Goal: Task Accomplishment & Management: Use online tool/utility

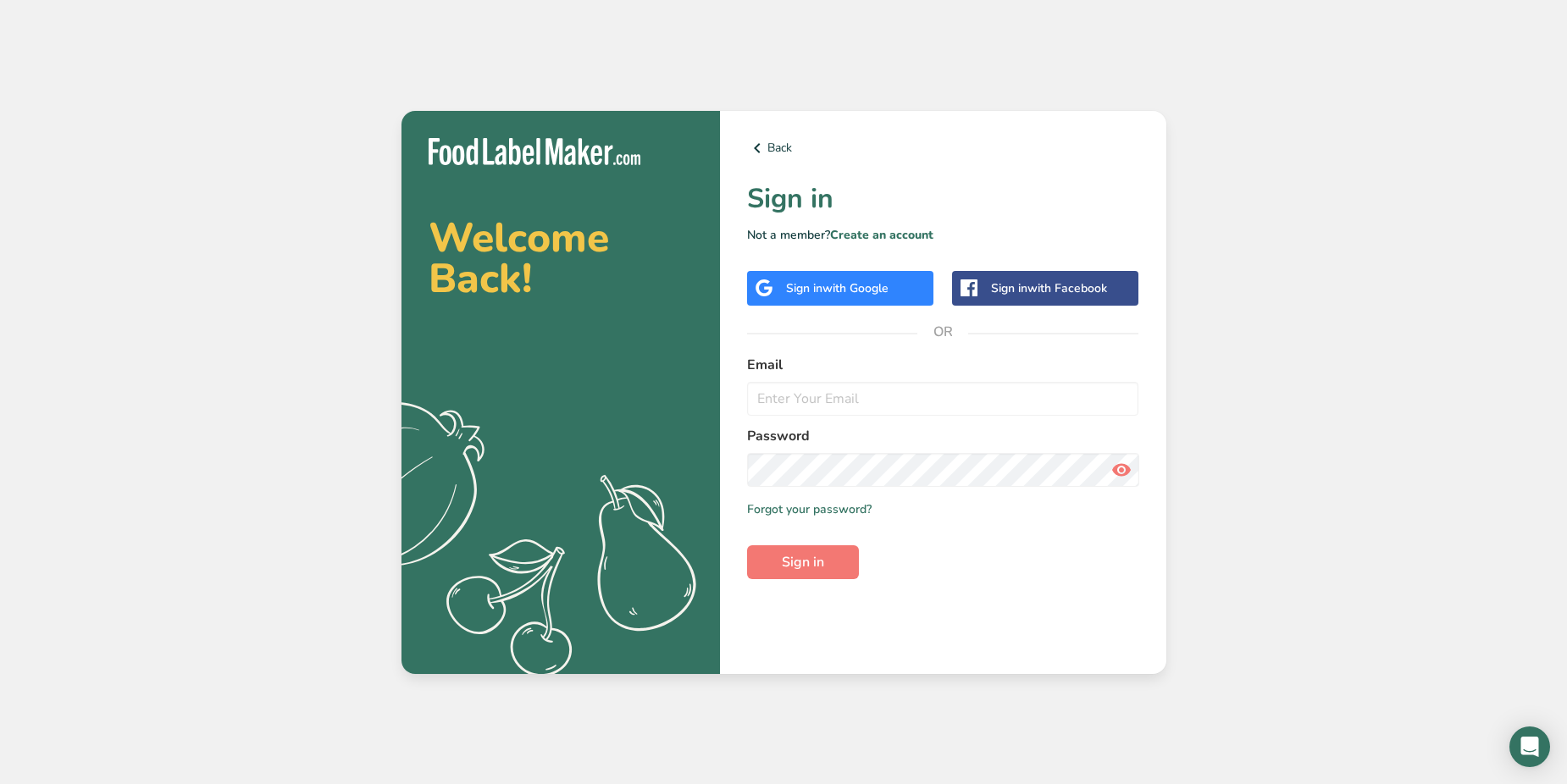
click at [852, 283] on span "with Google" at bounding box center [855, 288] width 66 height 16
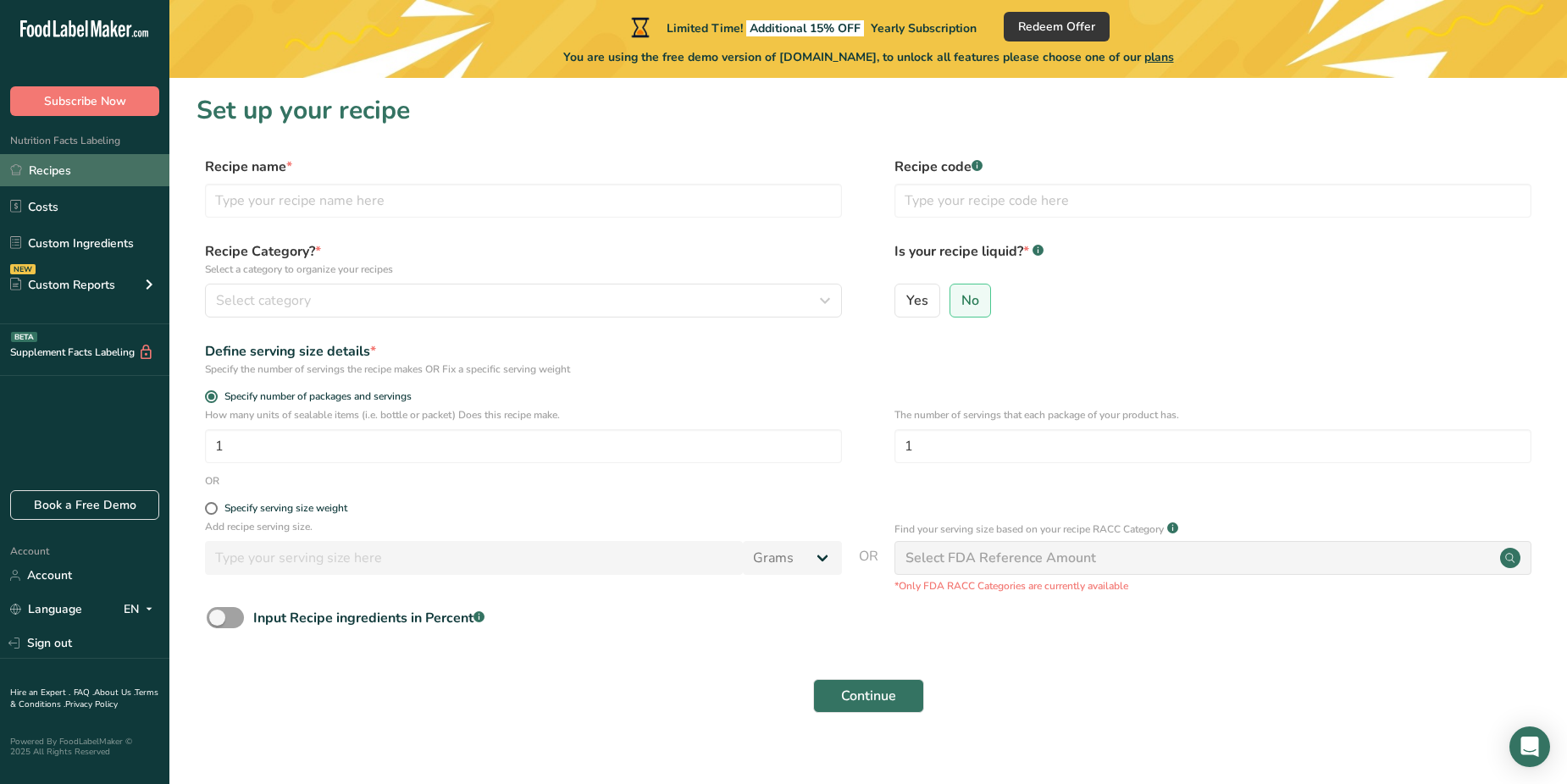
click at [50, 167] on link "Recipes" at bounding box center [85, 169] width 169 height 32
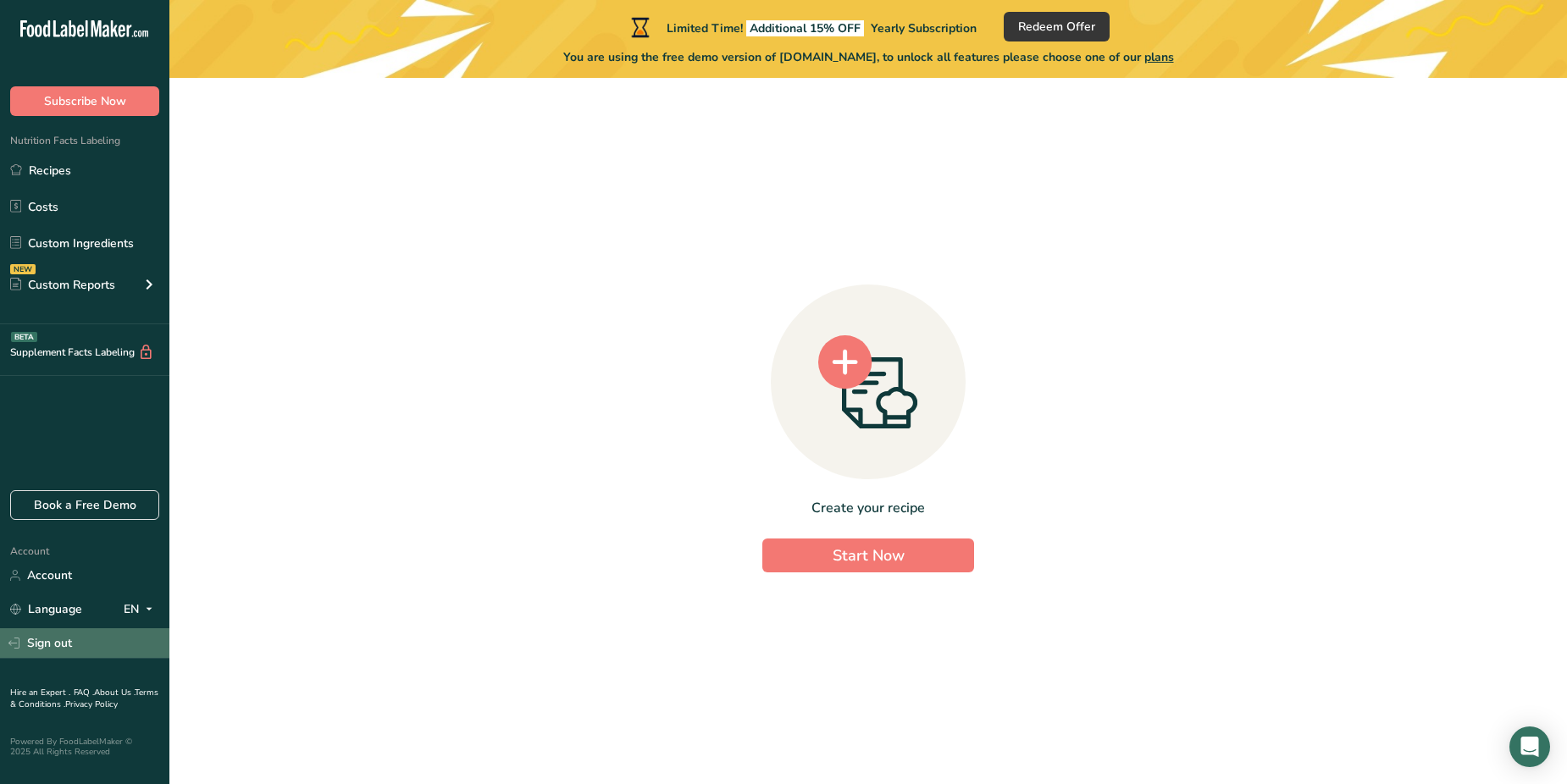
click at [60, 633] on link "Sign out" at bounding box center [85, 643] width 169 height 29
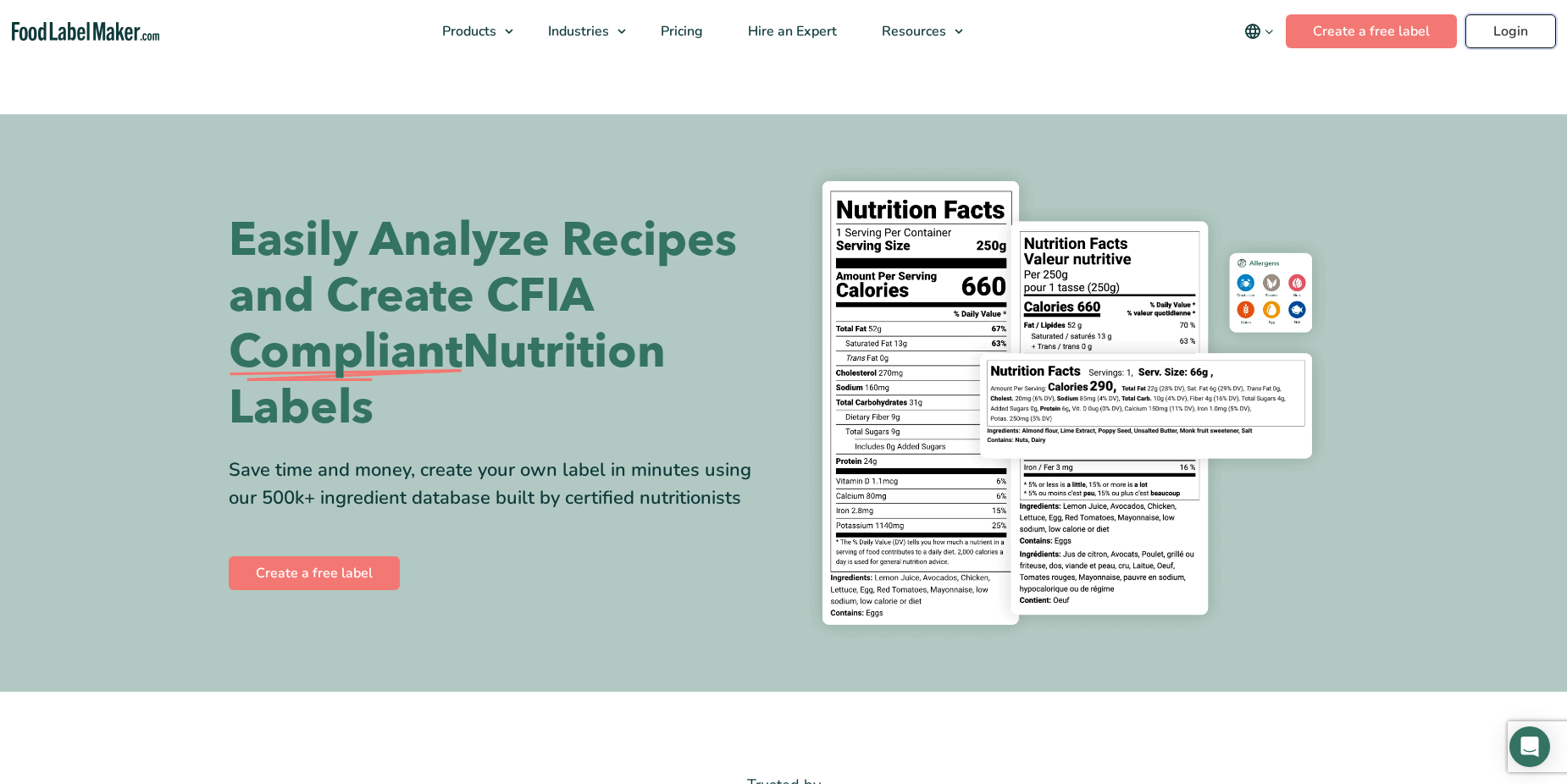
click at [1520, 22] on link "Login" at bounding box center [1510, 31] width 91 height 34
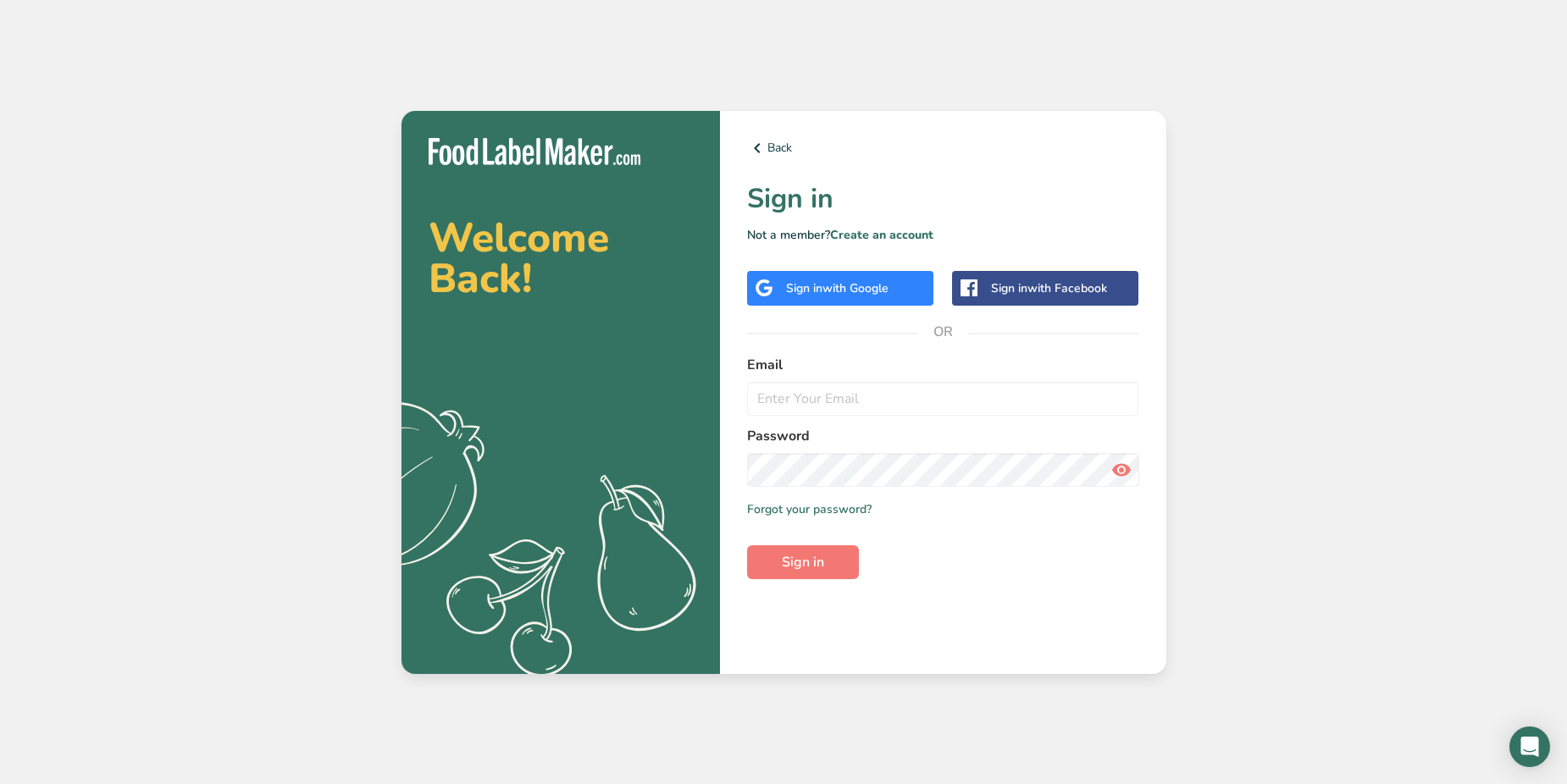
click at [844, 271] on div "Sign in with Google" at bounding box center [840, 288] width 186 height 35
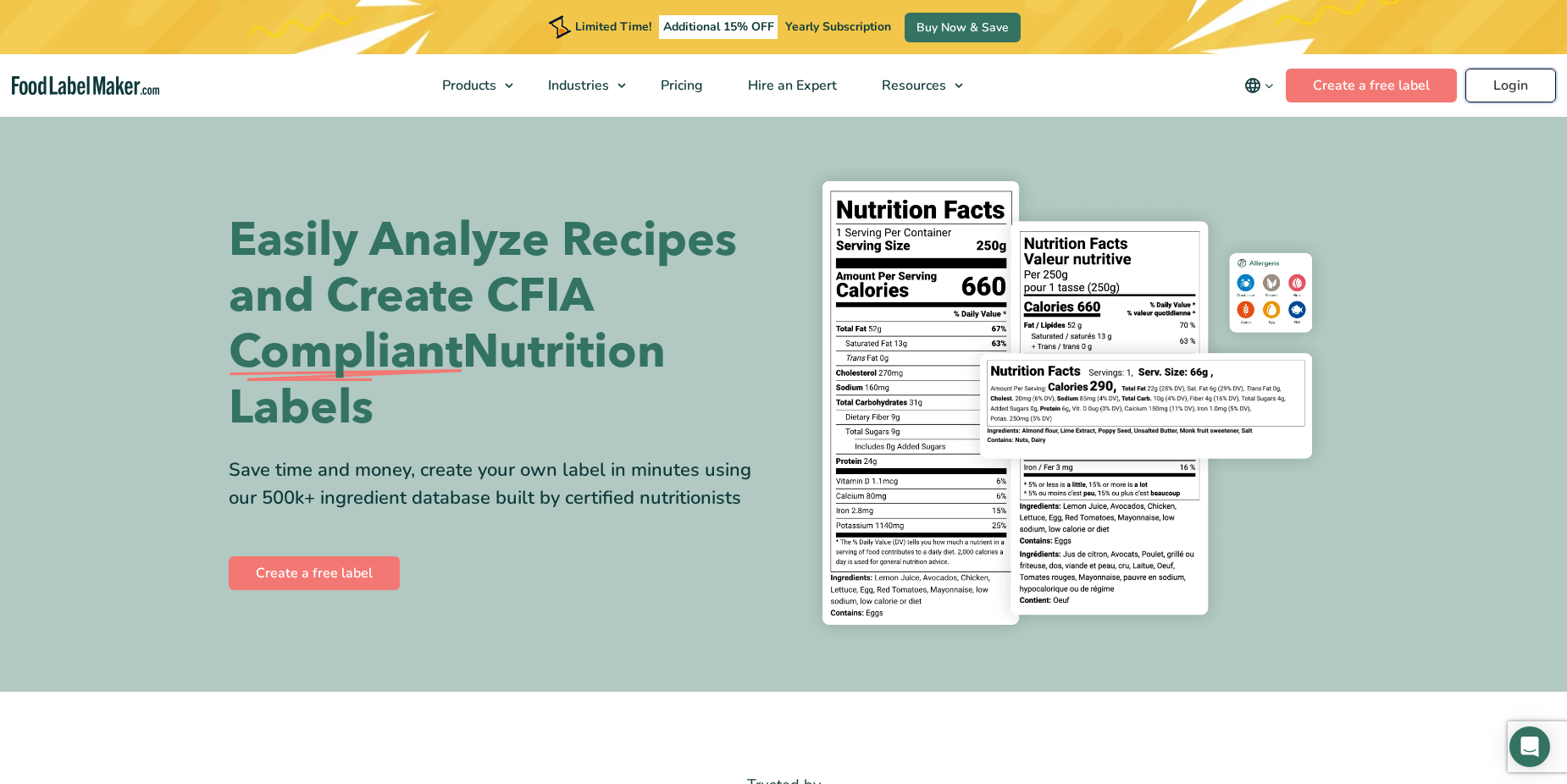
click at [1515, 75] on link "Login" at bounding box center [1510, 85] width 91 height 34
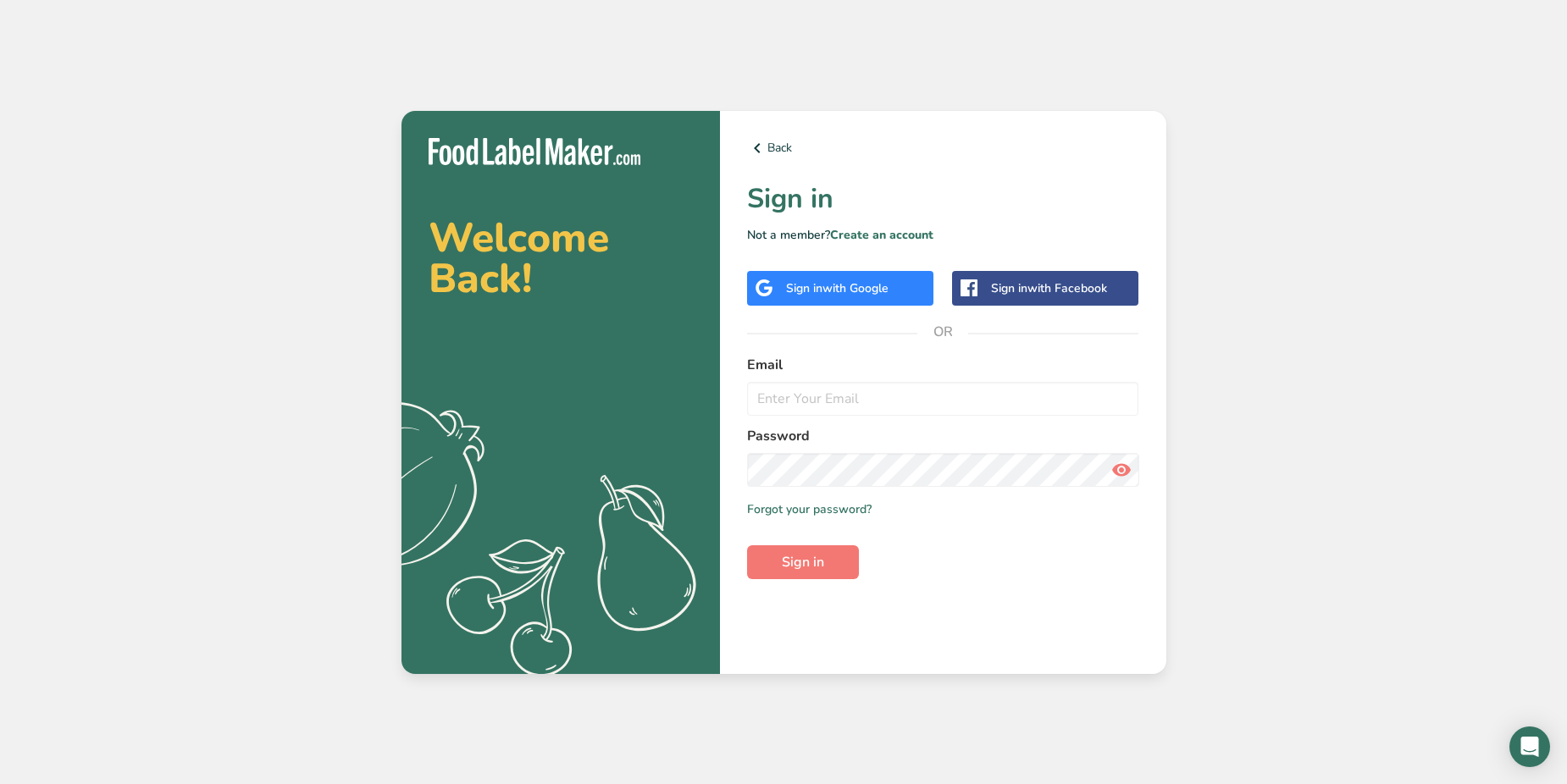
click at [816, 288] on div "Sign in with Google" at bounding box center [837, 288] width 103 height 18
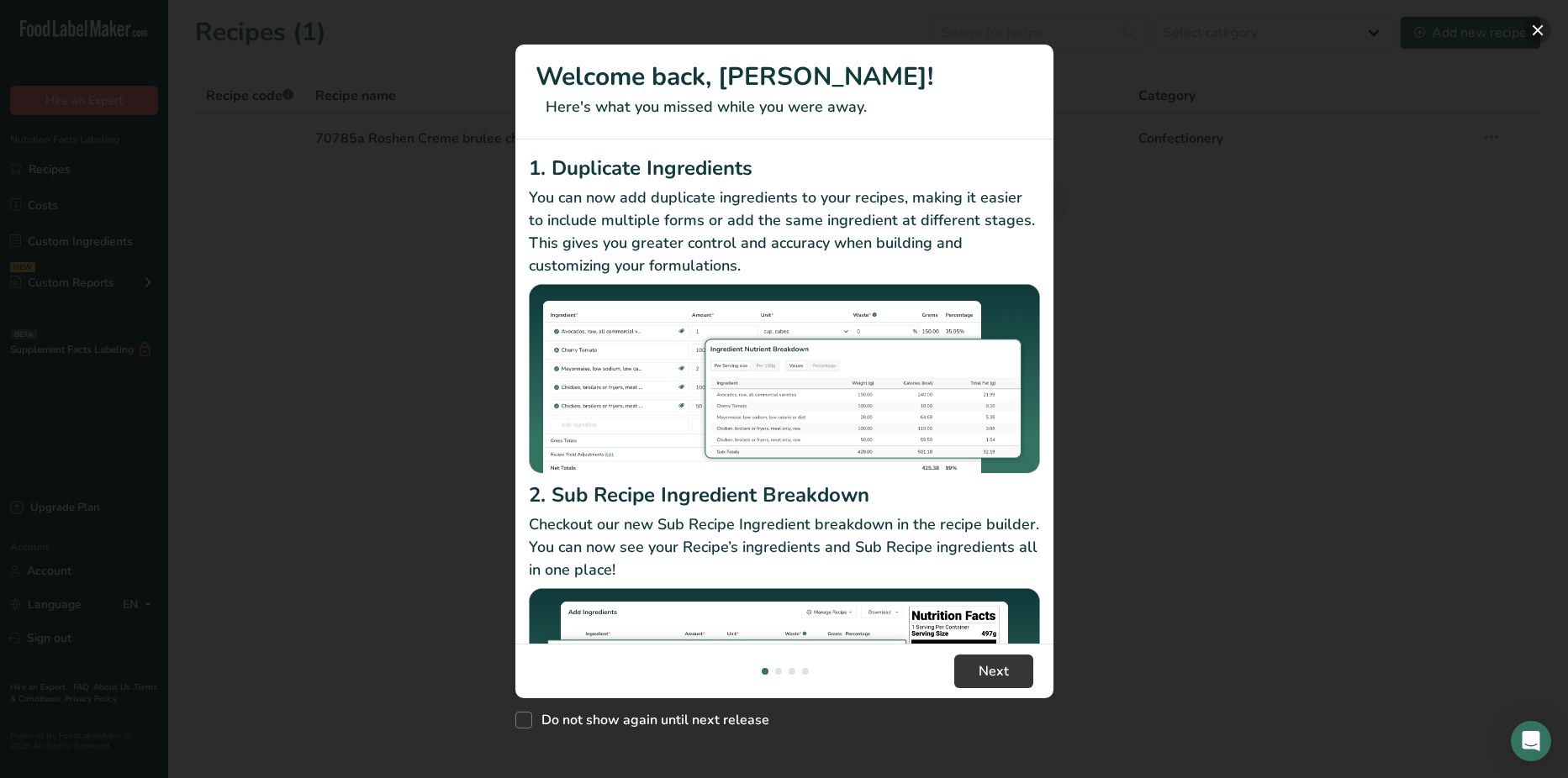
click at [1538, 22] on button "New Features" at bounding box center [1537, 30] width 27 height 27
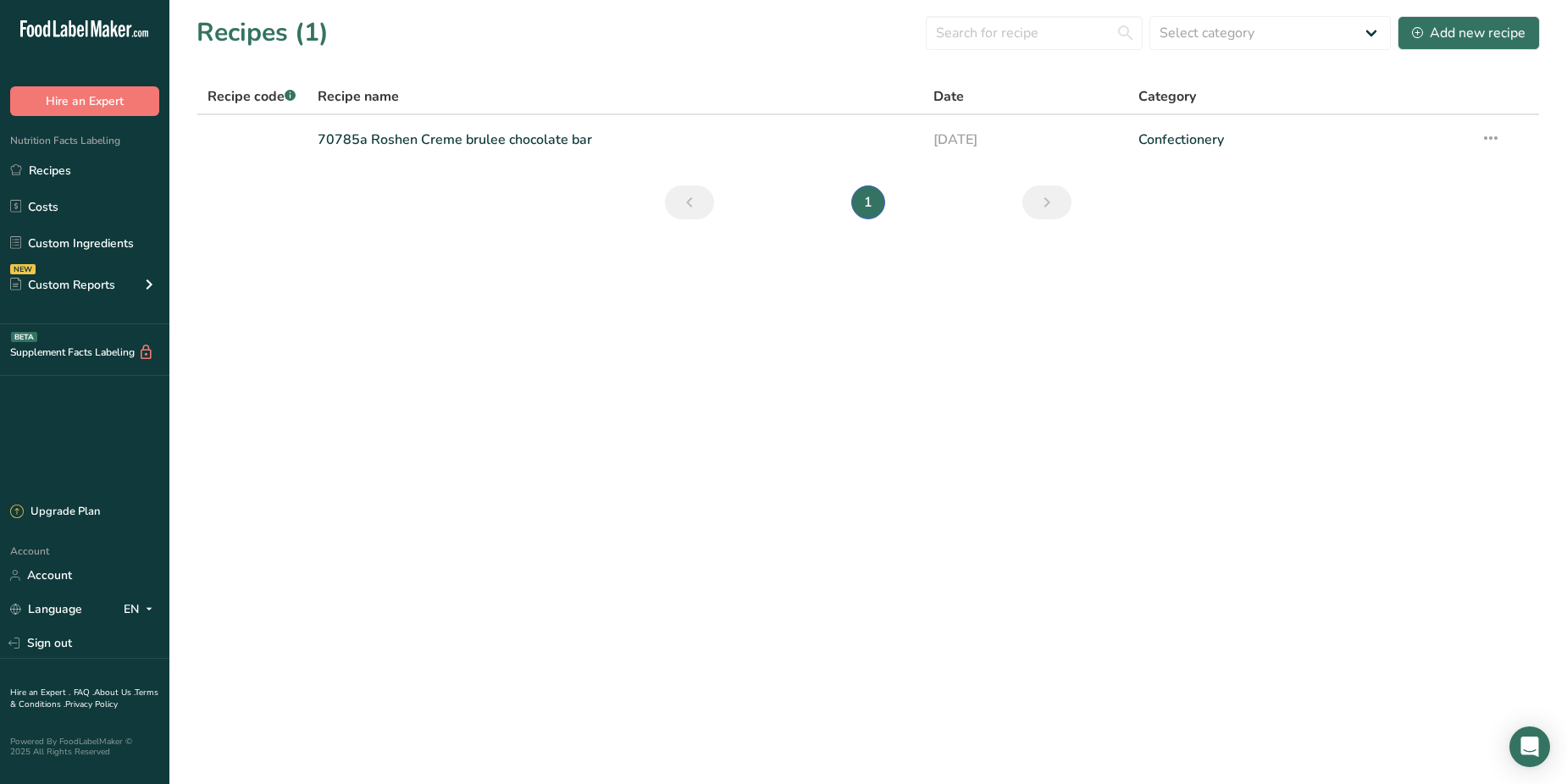
drag, startPoint x: 451, startPoint y: 221, endPoint x: 424, endPoint y: 218, distance: 27.2
click at [451, 220] on section "Recipes (1) Select category All Baked Goods Beverages Confectionery Cooked Meal…" at bounding box center [868, 123] width 1398 height 246
click at [48, 165] on link "Recipes" at bounding box center [85, 169] width 169 height 32
click at [73, 239] on link "Custom Ingredients" at bounding box center [85, 242] width 169 height 32
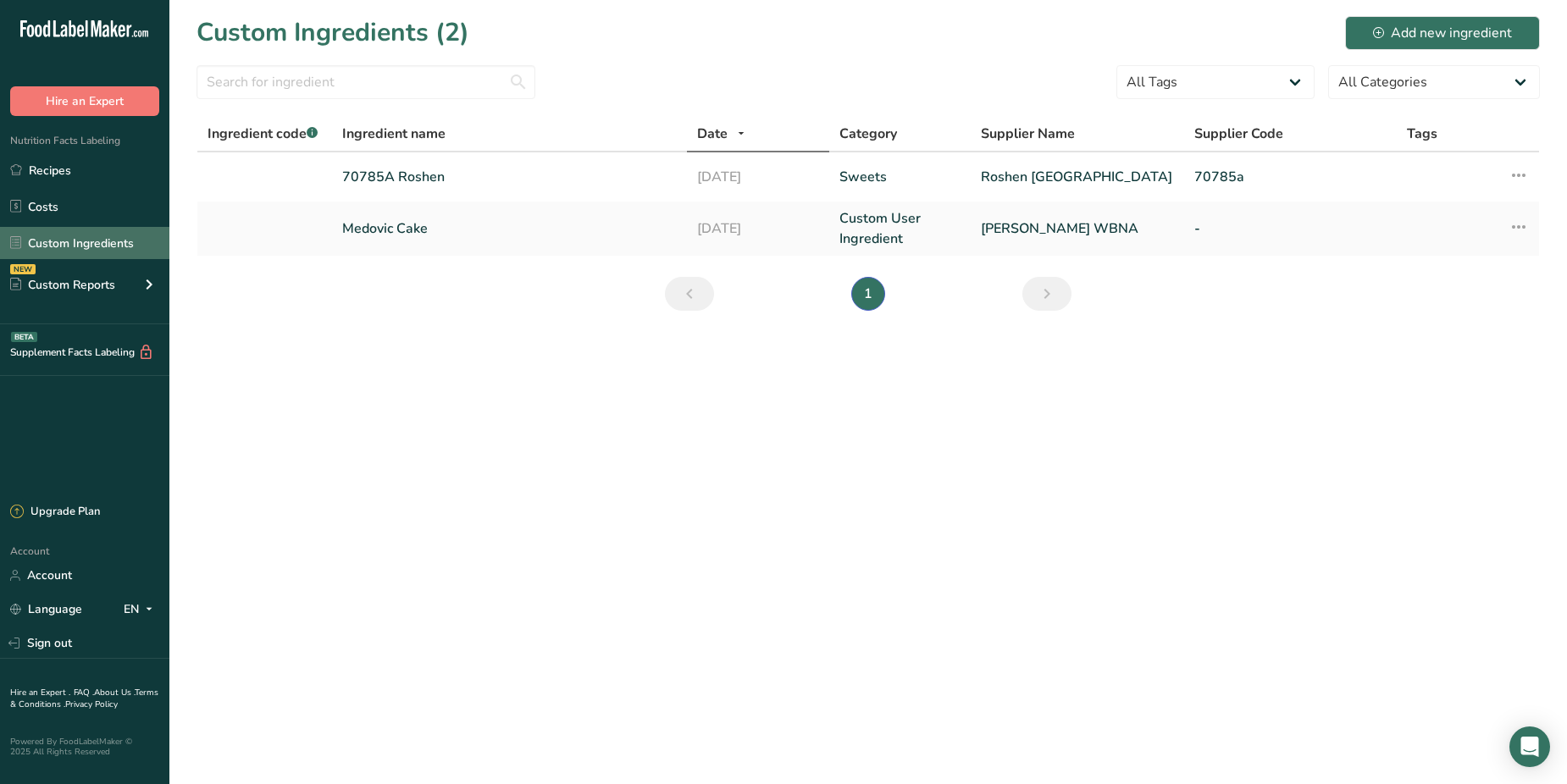
click at [64, 241] on link "Custom Ingredients" at bounding box center [85, 242] width 169 height 32
click at [1438, 24] on div "Add new ingredient" at bounding box center [1442, 33] width 139 height 21
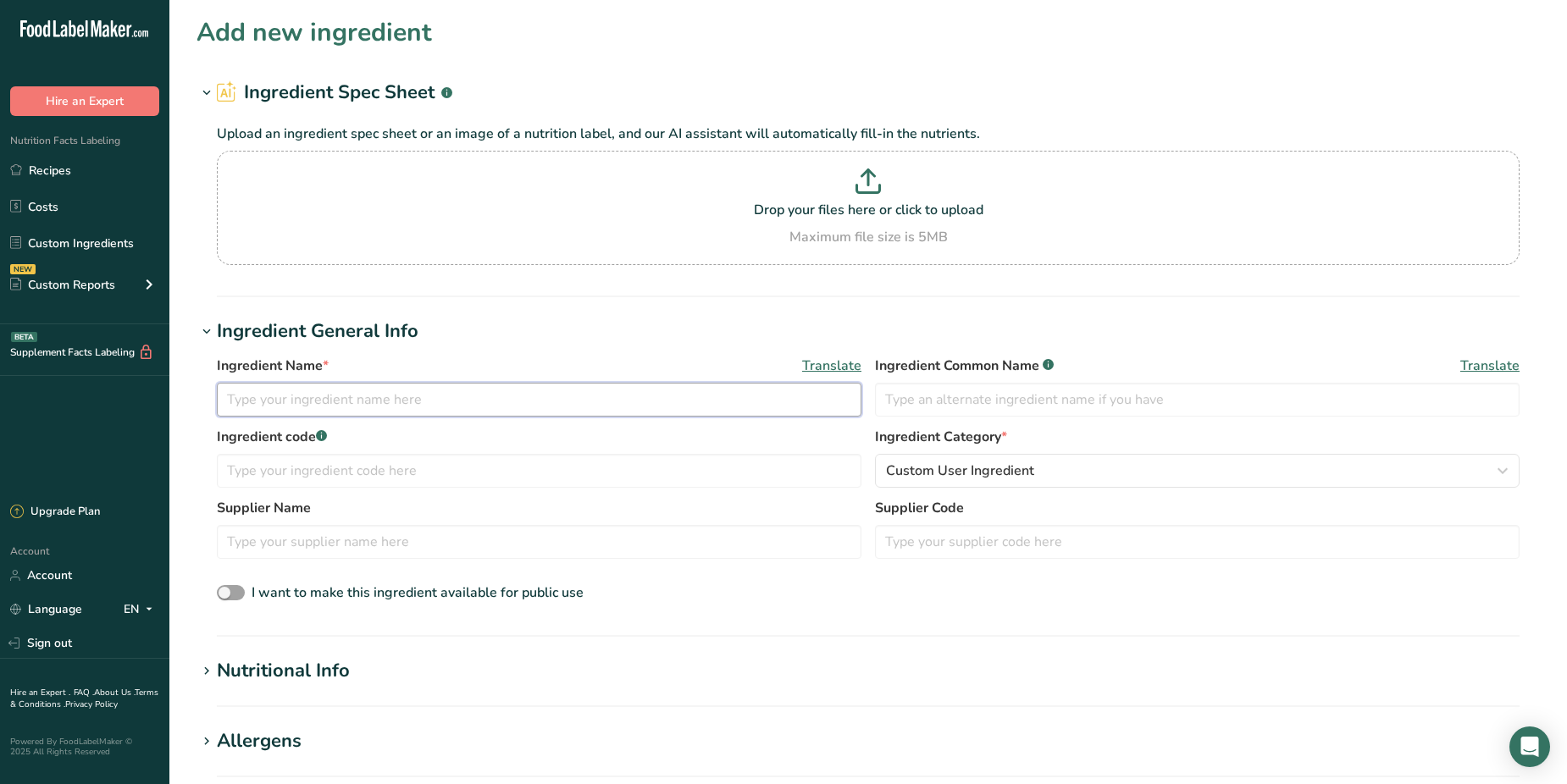
click at [378, 404] on input "text" at bounding box center [539, 399] width 644 height 34
type input "orangina"
click at [958, 394] on input "text" at bounding box center [1197, 399] width 644 height 34
click at [310, 472] on input "text" at bounding box center [539, 470] width 644 height 34
click at [299, 552] on input "text" at bounding box center [539, 541] width 644 height 34
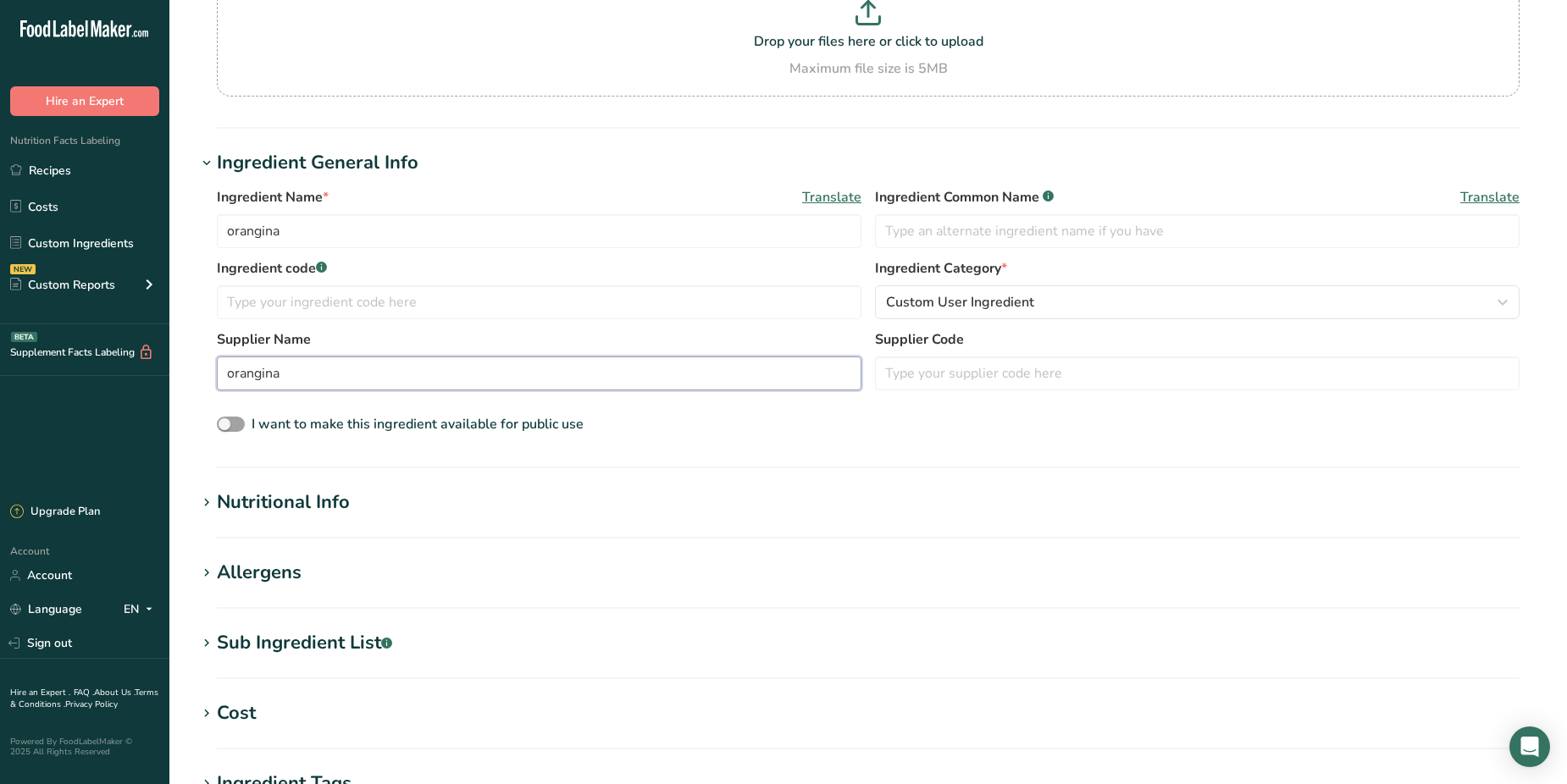
scroll to position [169, 0]
type input "orangina"
click at [329, 500] on div "Nutritional Info" at bounding box center [284, 501] width 133 height 28
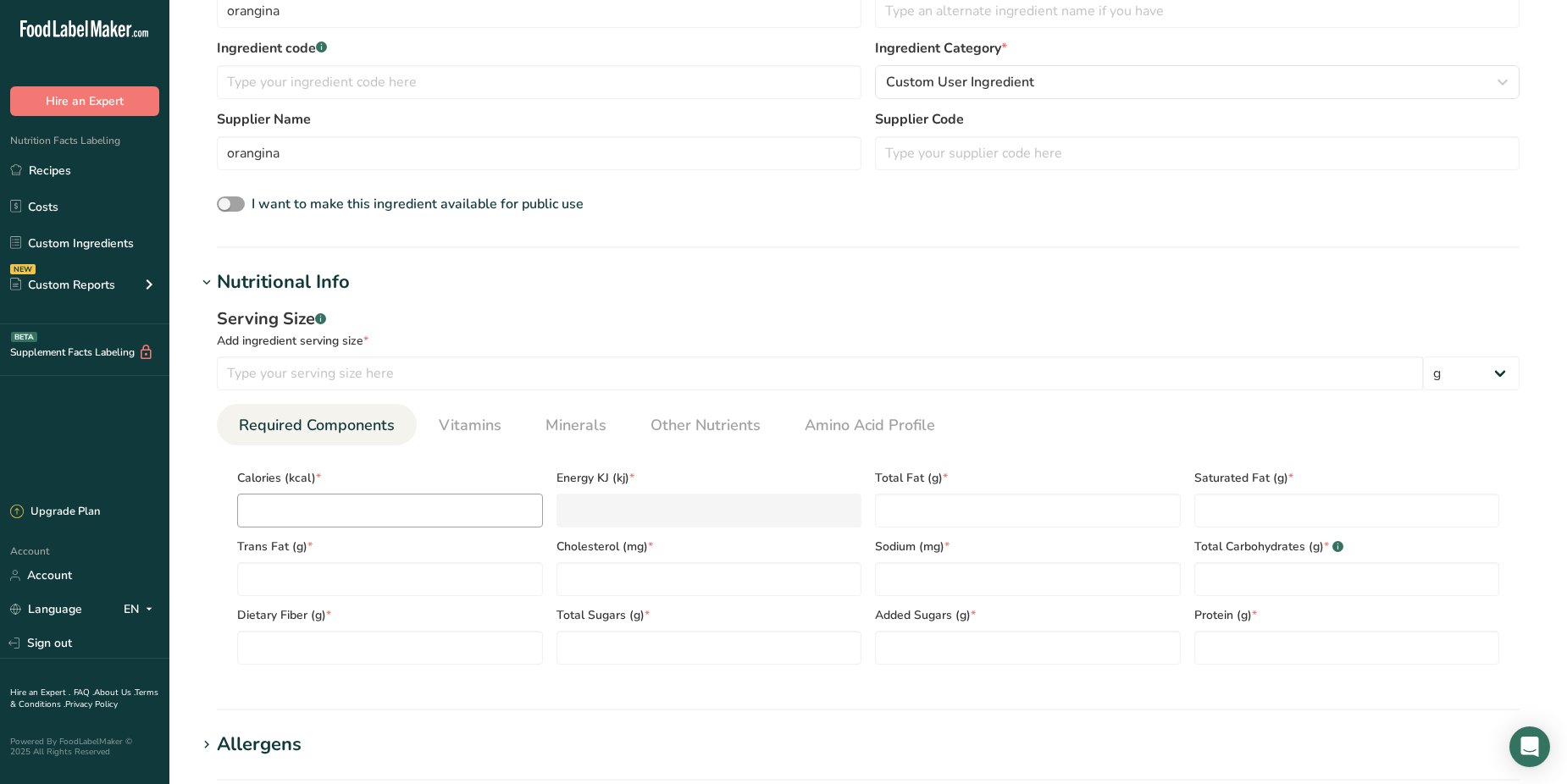
scroll to position [424, 0]
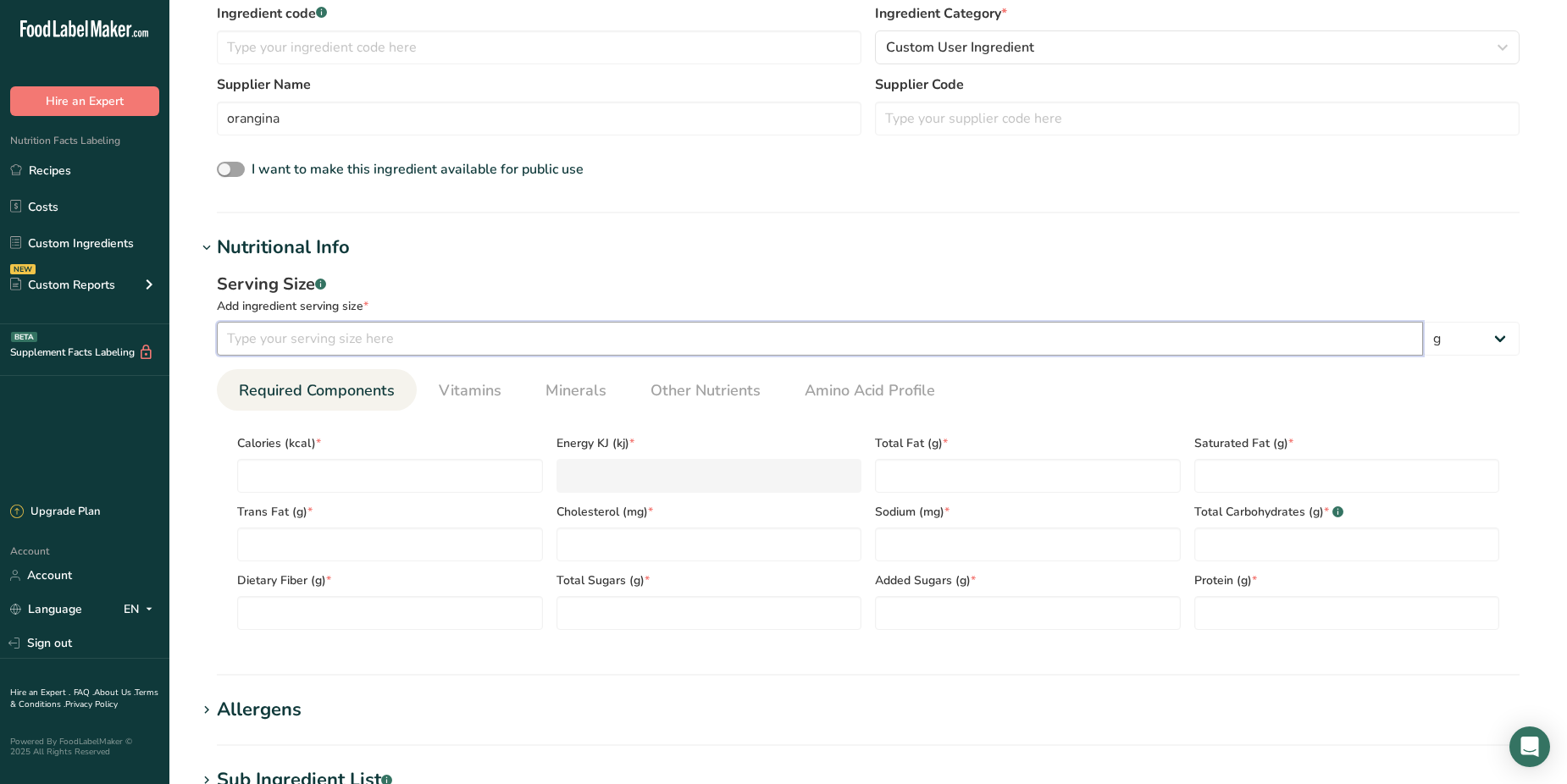
click at [306, 336] on input "number" at bounding box center [820, 338] width 1206 height 34
click at [297, 335] on input "number" at bounding box center [820, 338] width 1206 height 34
type input "330"
click at [1493, 343] on select "g kg mg mcg lb oz l mL fl oz tbsp tsp cup qt gallon" at bounding box center [1471, 338] width 97 height 34
select select "17"
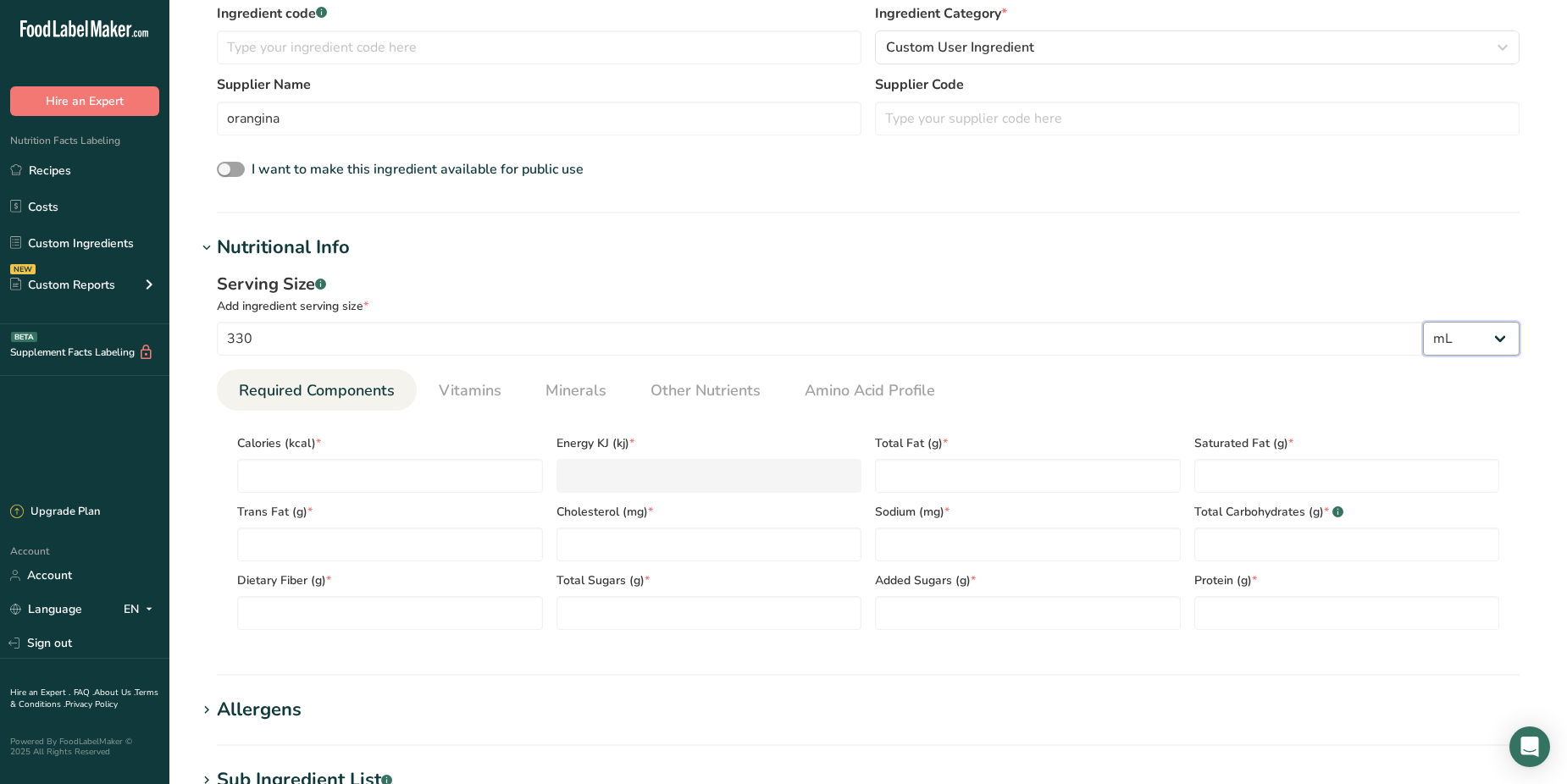
click at [1423, 322] on select "g kg mg mcg lb oz l mL fl oz tbsp tsp cup qt gallon" at bounding box center [1471, 338] width 97 height 34
select select "22"
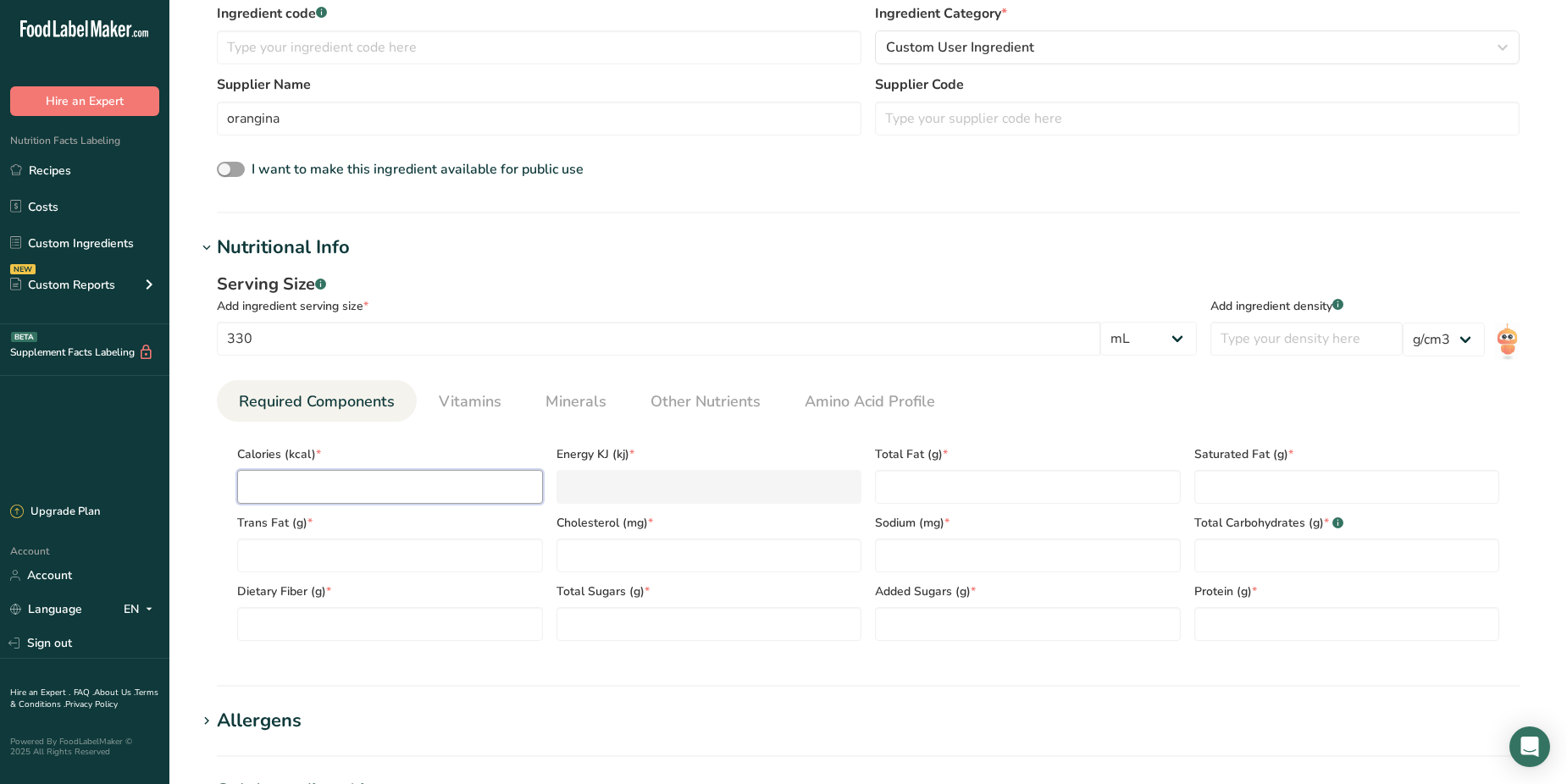
click at [257, 481] on input "number" at bounding box center [390, 487] width 306 height 34
type input "1"
type KJ "4.2"
type input "13"
type KJ "54.4"
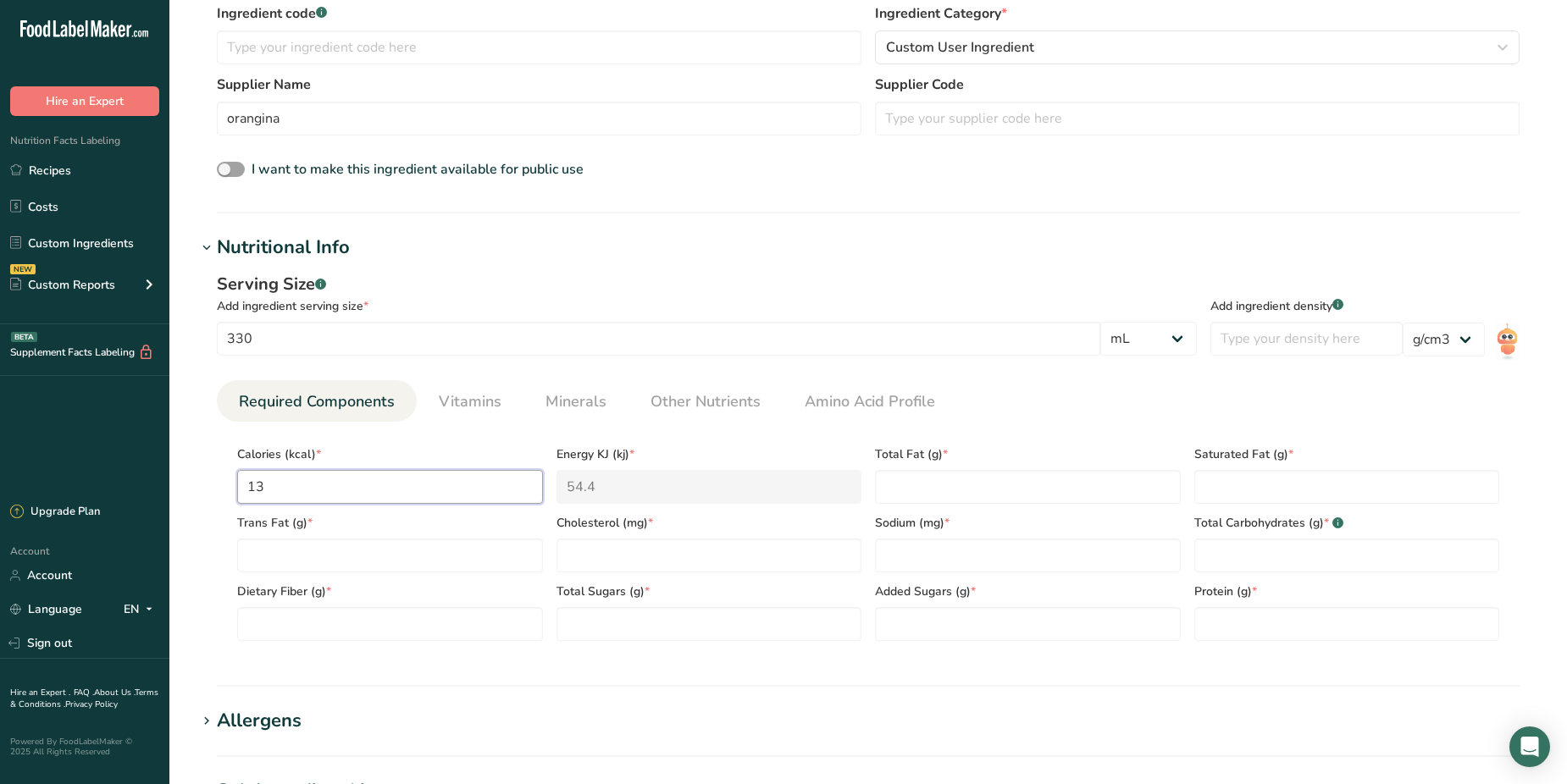
type input "130"
type KJ "543.9"
type input "130"
type Fat "0"
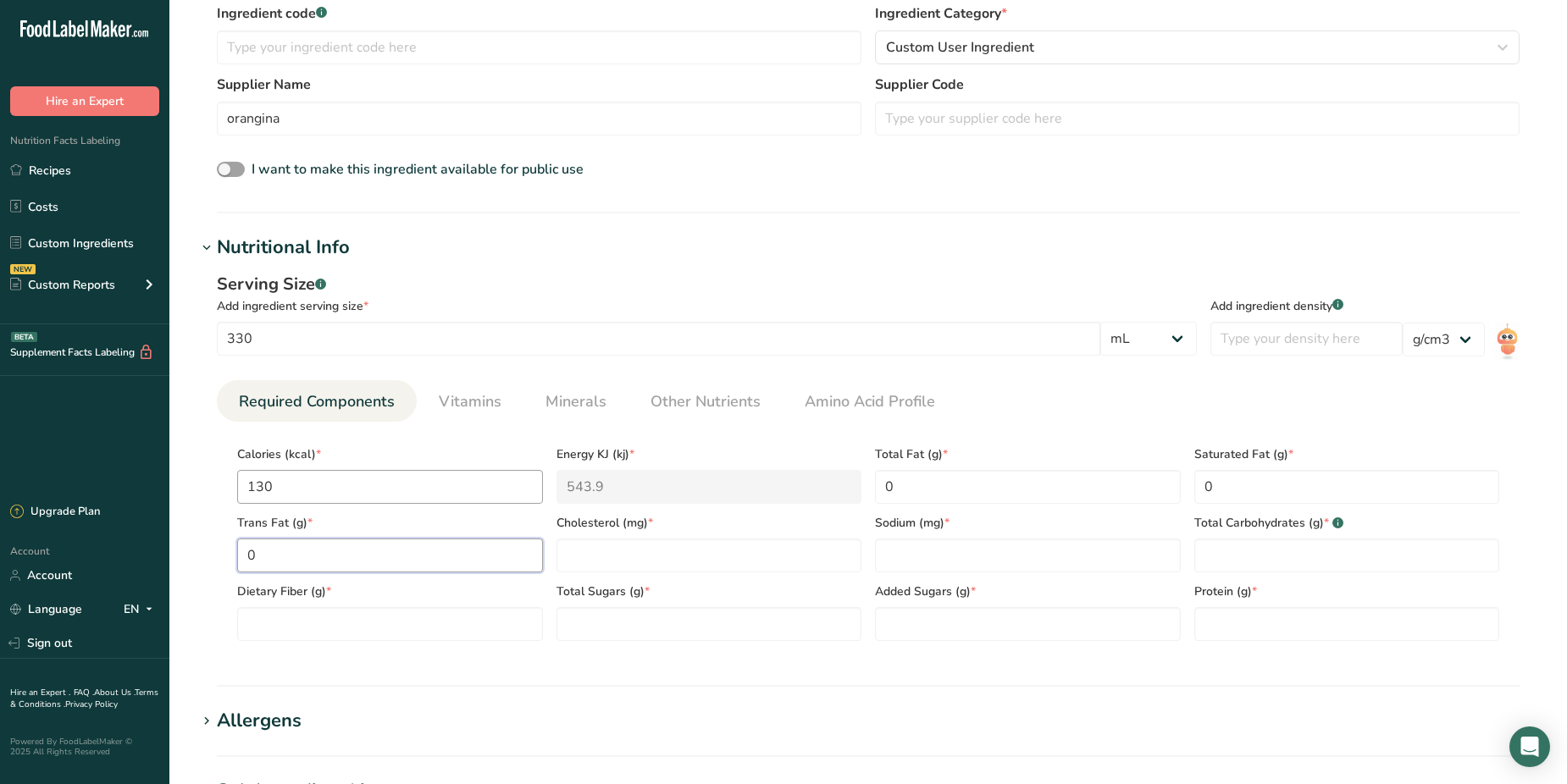
type Fat "0"
type input "0"
type input "15"
type Carbohydrates "32"
type Fiber "0"
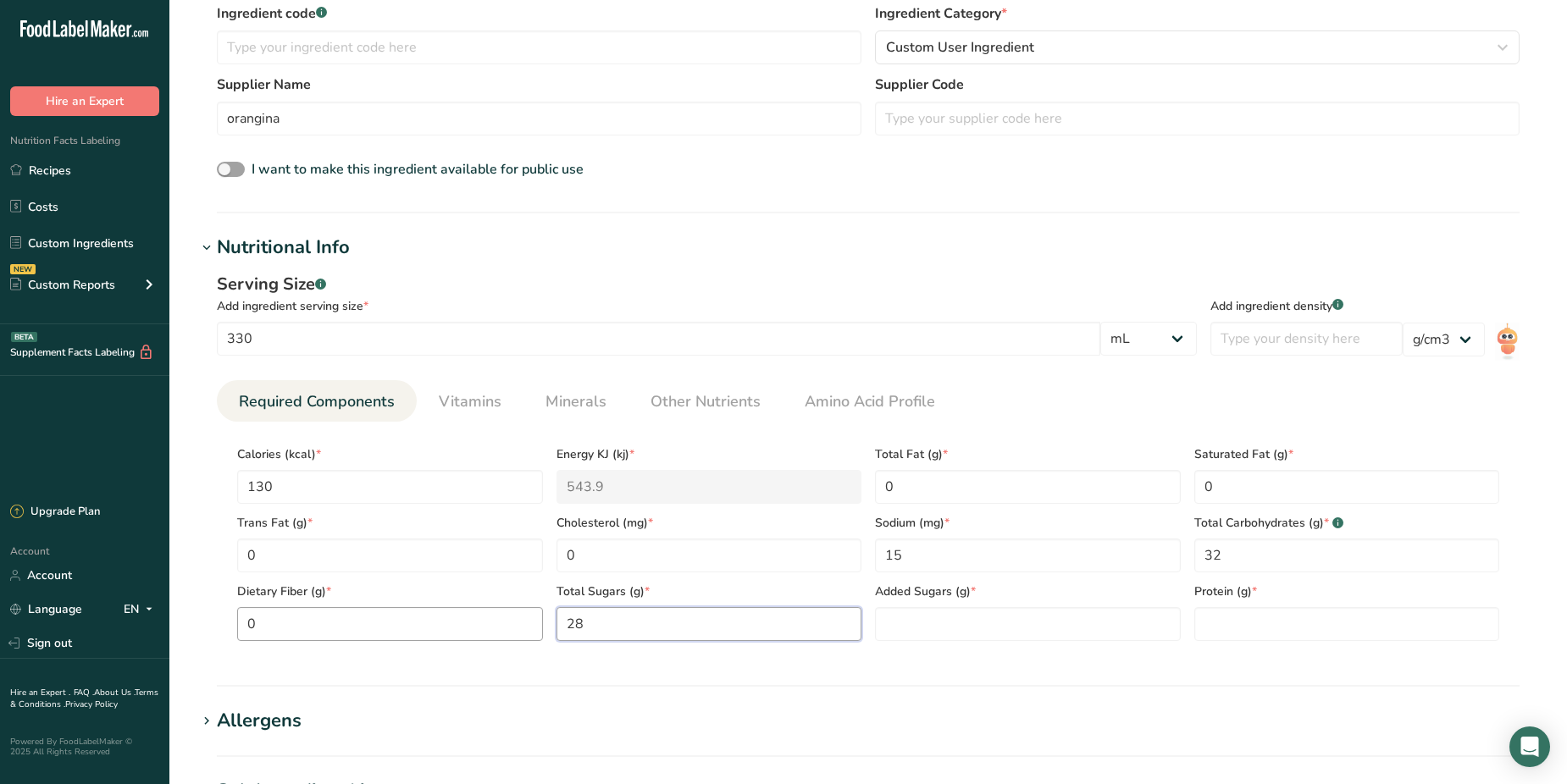
drag, startPoint x: 593, startPoint y: 619, endPoint x: 537, endPoint y: 619, distance: 56.0
click at [537, 619] on div "Calories (kcal) * 130 Energy KJ (kj) * 543.9 Total Fat (g) * 0 Saturated Fat (g…" at bounding box center [867, 538] width 1276 height 206
type Sugars "32"
type Sugars "28"
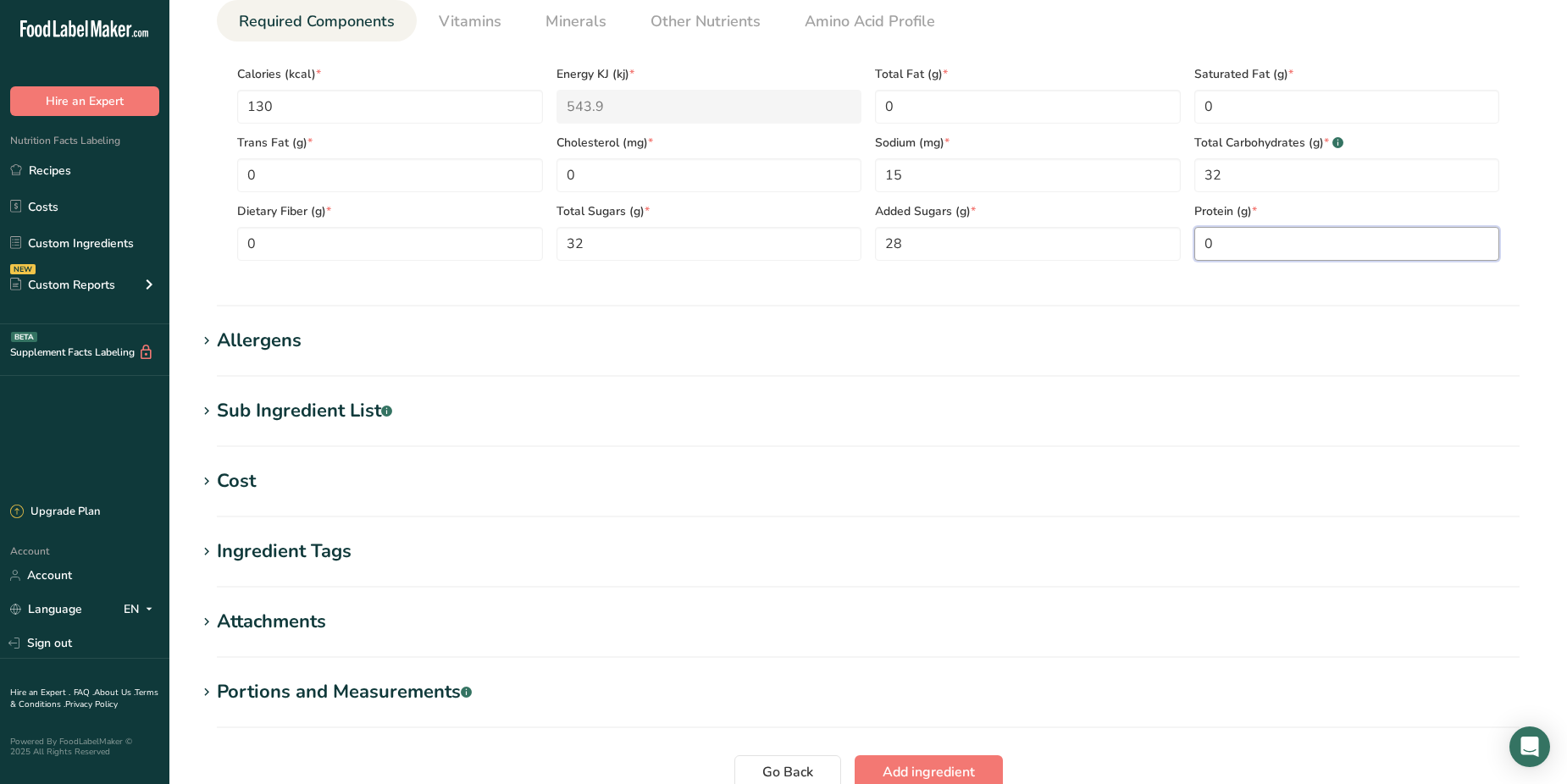
scroll to position [953, 0]
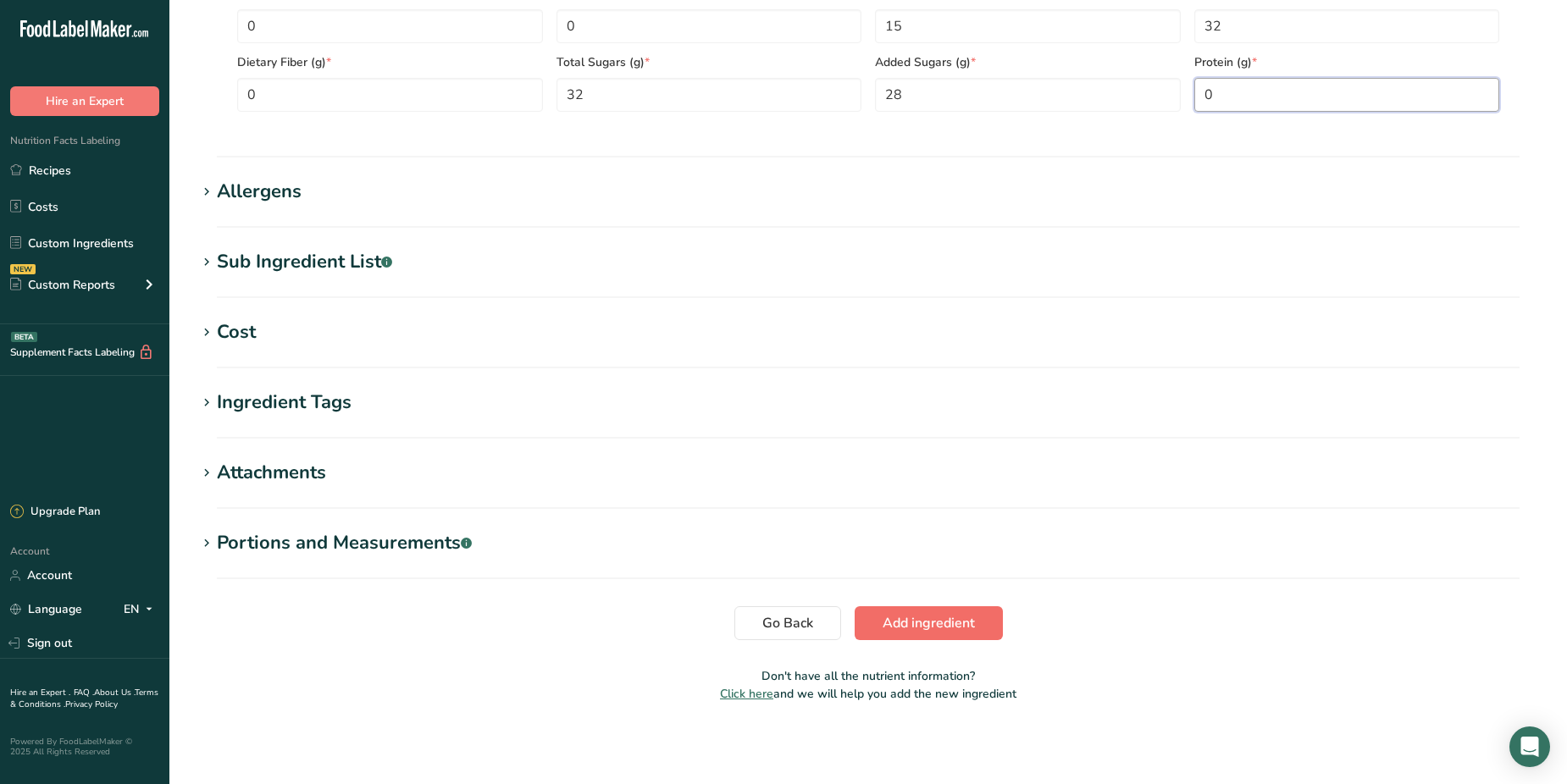
type input "0"
click at [924, 621] on span "Add ingredient" at bounding box center [929, 623] width 93 height 21
click at [915, 615] on span "Add ingredient" at bounding box center [929, 623] width 93 height 21
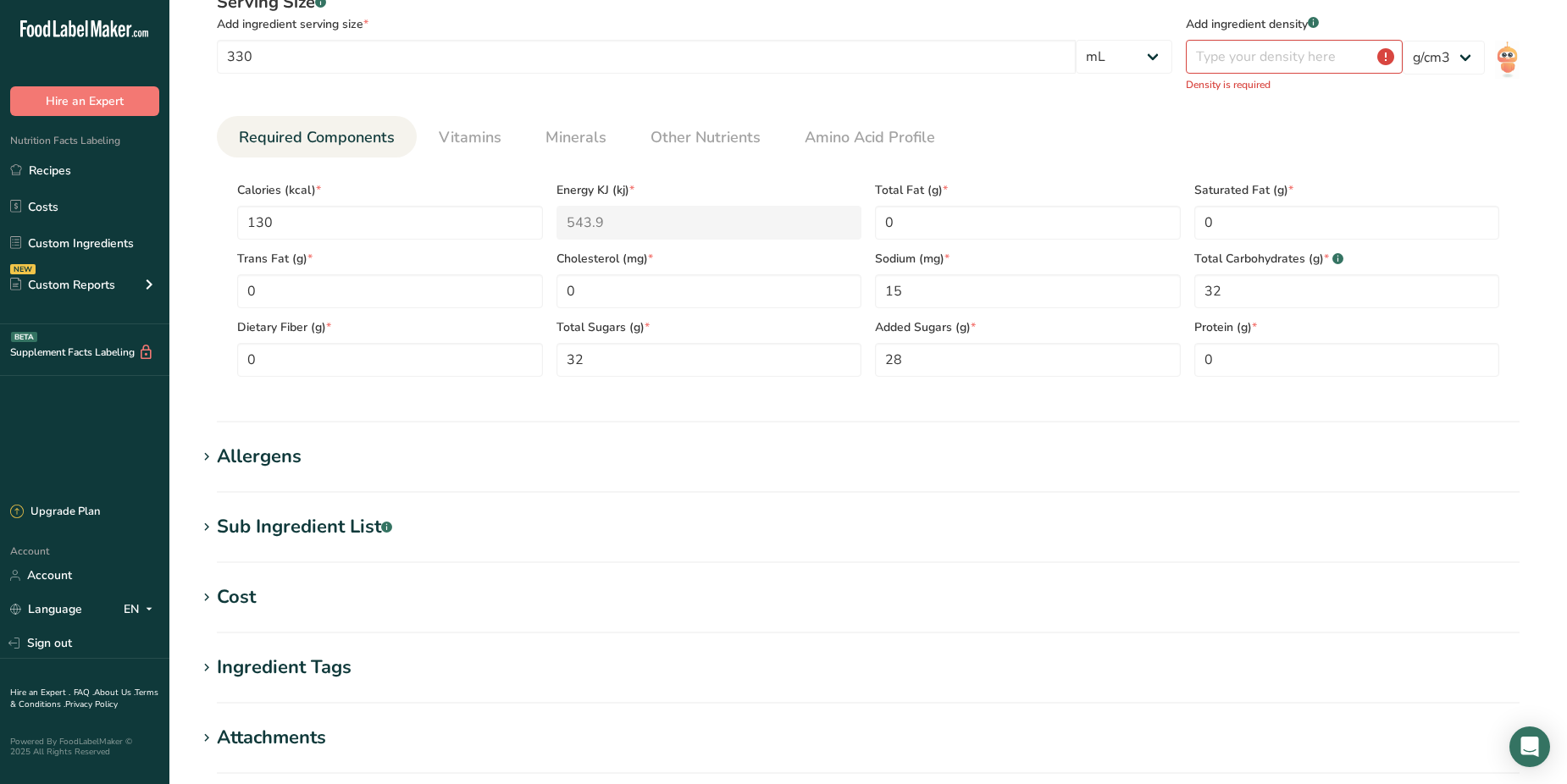
scroll to position [220, 0]
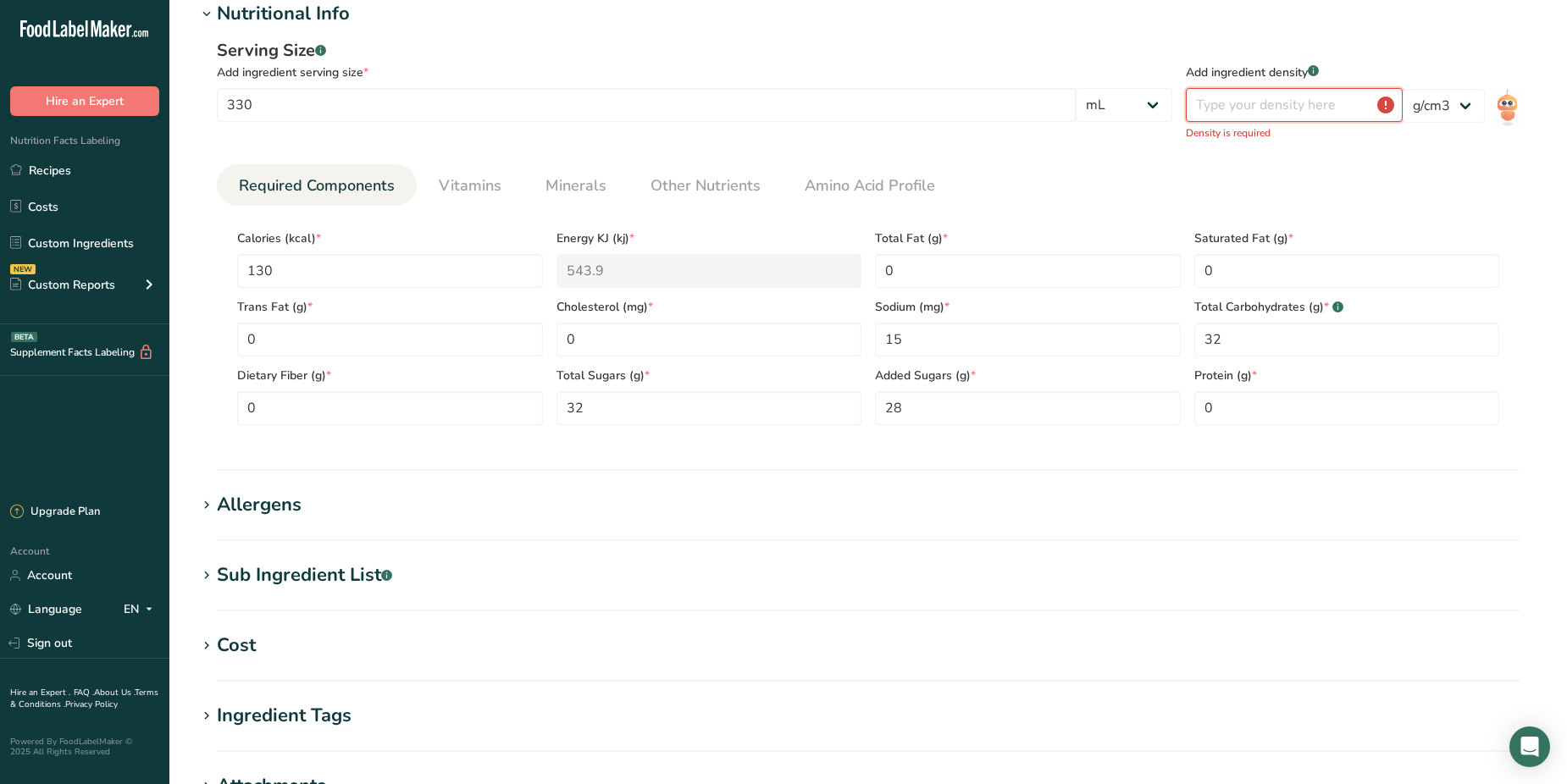
click at [1263, 106] on input "number" at bounding box center [1294, 105] width 217 height 34
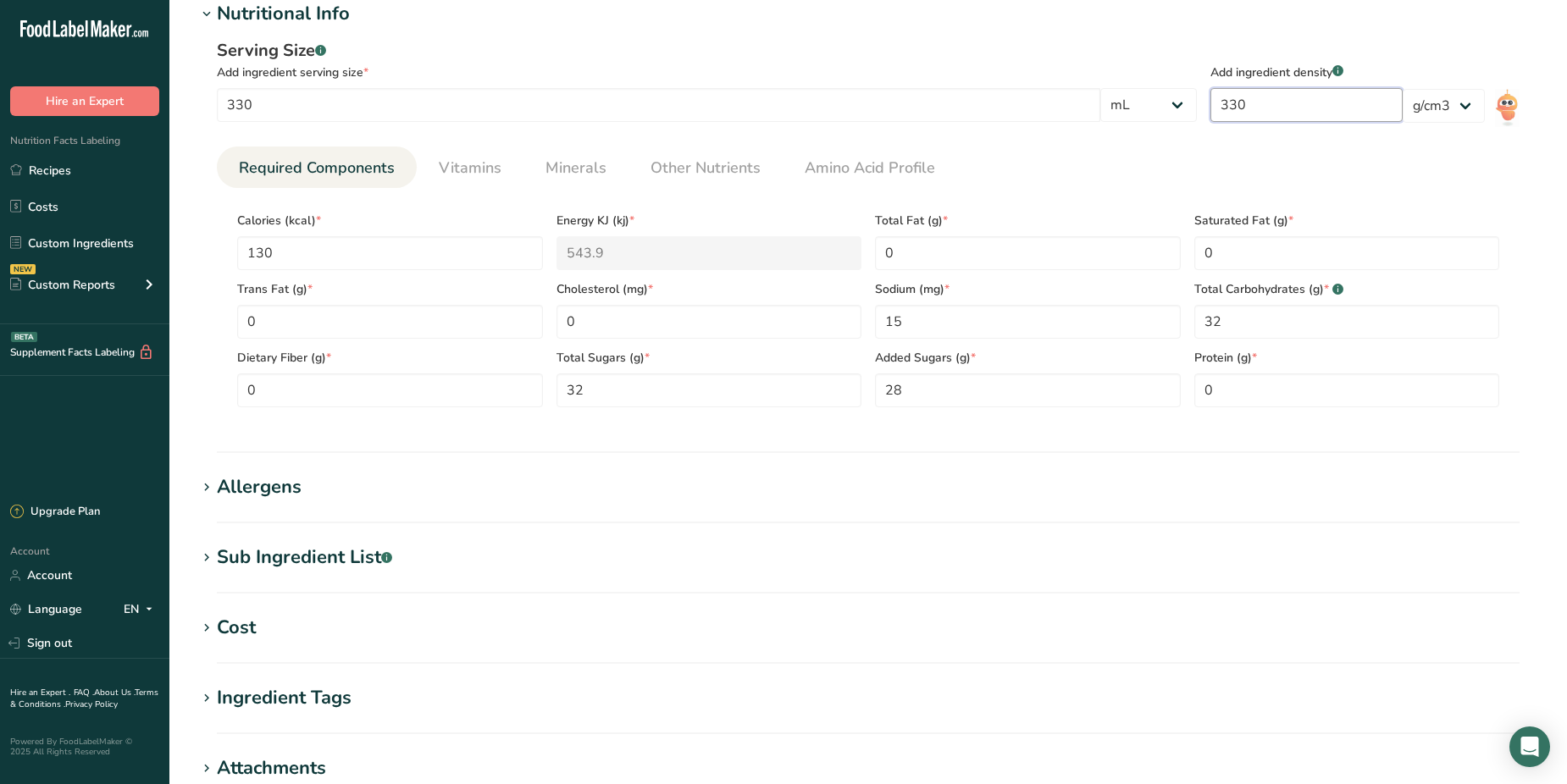
type input "330"
click at [1425, 162] on ul "Required Components Vitamins Minerals Other Nutrients Amino Acid Profile" at bounding box center [868, 167] width 1302 height 41
click at [1465, 103] on select "lb/ft3 g/cm3" at bounding box center [1443, 105] width 82 height 34
click at [1239, 156] on ul "Required Components Vitamins Minerals Other Nutrients Amino Acid Profile" at bounding box center [868, 167] width 1302 height 41
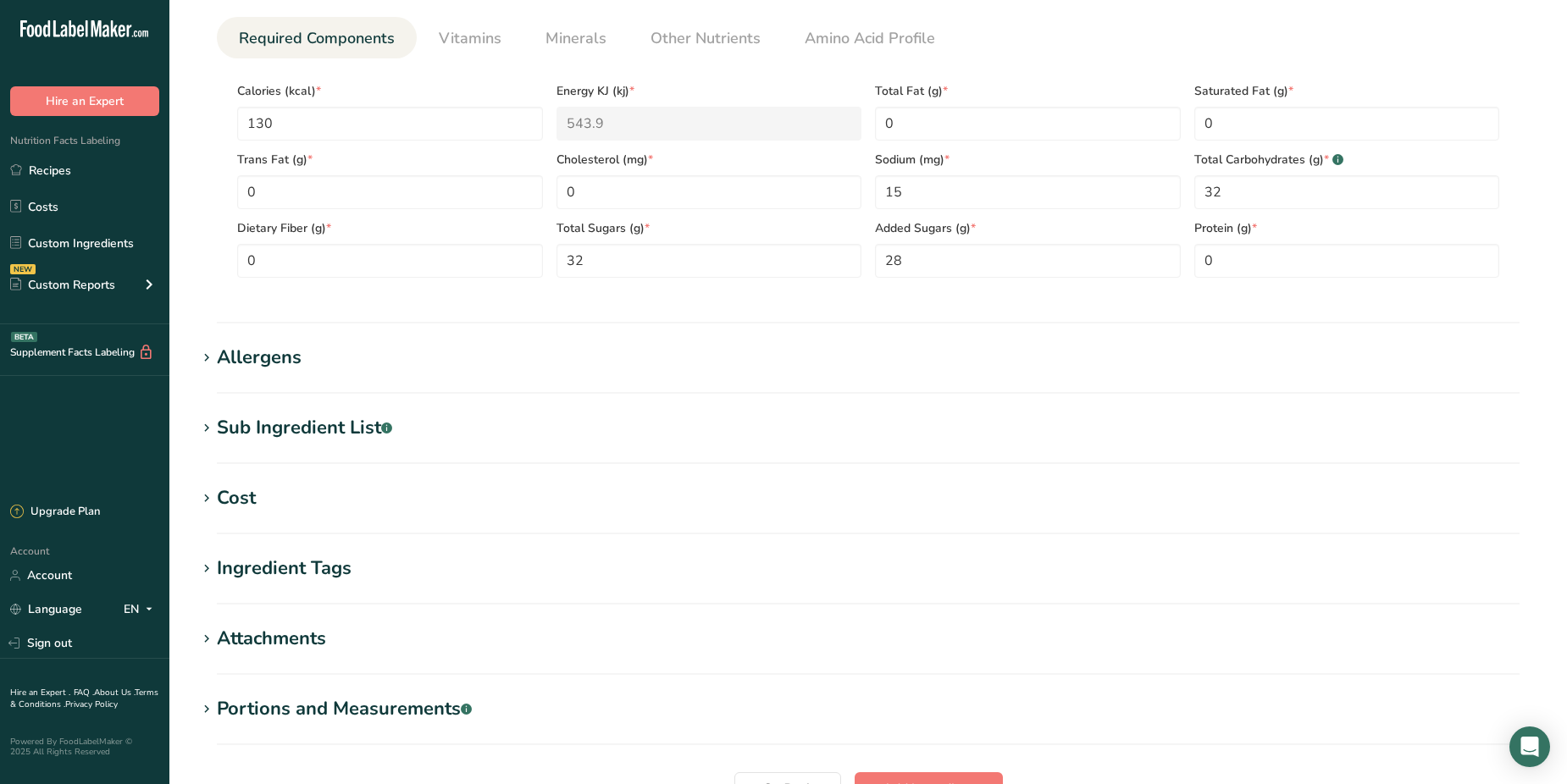
scroll to position [514, 0]
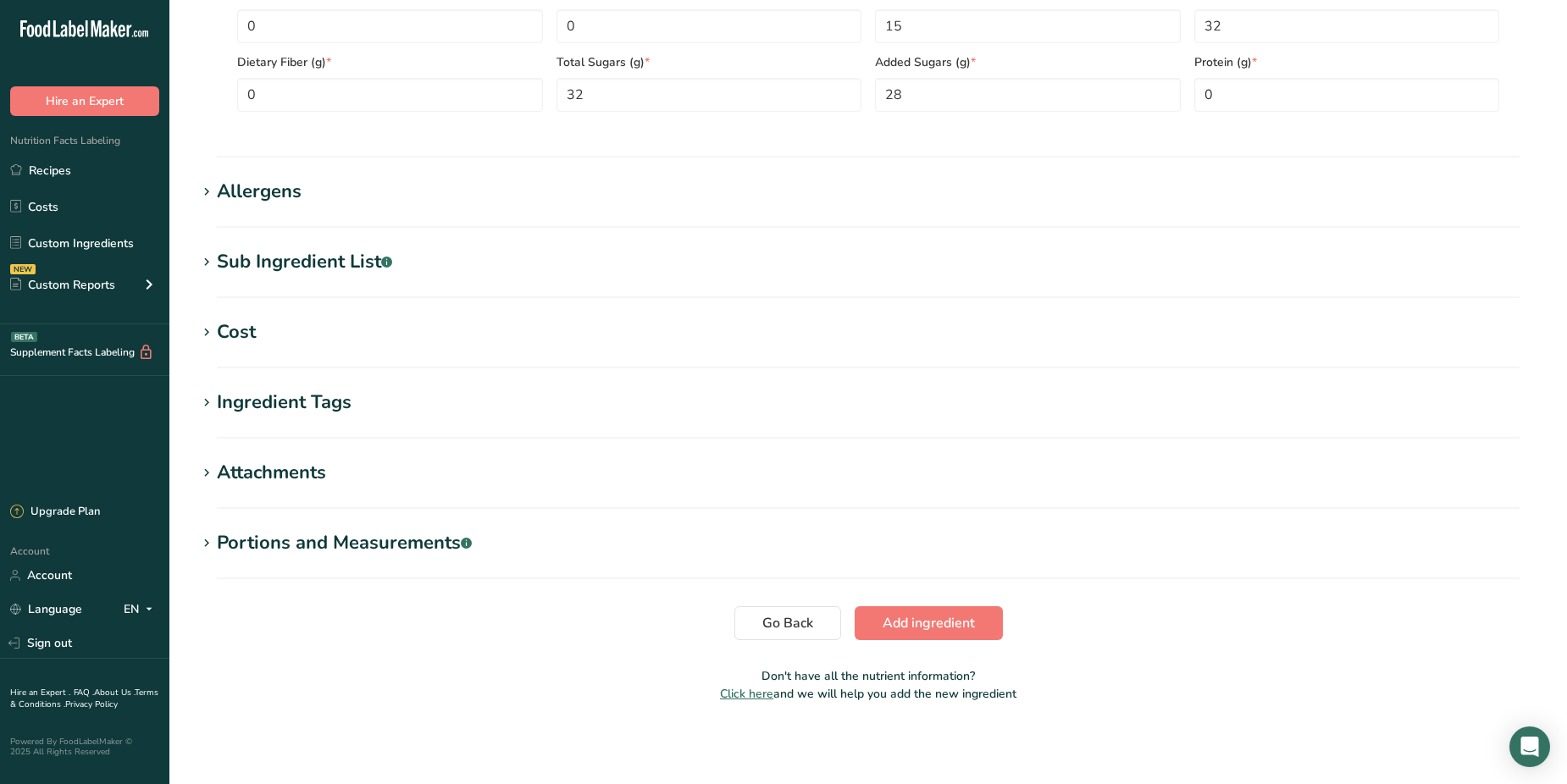
click at [255, 194] on div "Allergens" at bounding box center [259, 192] width 85 height 28
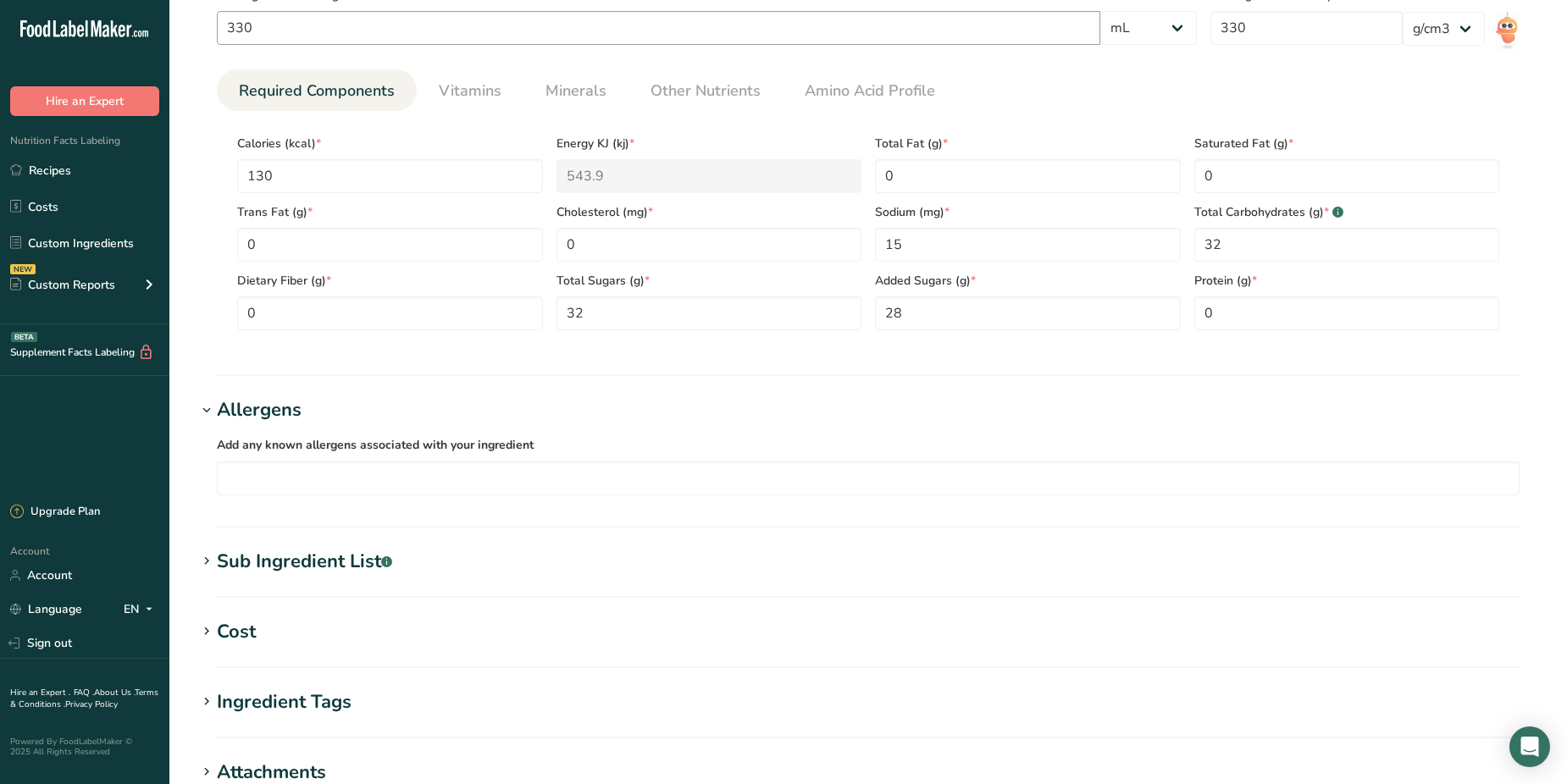
scroll to position [7, 0]
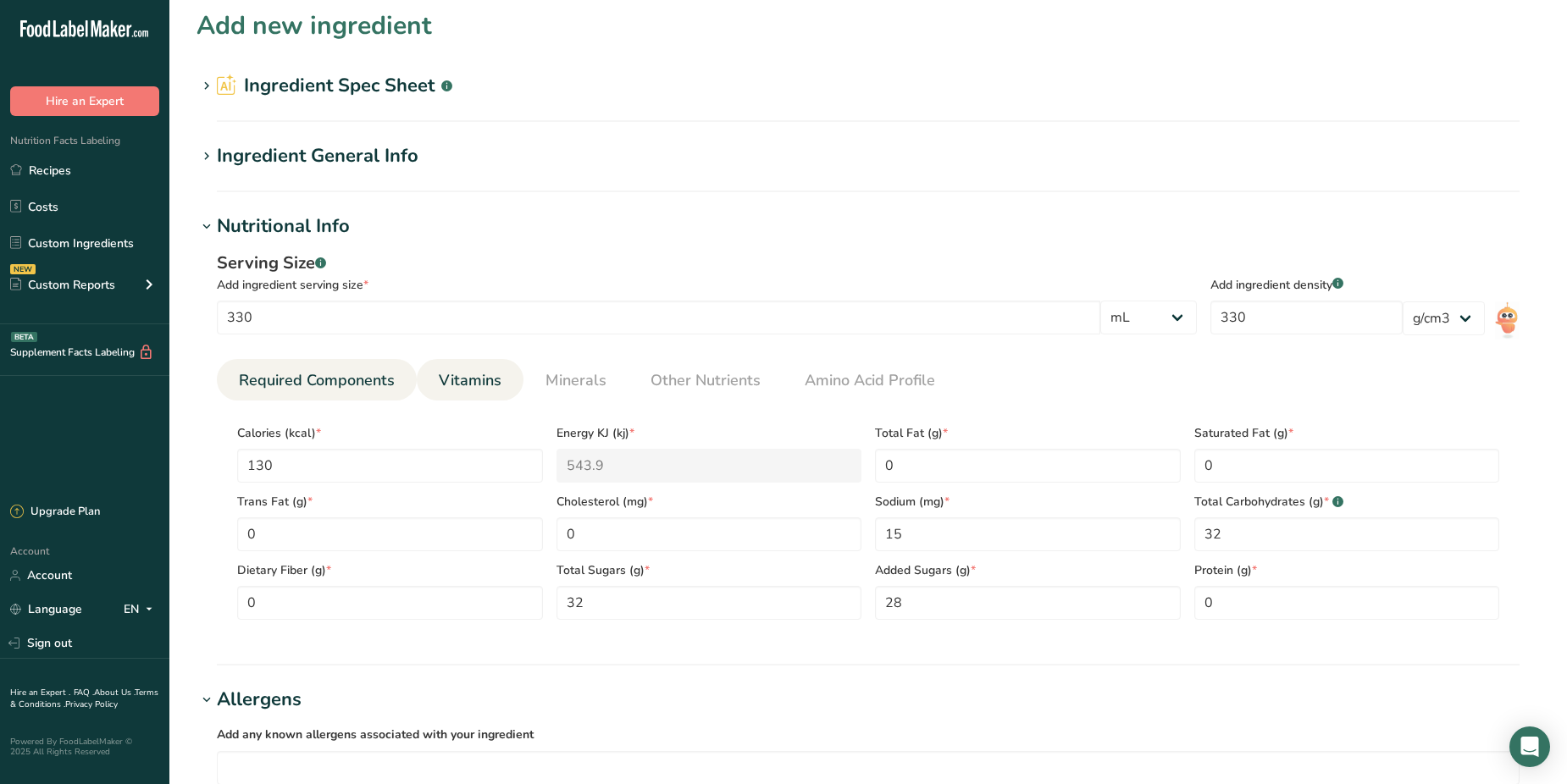
click at [473, 373] on span "Vitamins" at bounding box center [470, 380] width 62 height 22
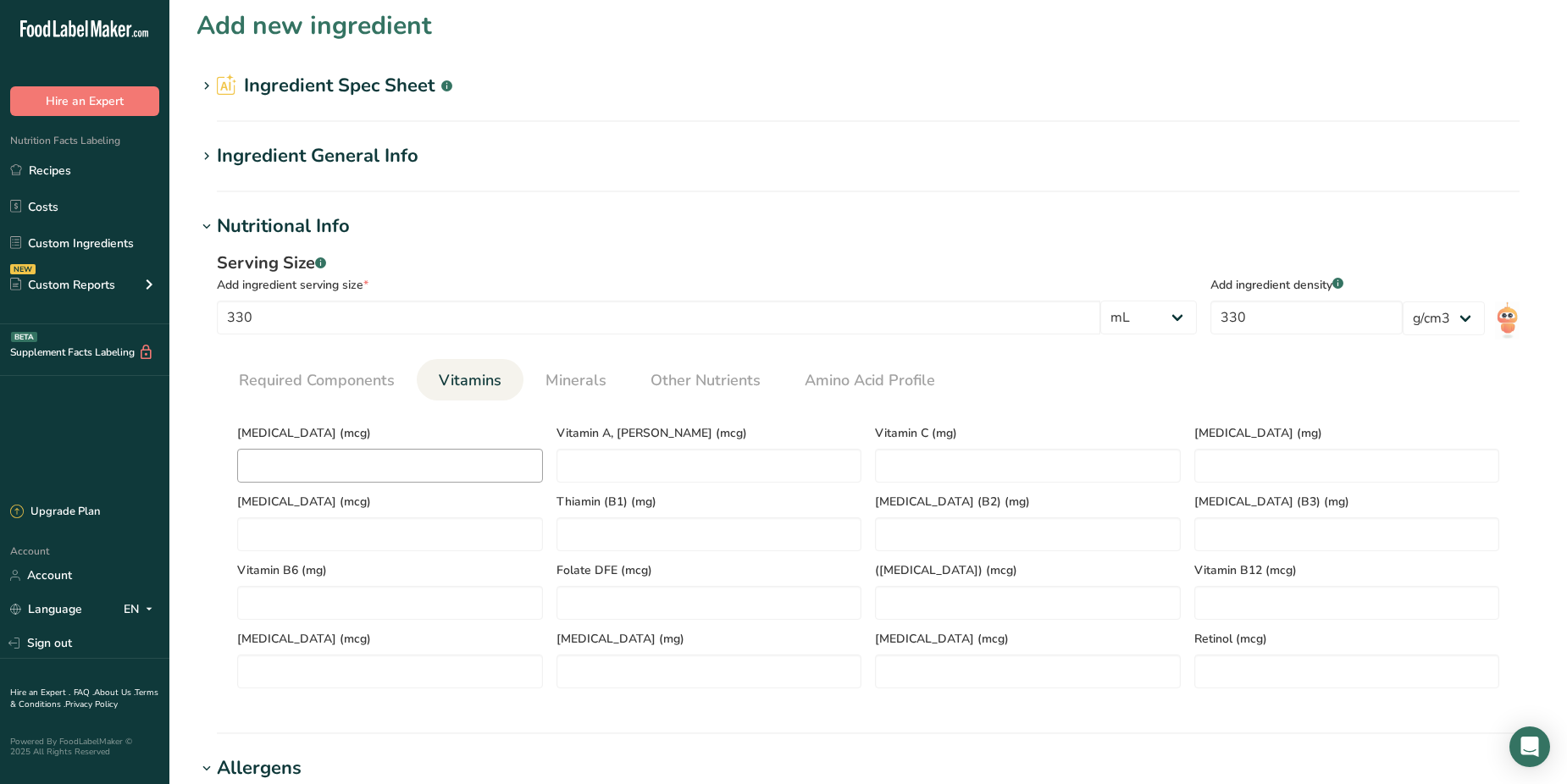
click at [313, 449] on div "Vitamin D (mcg)" at bounding box center [389, 448] width 319 height 68
click at [313, 458] on D "number" at bounding box center [390, 465] width 306 height 34
type D "0"
click at [577, 377] on span "Minerals" at bounding box center [576, 380] width 61 height 22
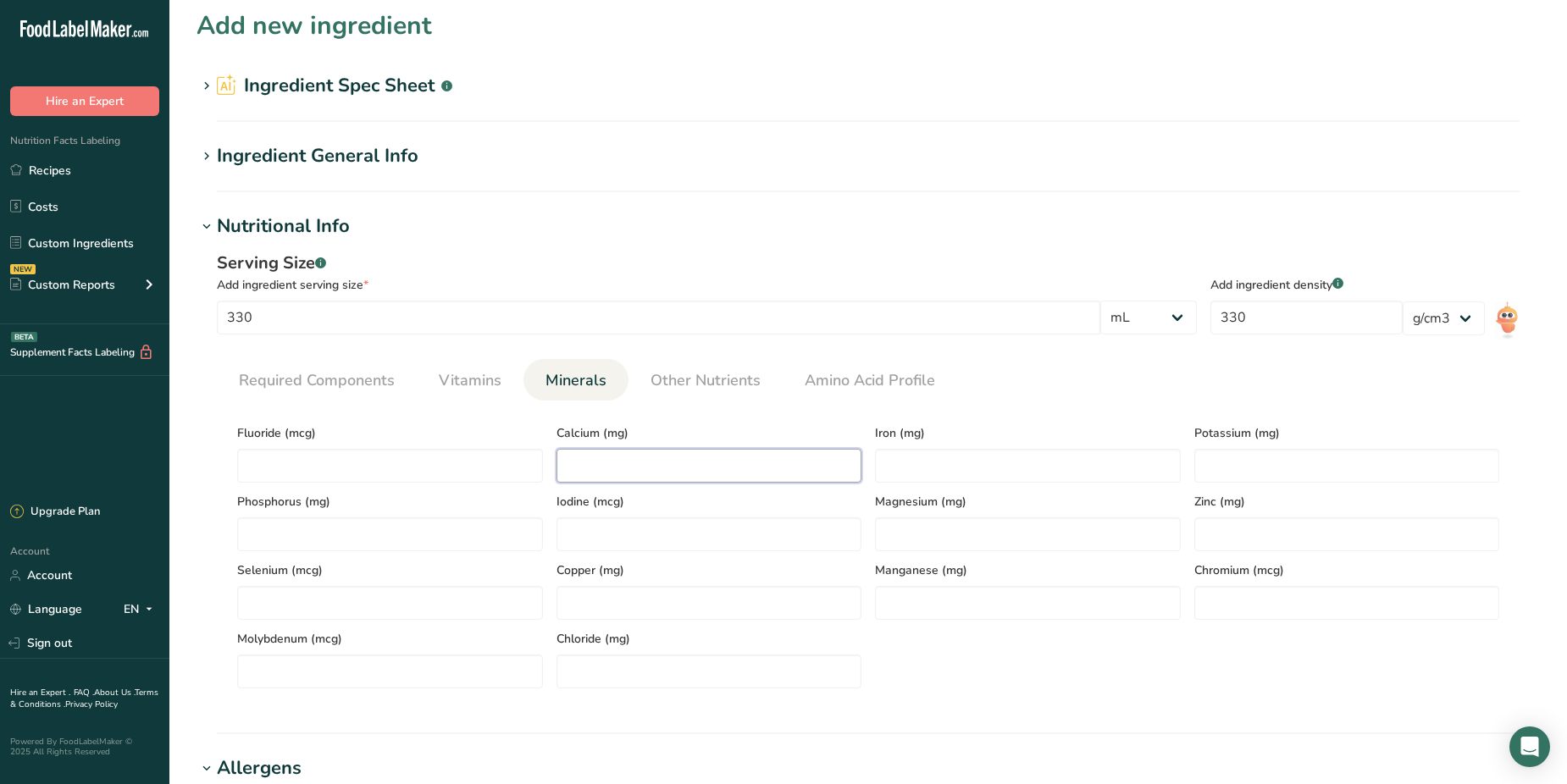
click at [629, 458] on input "number" at bounding box center [709, 465] width 306 height 34
type input "0"
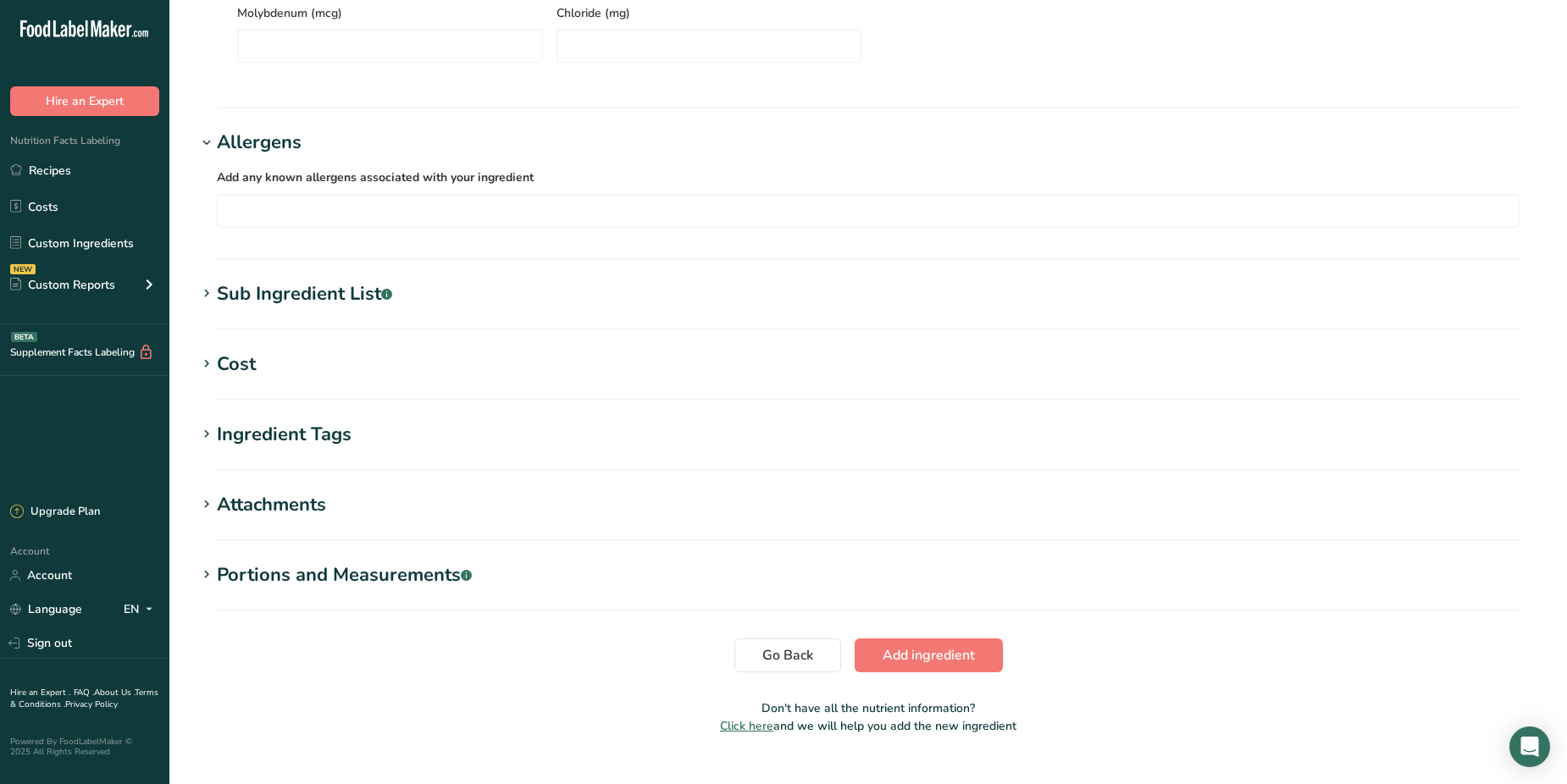
scroll to position [665, 0]
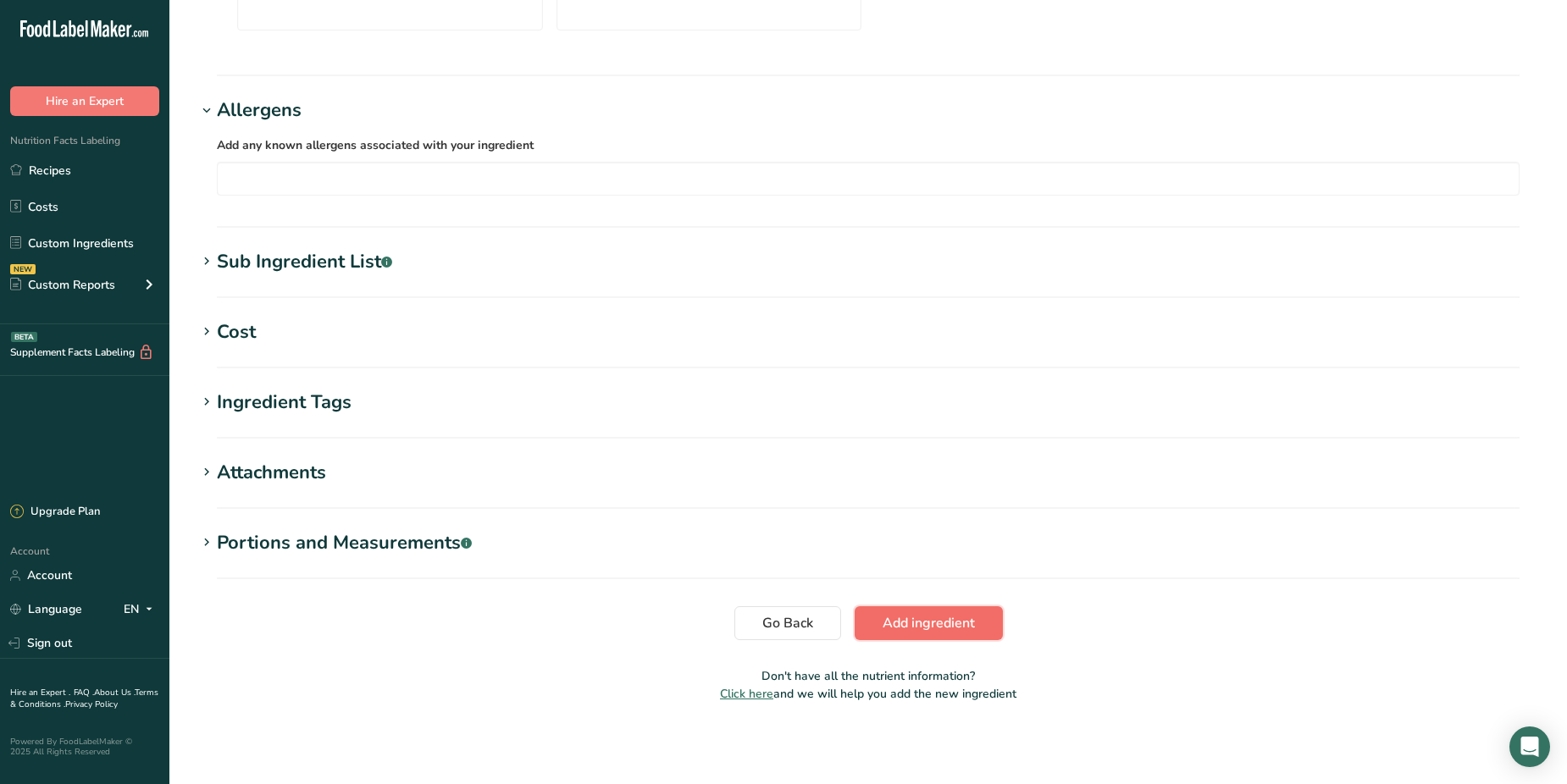
click at [914, 615] on span "Add ingredient" at bounding box center [929, 623] width 93 height 21
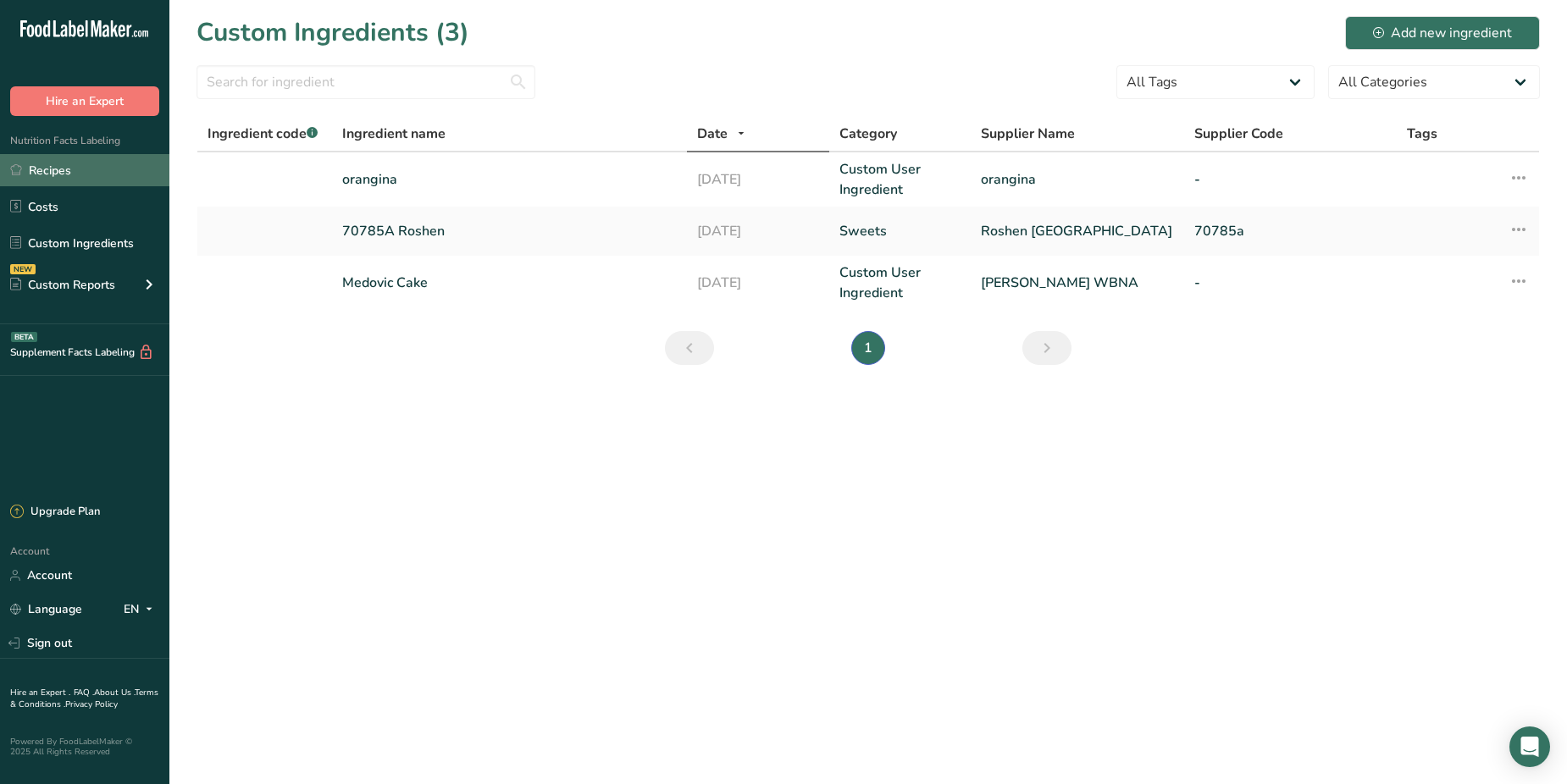
click at [47, 163] on link "Recipes" at bounding box center [85, 169] width 169 height 32
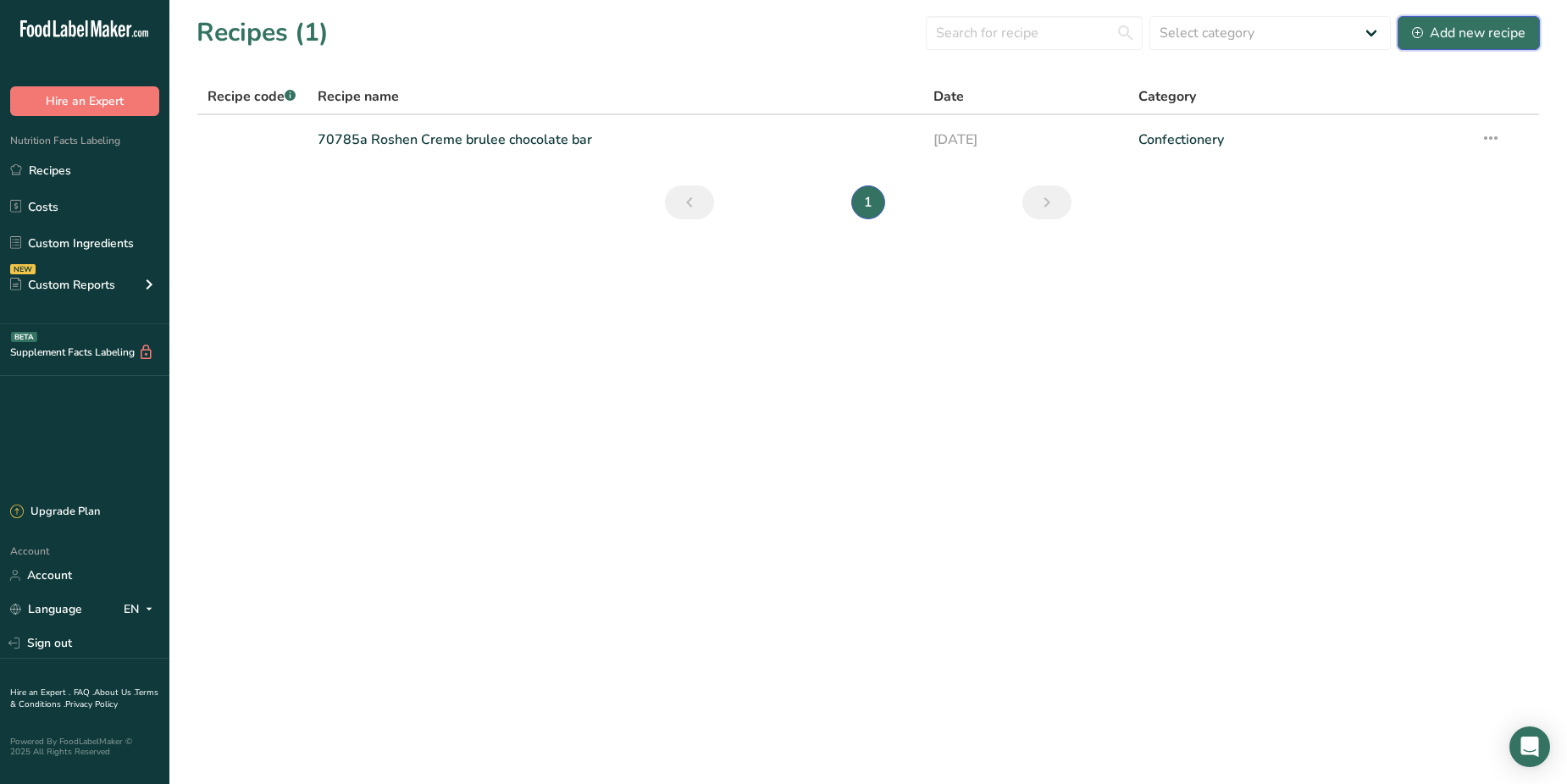
click at [1481, 32] on div "Add new recipe" at bounding box center [1468, 33] width 113 height 21
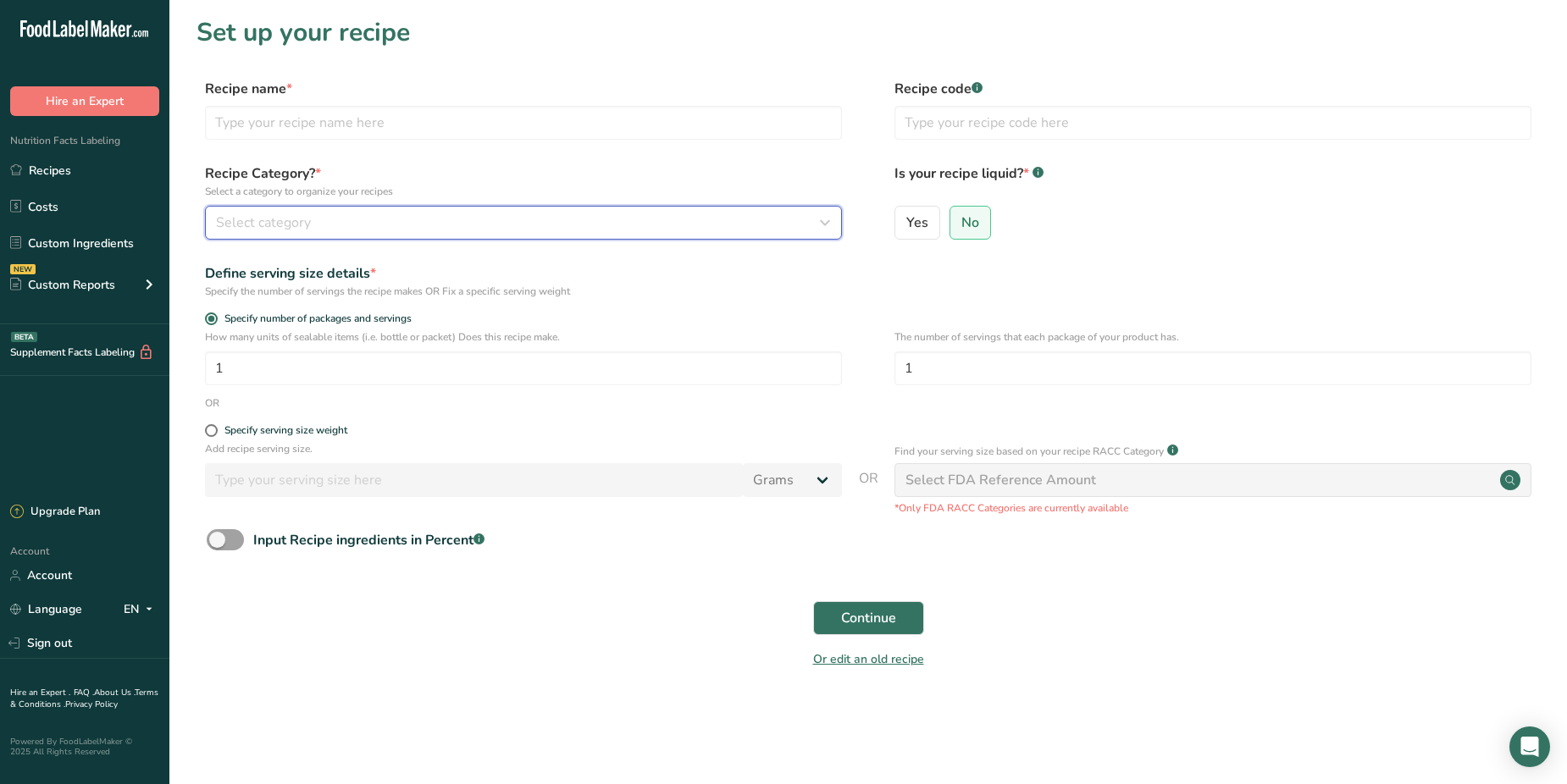
click at [387, 214] on div "Select category" at bounding box center [518, 223] width 604 height 21
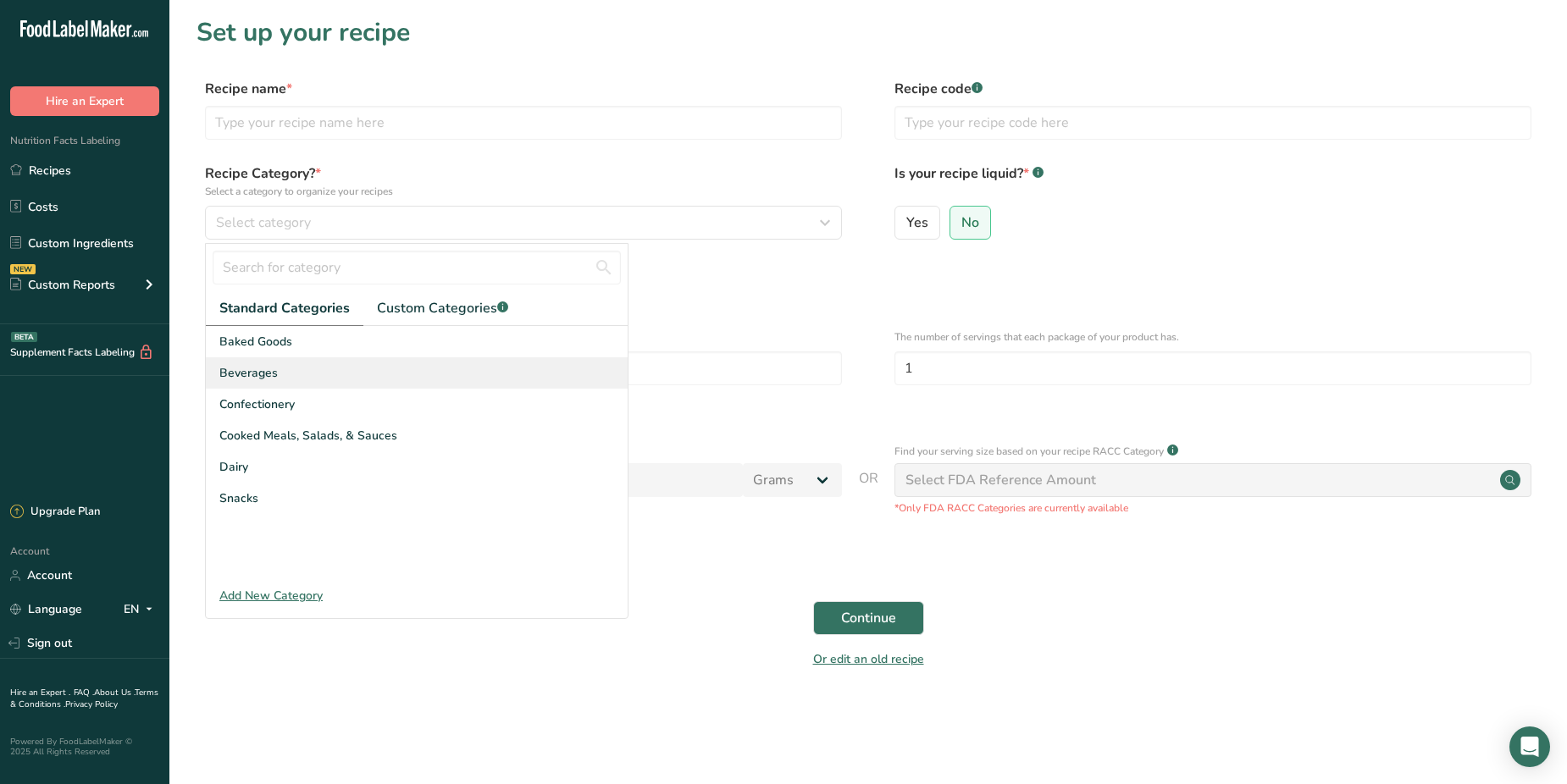
click at [245, 367] on span "Beverages" at bounding box center [249, 373] width 59 height 18
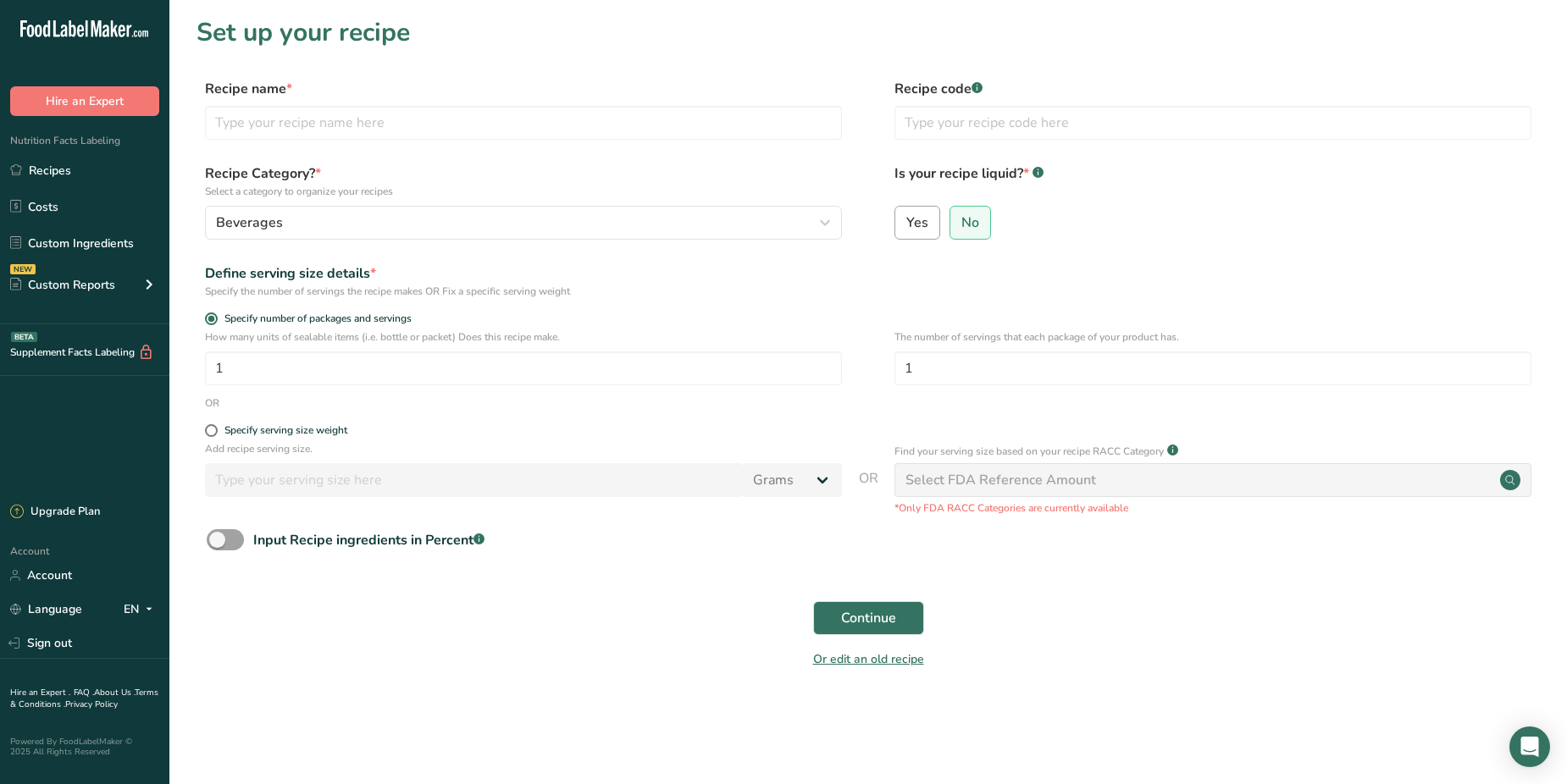
click at [918, 225] on span "Yes" at bounding box center [917, 223] width 22 height 17
click at [906, 225] on input "Yes" at bounding box center [900, 222] width 11 height 11
radio input "true"
radio input "false"
select select "22"
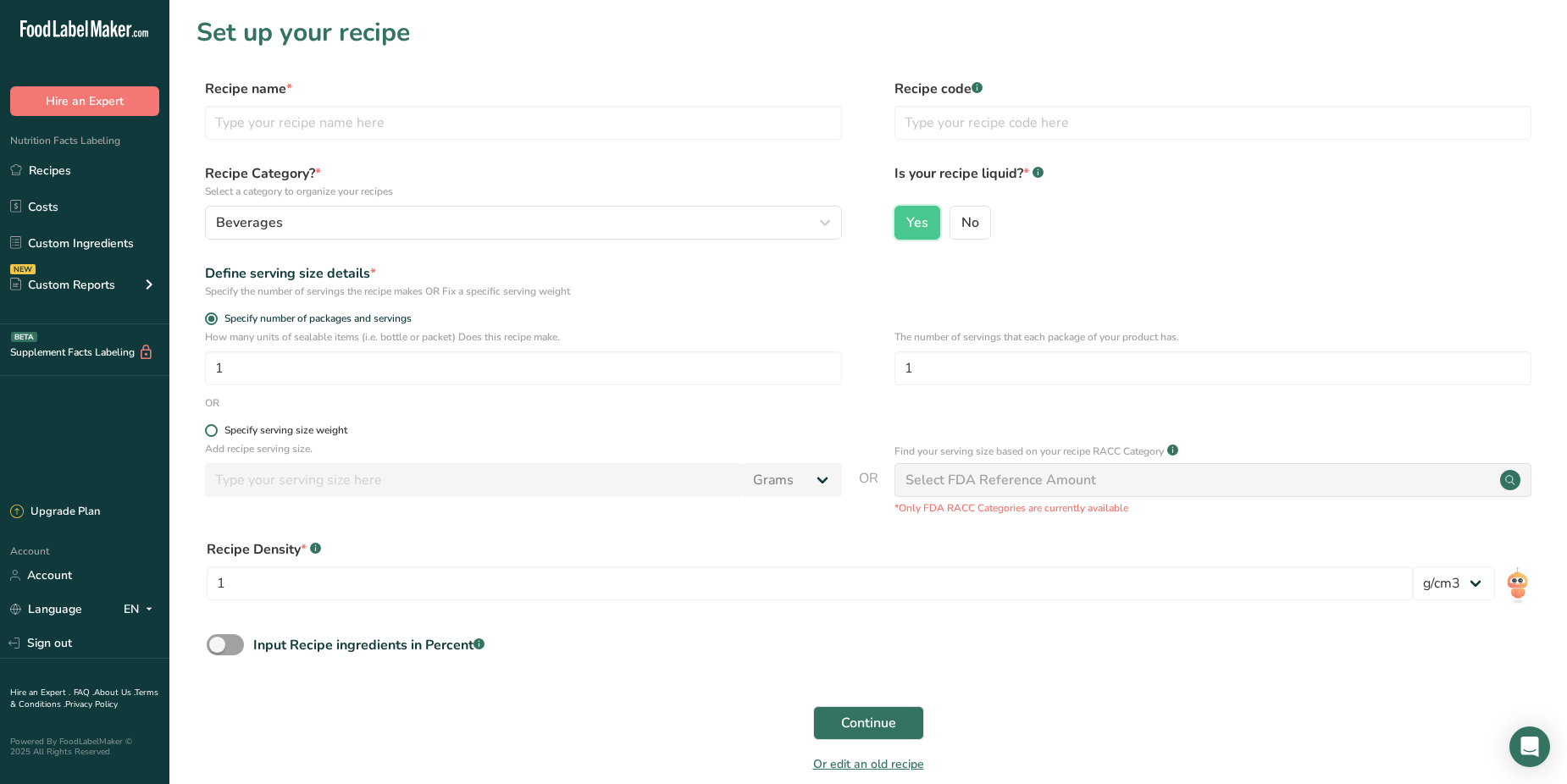
click at [209, 428] on span at bounding box center [211, 430] width 13 height 13
click at [209, 428] on input "Specify serving size weight" at bounding box center [210, 430] width 11 height 11
radio input "true"
radio input "false"
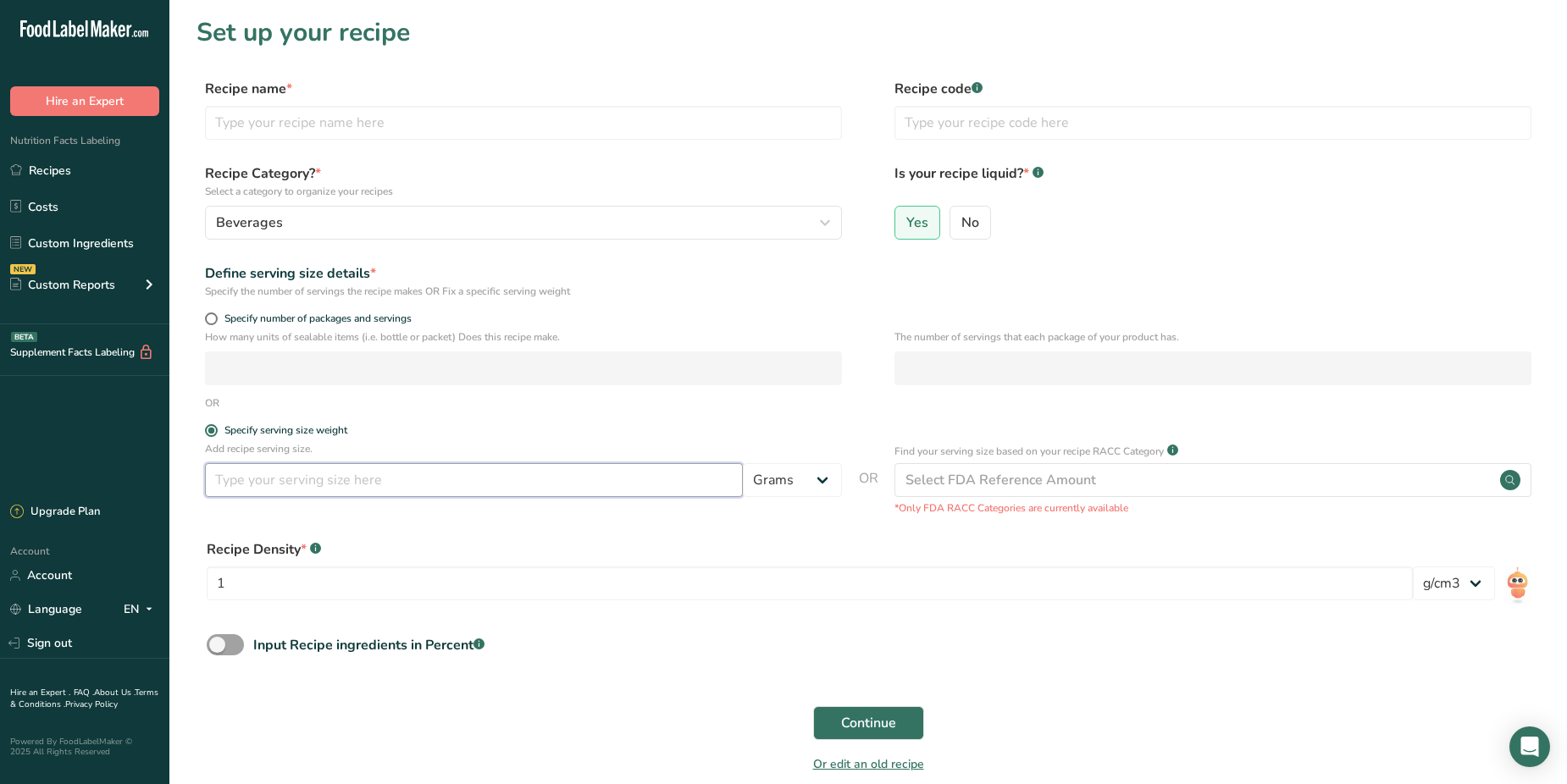
click at [221, 488] on input "number" at bounding box center [474, 480] width 538 height 34
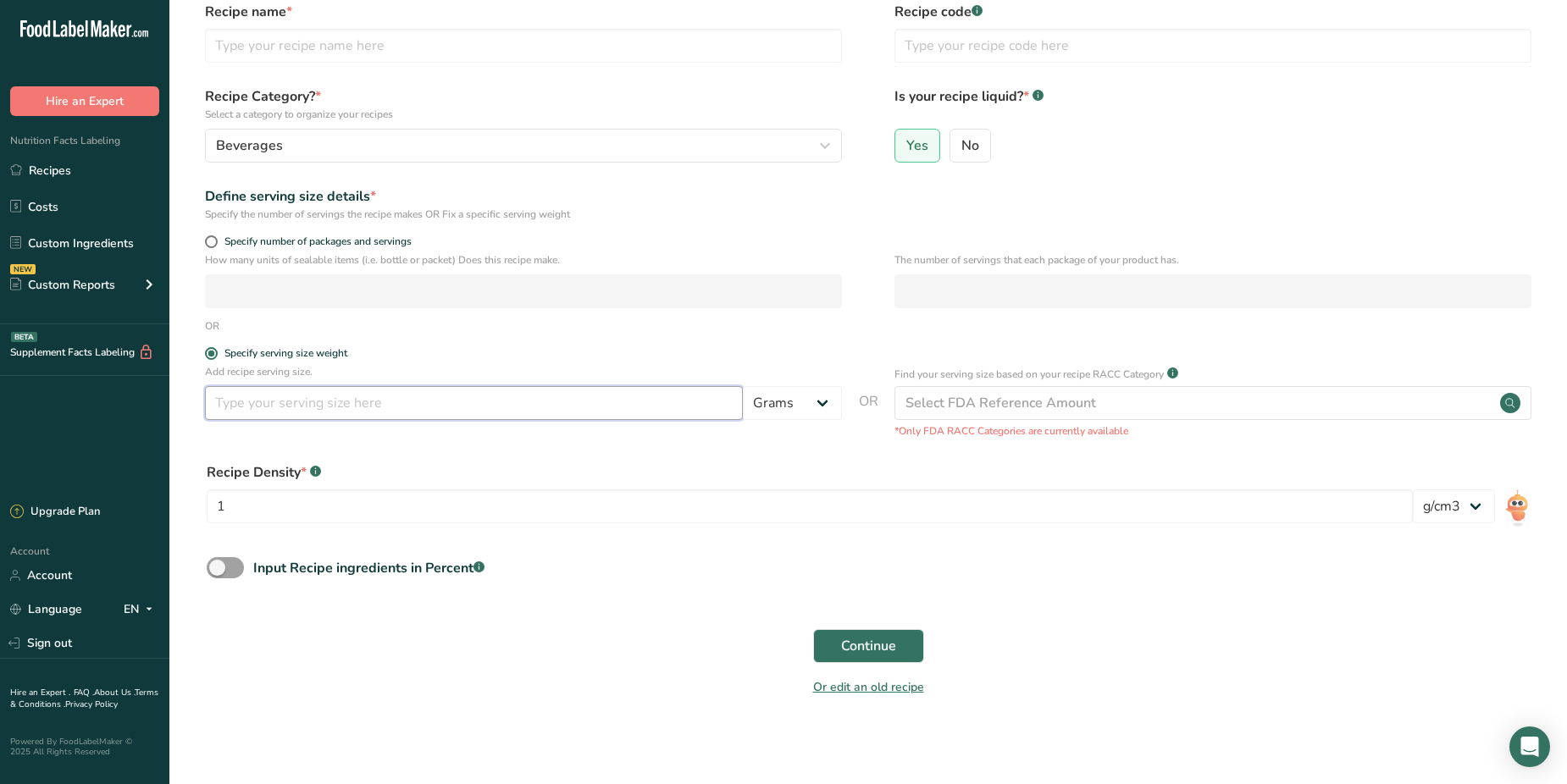
scroll to position [81, 0]
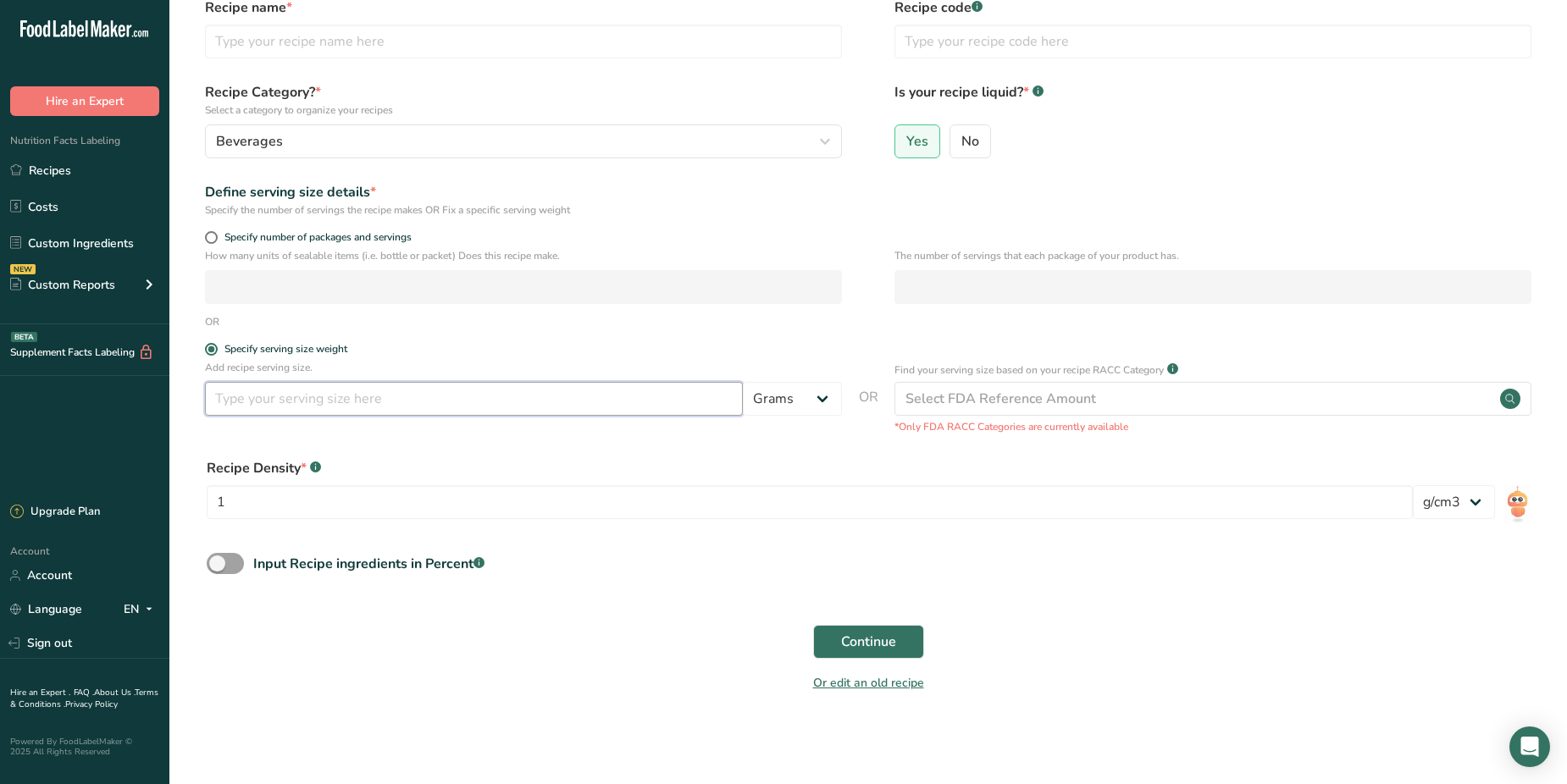
click at [286, 398] on input "number" at bounding box center [474, 398] width 538 height 34
type input "330"
click at [815, 395] on select "Grams kg mg mcg lb oz l mL fl oz tbsp tsp cup qt gallon" at bounding box center [792, 398] width 99 height 34
select select "17"
click at [743, 382] on select "Grams kg mg mcg lb oz l mL fl oz tbsp tsp cup qt gallon" at bounding box center [792, 398] width 99 height 34
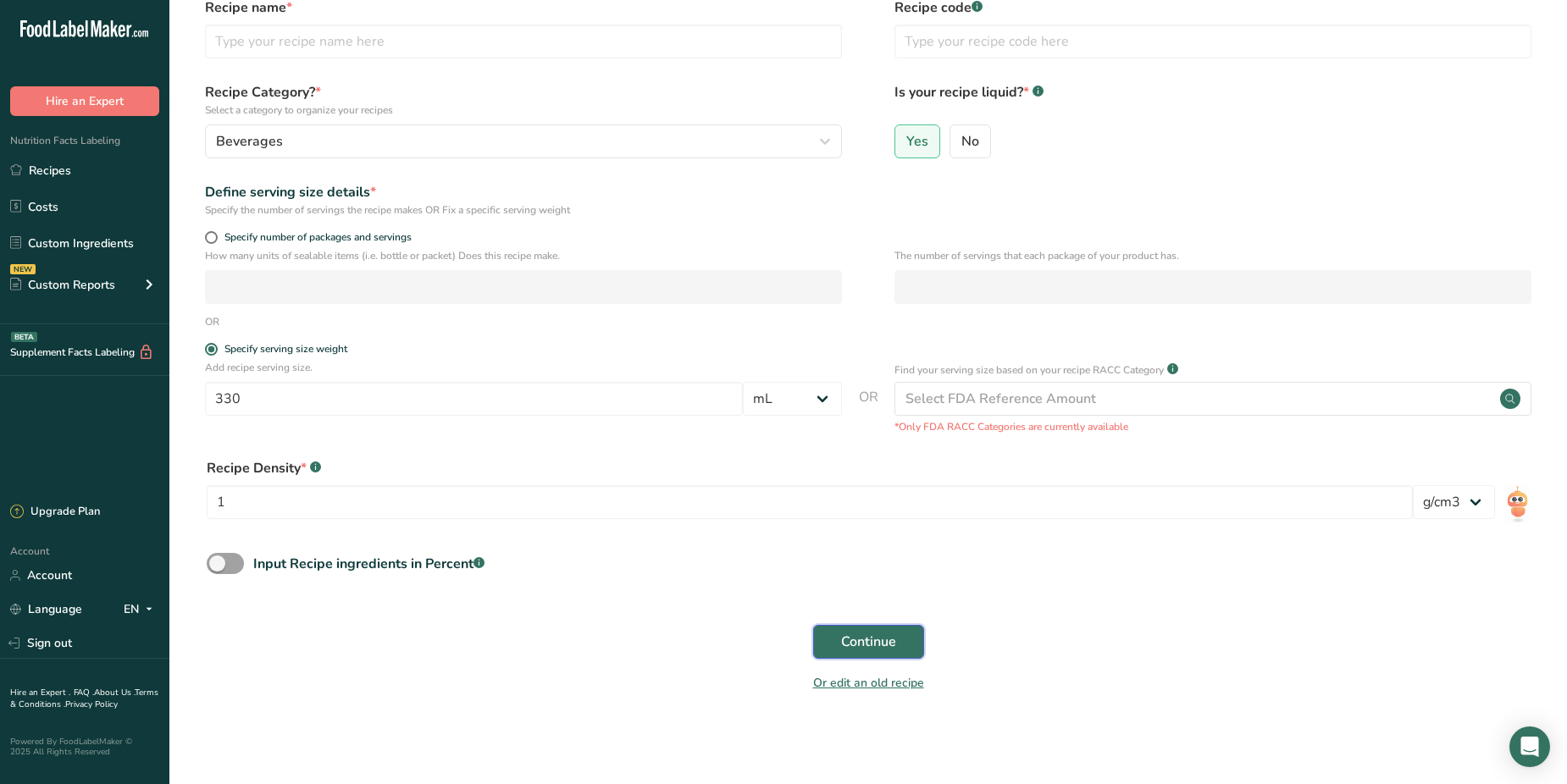
click at [885, 634] on span "Continue" at bounding box center [869, 642] width 55 height 21
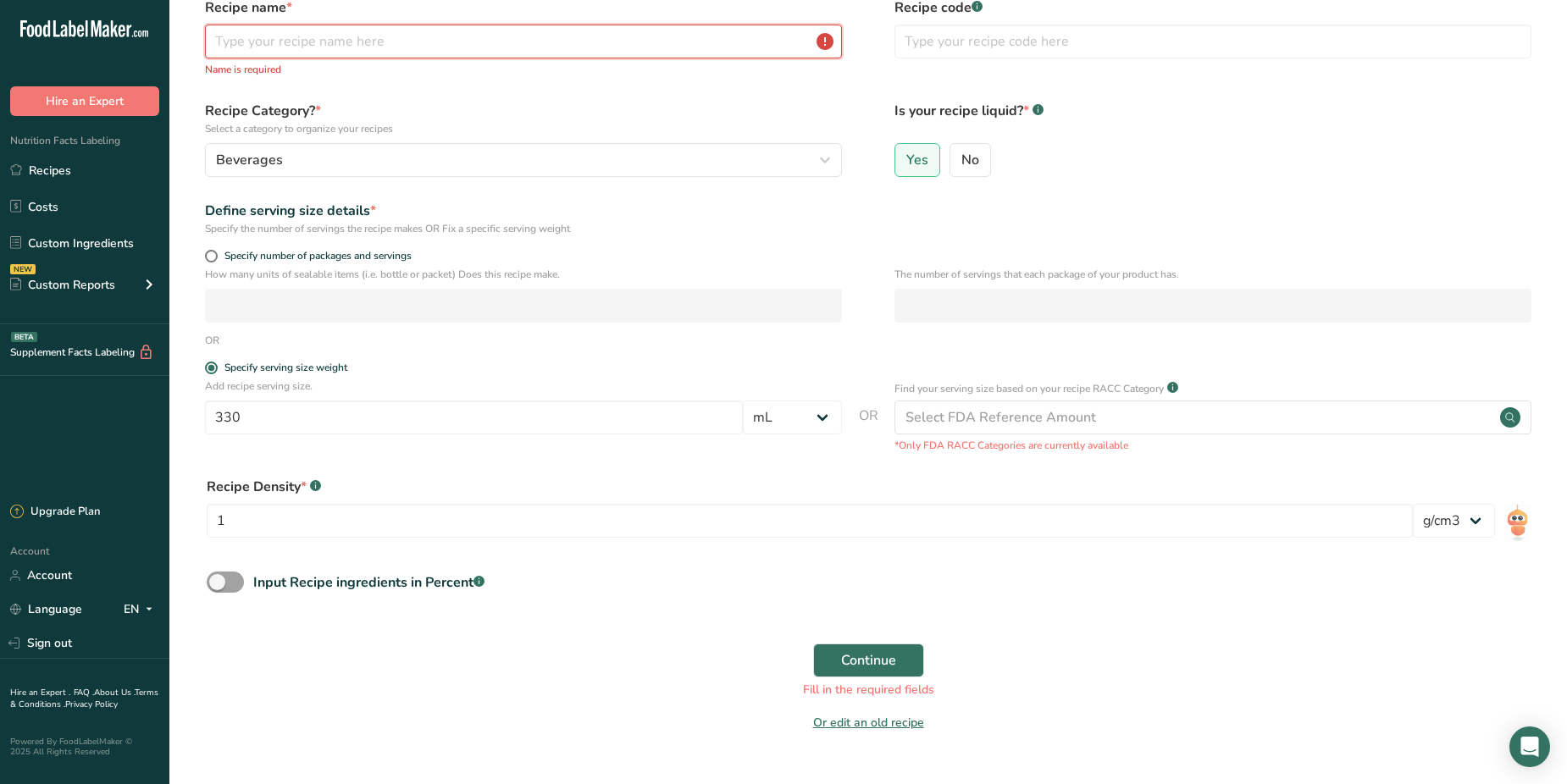
click at [325, 42] on input "text" at bounding box center [523, 41] width 637 height 34
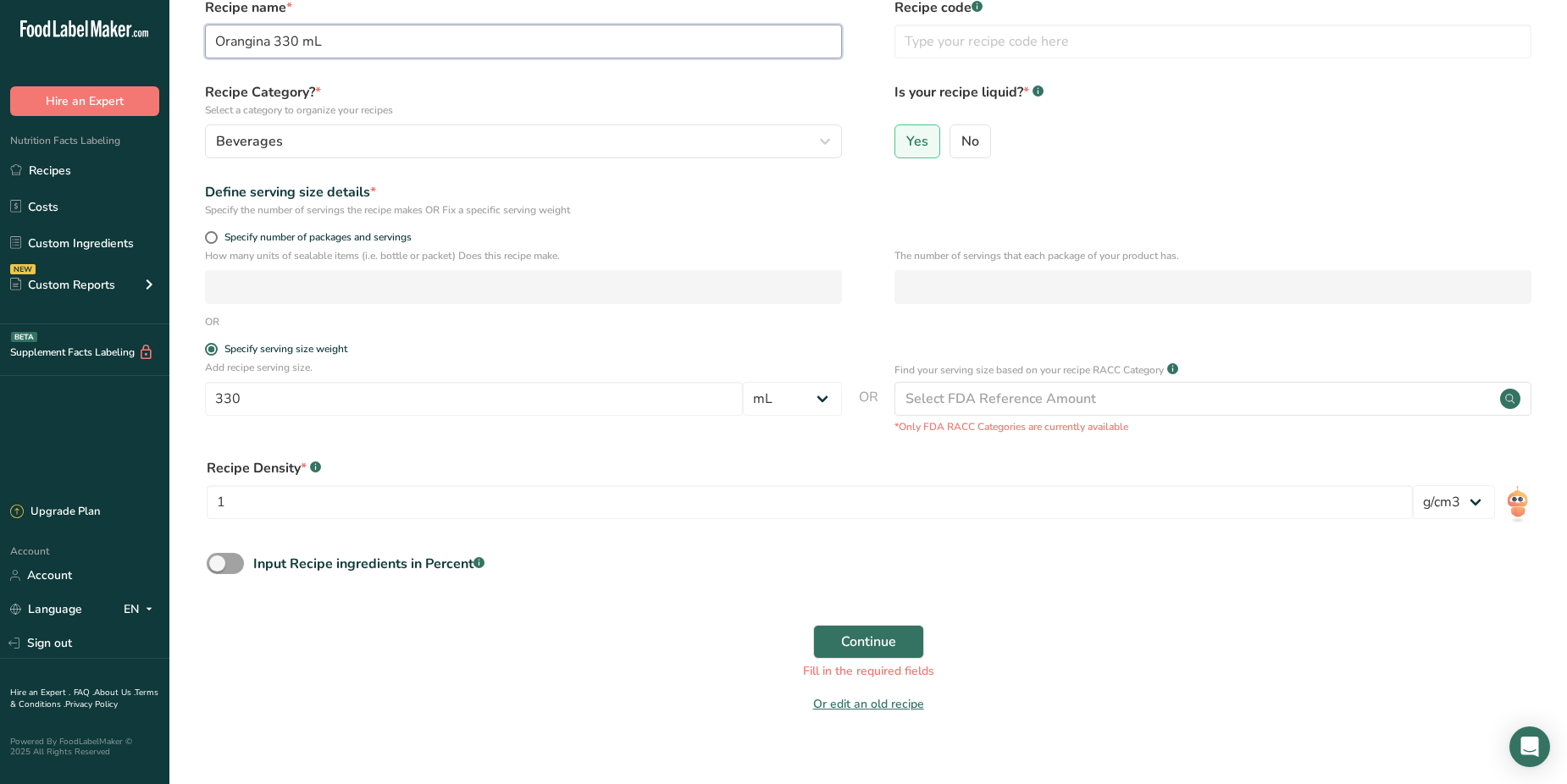
type input "Orangina 330 mL"
click at [726, 573] on div "Input Recipe ingredients in Percent .a-a{fill:#347362;}.b-a{fill:#fff;}" at bounding box center [867, 570] width 1343 height 35
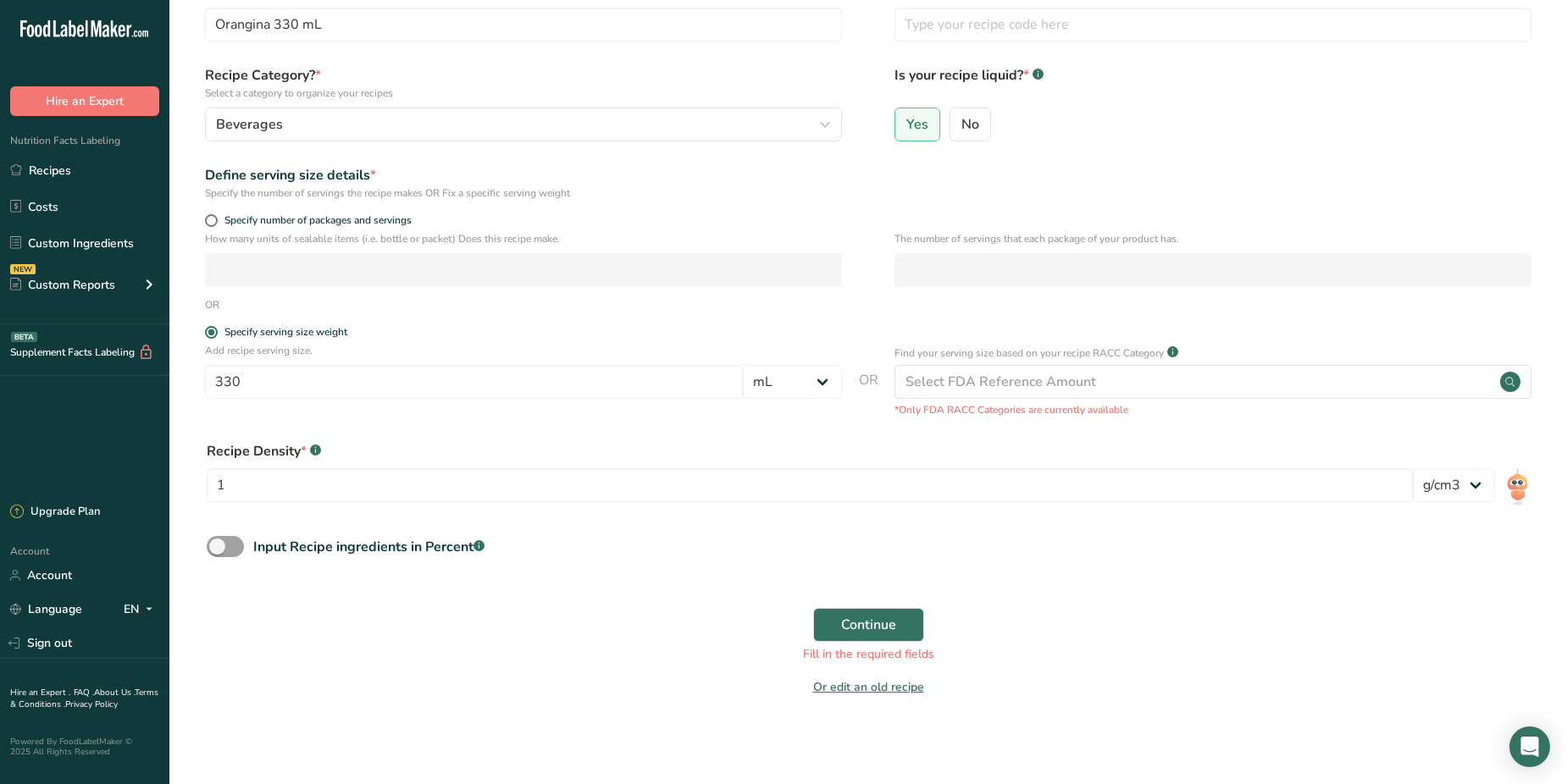
scroll to position [103, 0]
click at [872, 617] on span "Continue" at bounding box center [869, 621] width 55 height 21
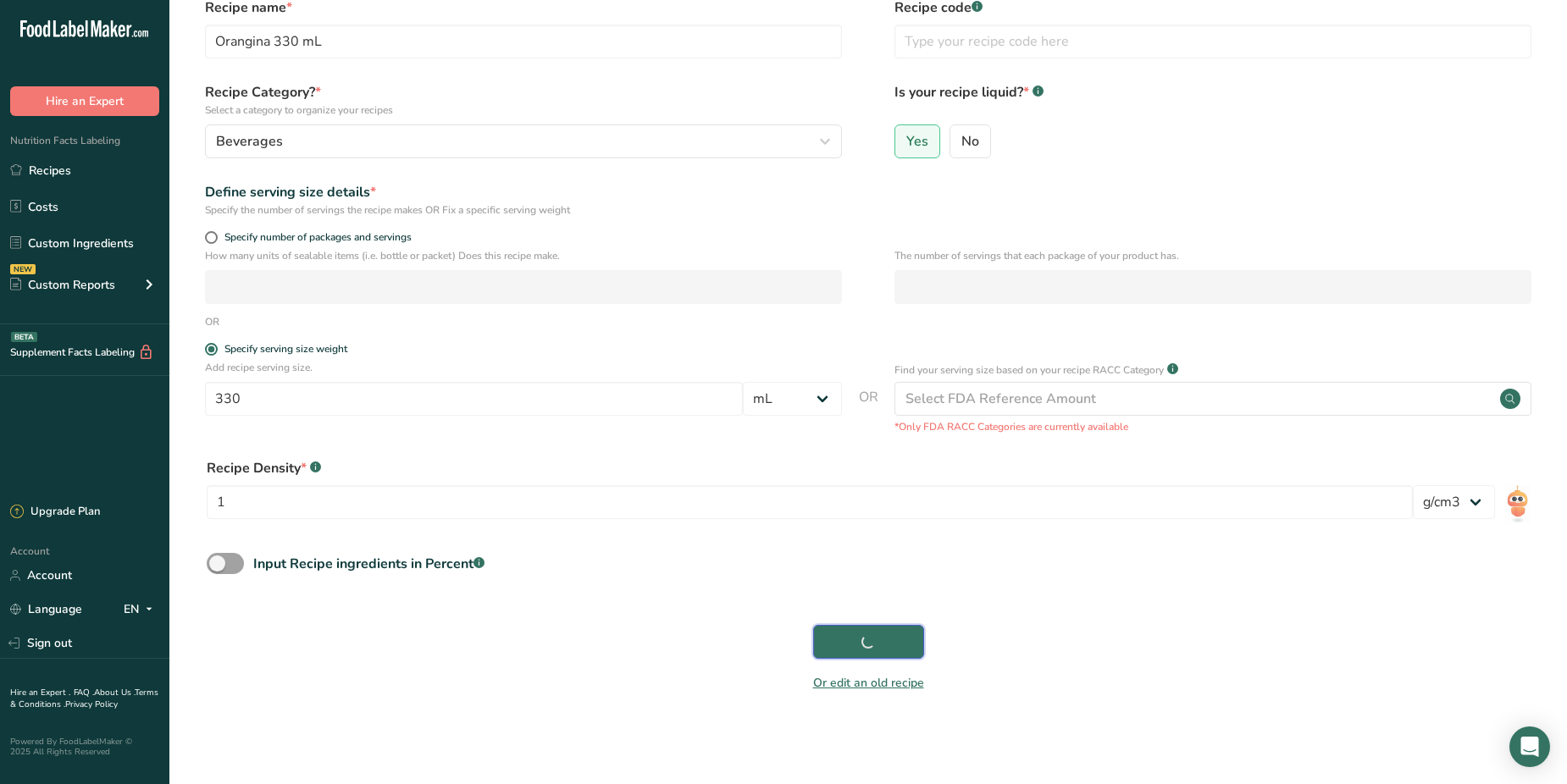
scroll to position [81, 0]
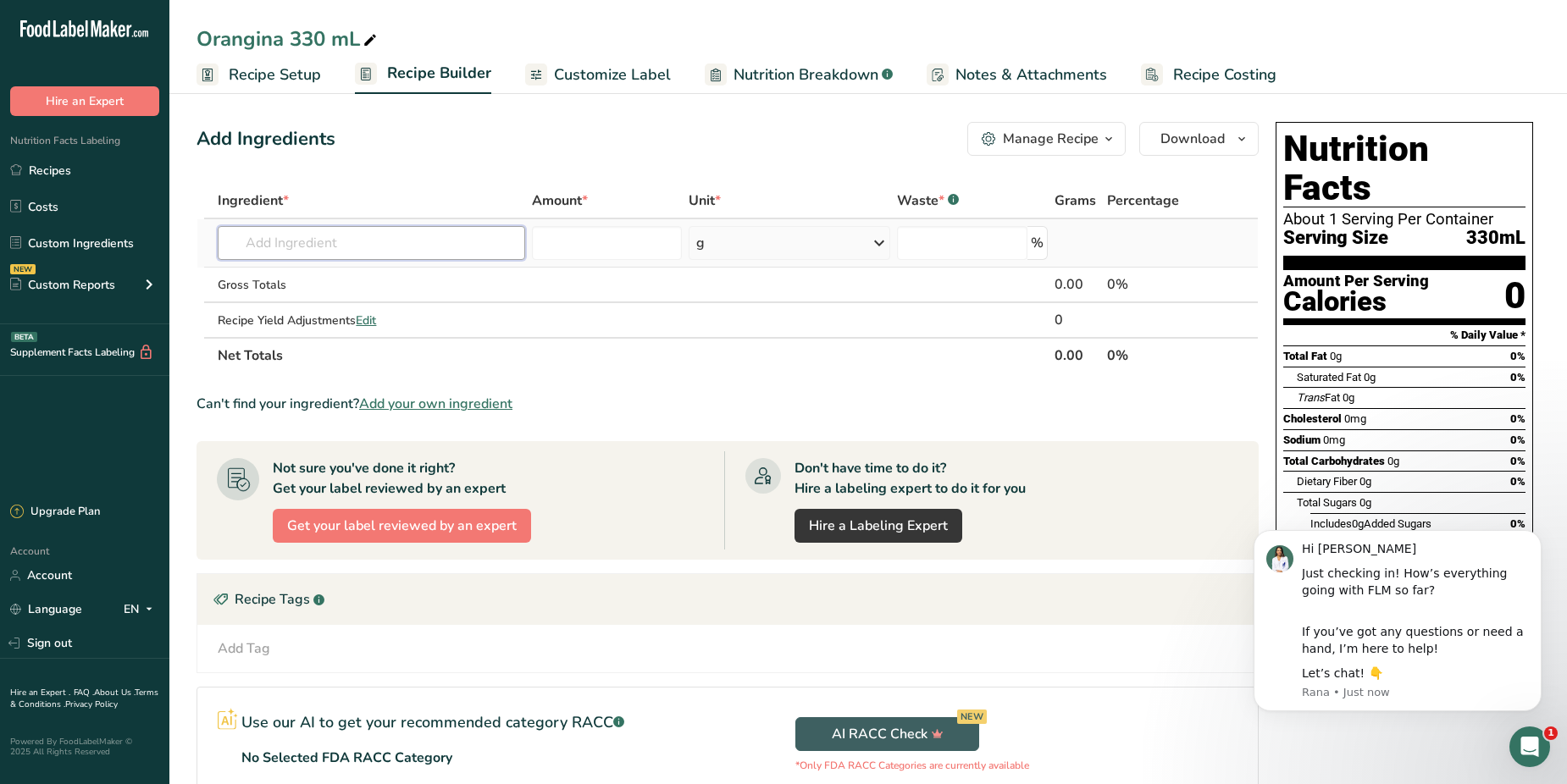
click at [308, 232] on input "text" at bounding box center [371, 242] width 307 height 34
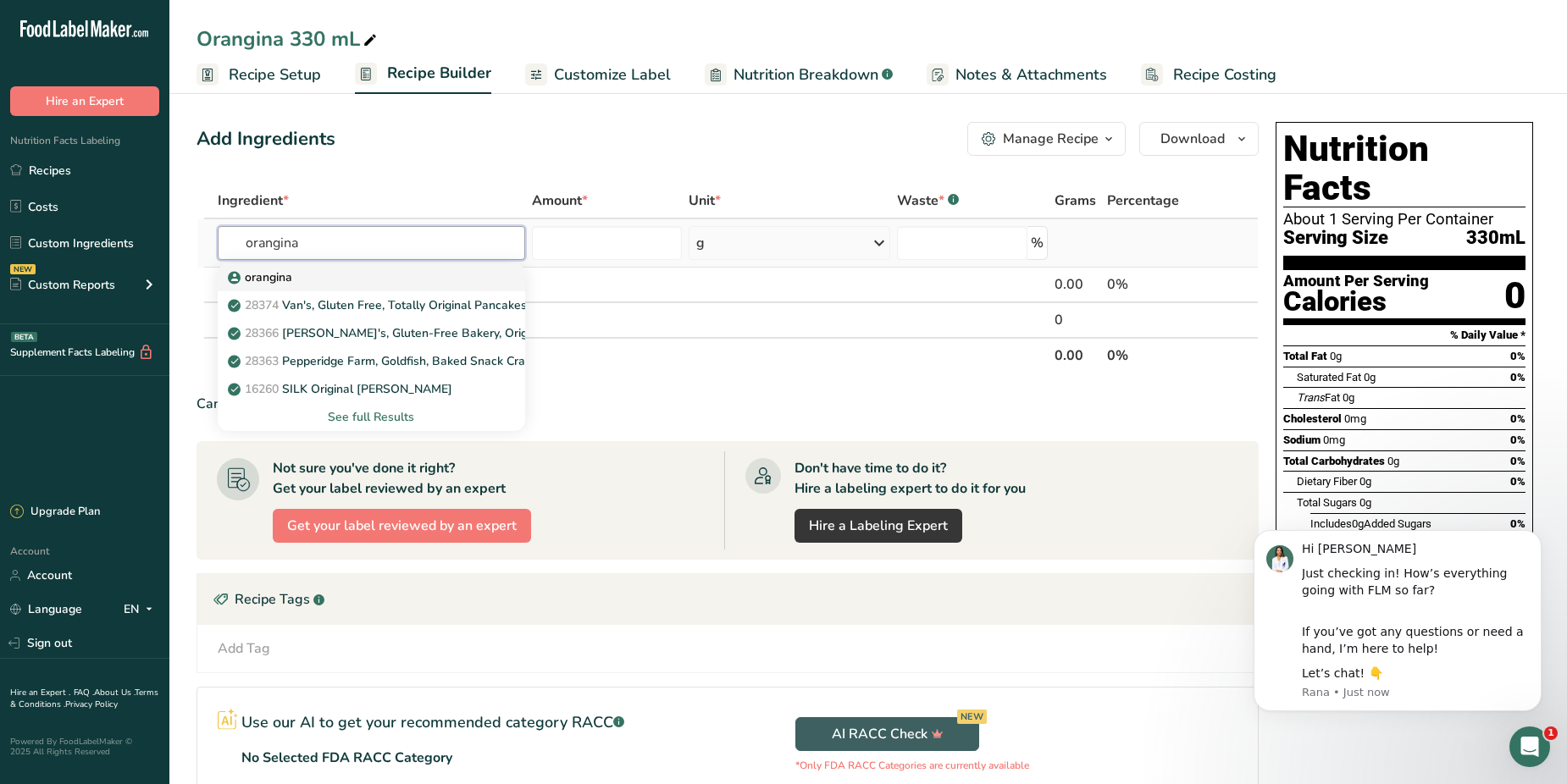
type input "orangina"
click at [264, 273] on p "orangina" at bounding box center [261, 277] width 61 height 18
type input "orangina"
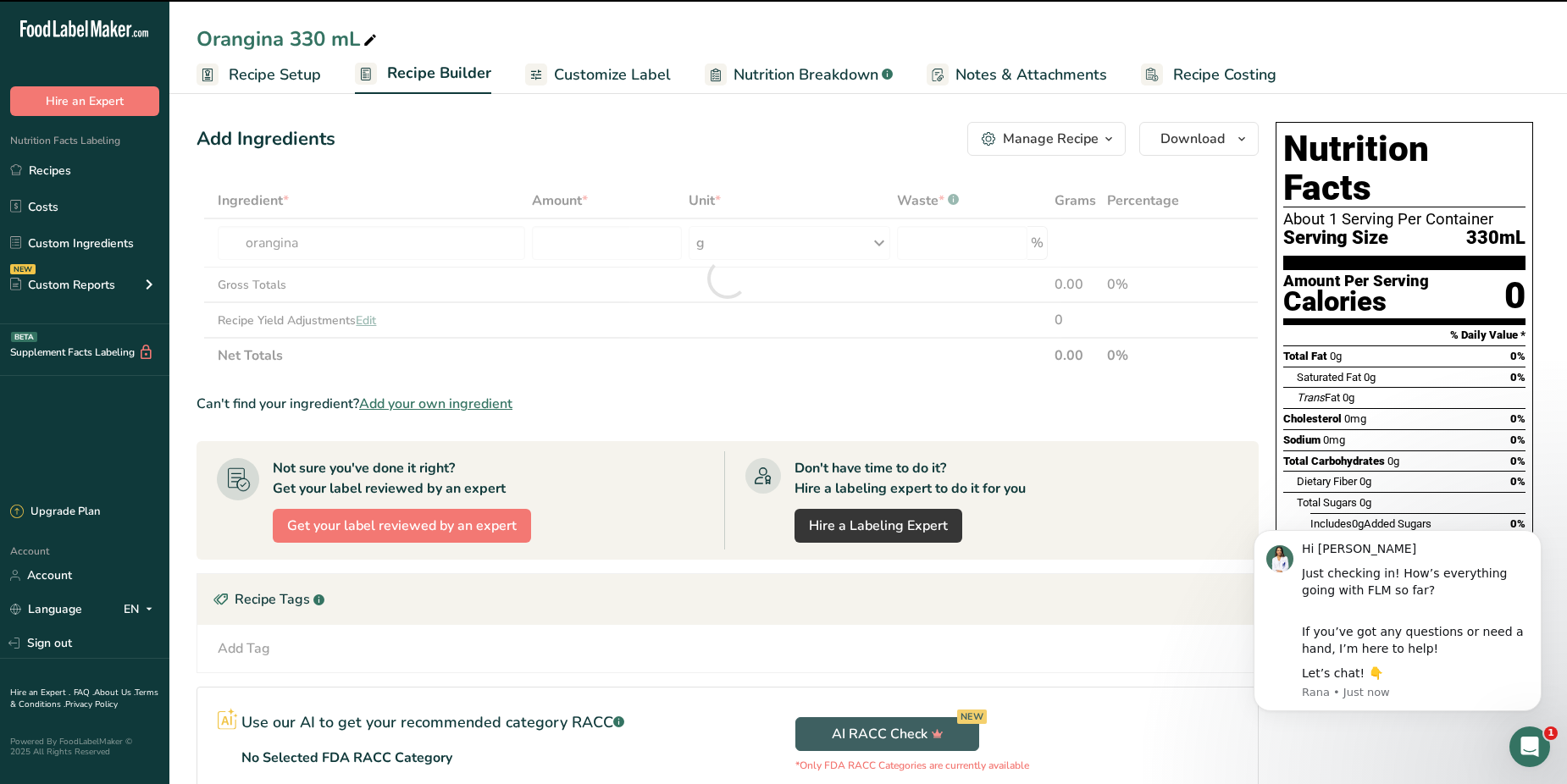
type input "0"
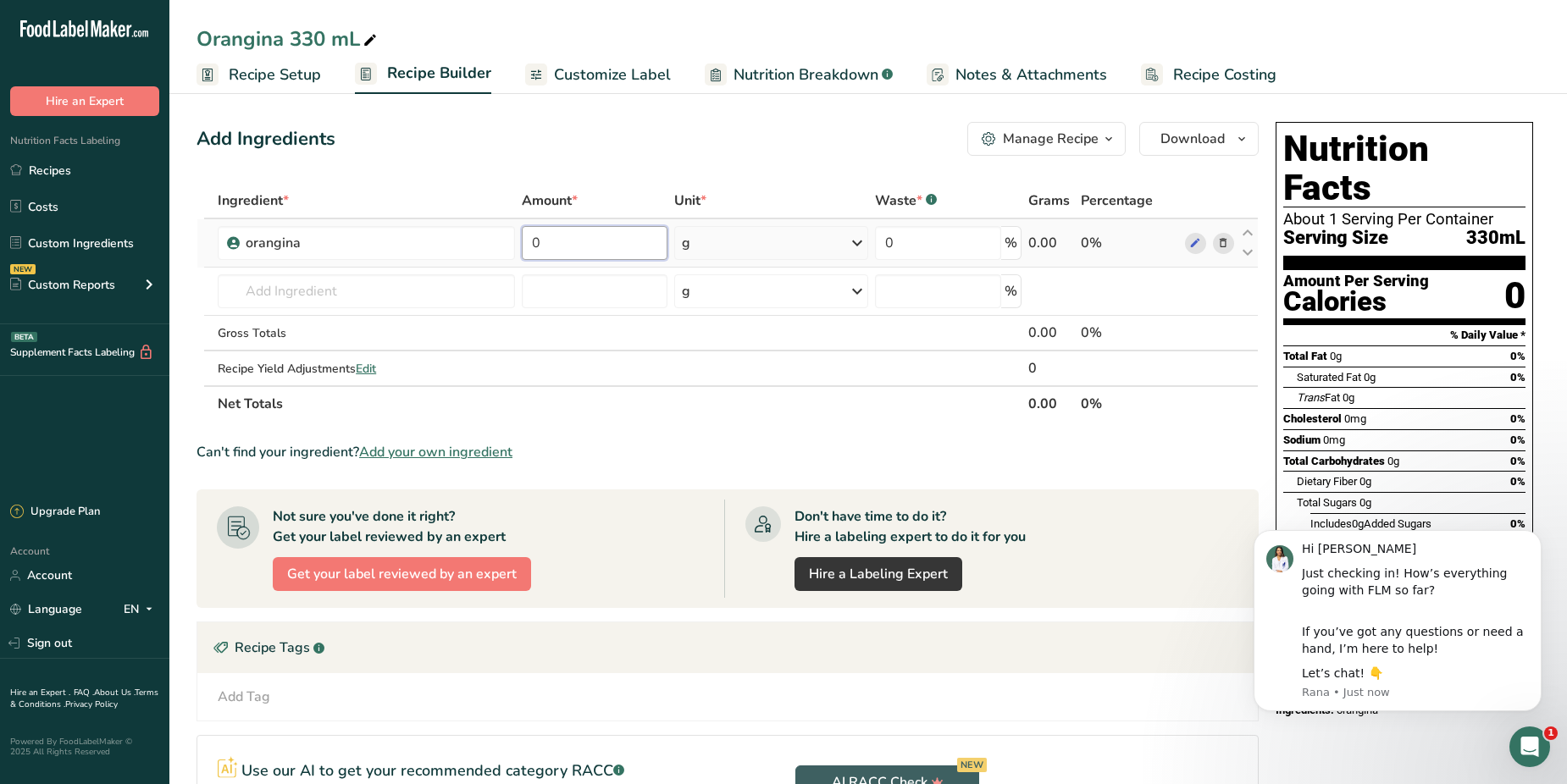
click at [542, 242] on input "0" at bounding box center [594, 242] width 145 height 34
drag, startPoint x: 542, startPoint y: 242, endPoint x: 522, endPoint y: 242, distance: 20.0
click at [522, 242] on input "0" at bounding box center [594, 242] width 145 height 34
type input "330"
click at [854, 234] on div "Ingredient * Amount * Unit * Waste * .a-a{fill:#347362;}.b-a{fill:#fff;} Grams …" at bounding box center [727, 303] width 1062 height 239
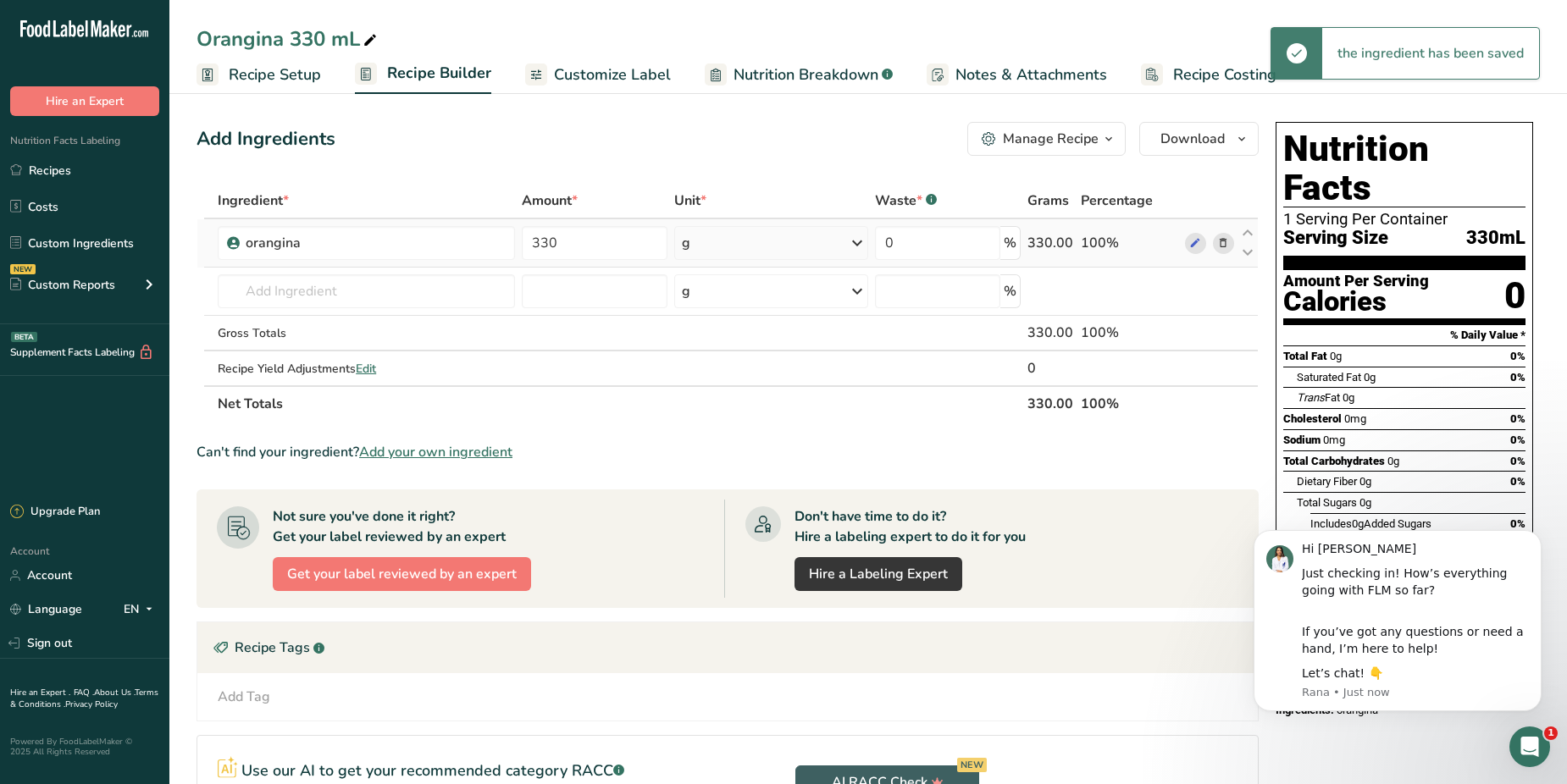
click at [854, 234] on icon at bounding box center [857, 242] width 21 height 30
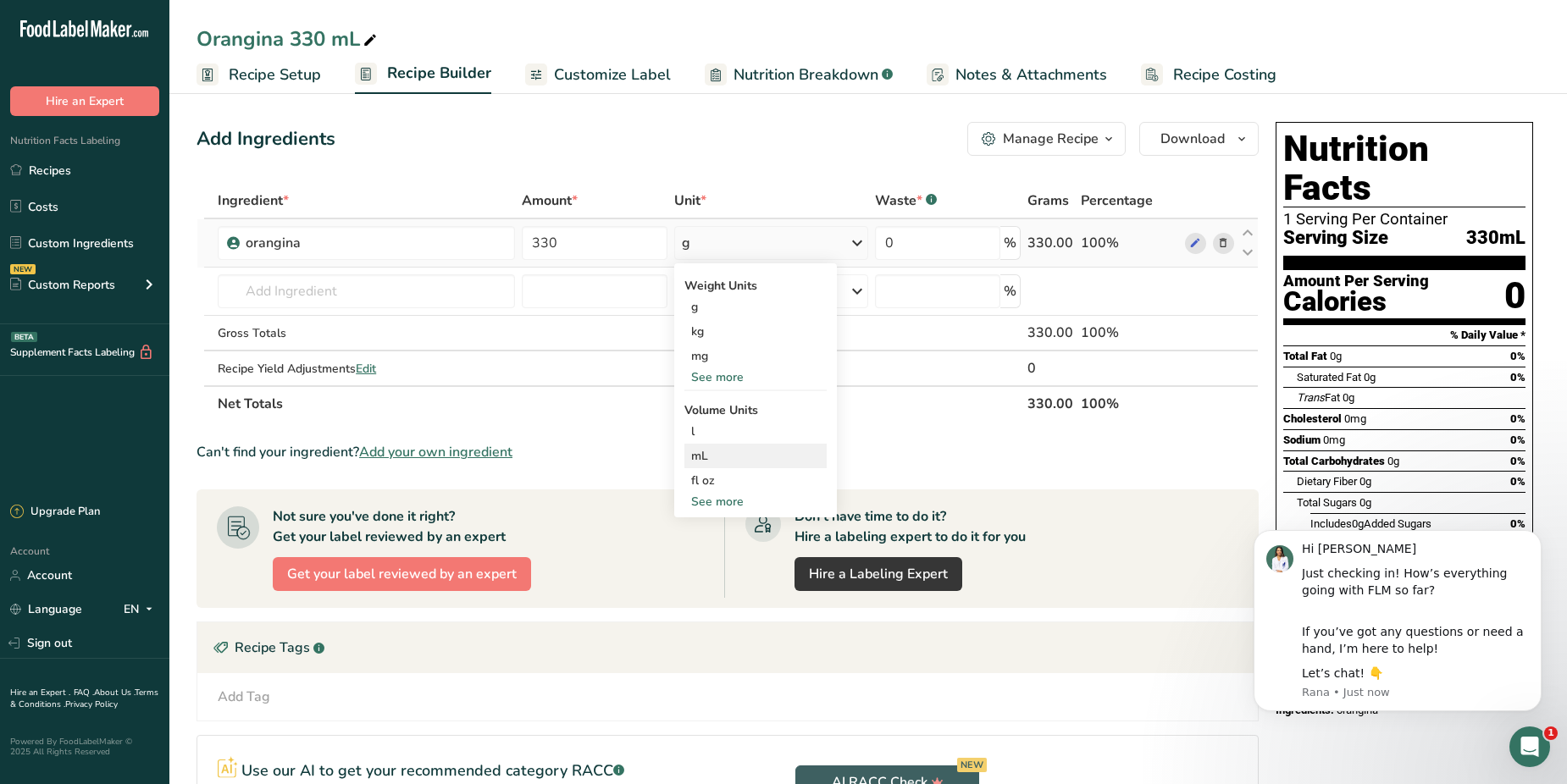
click at [699, 452] on div "mL" at bounding box center [755, 456] width 129 height 18
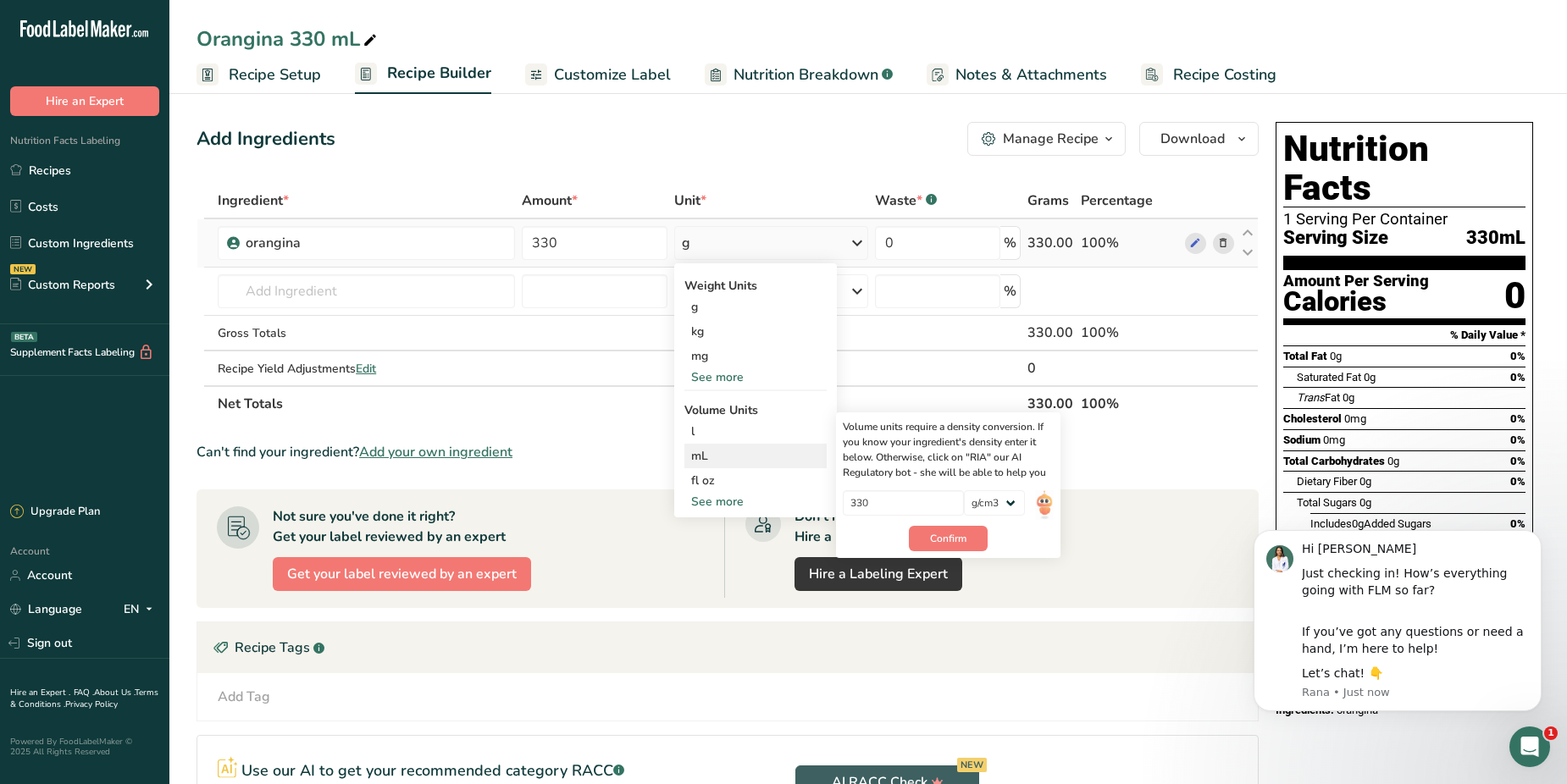
click at [698, 448] on div "mL" at bounding box center [755, 456] width 129 height 18
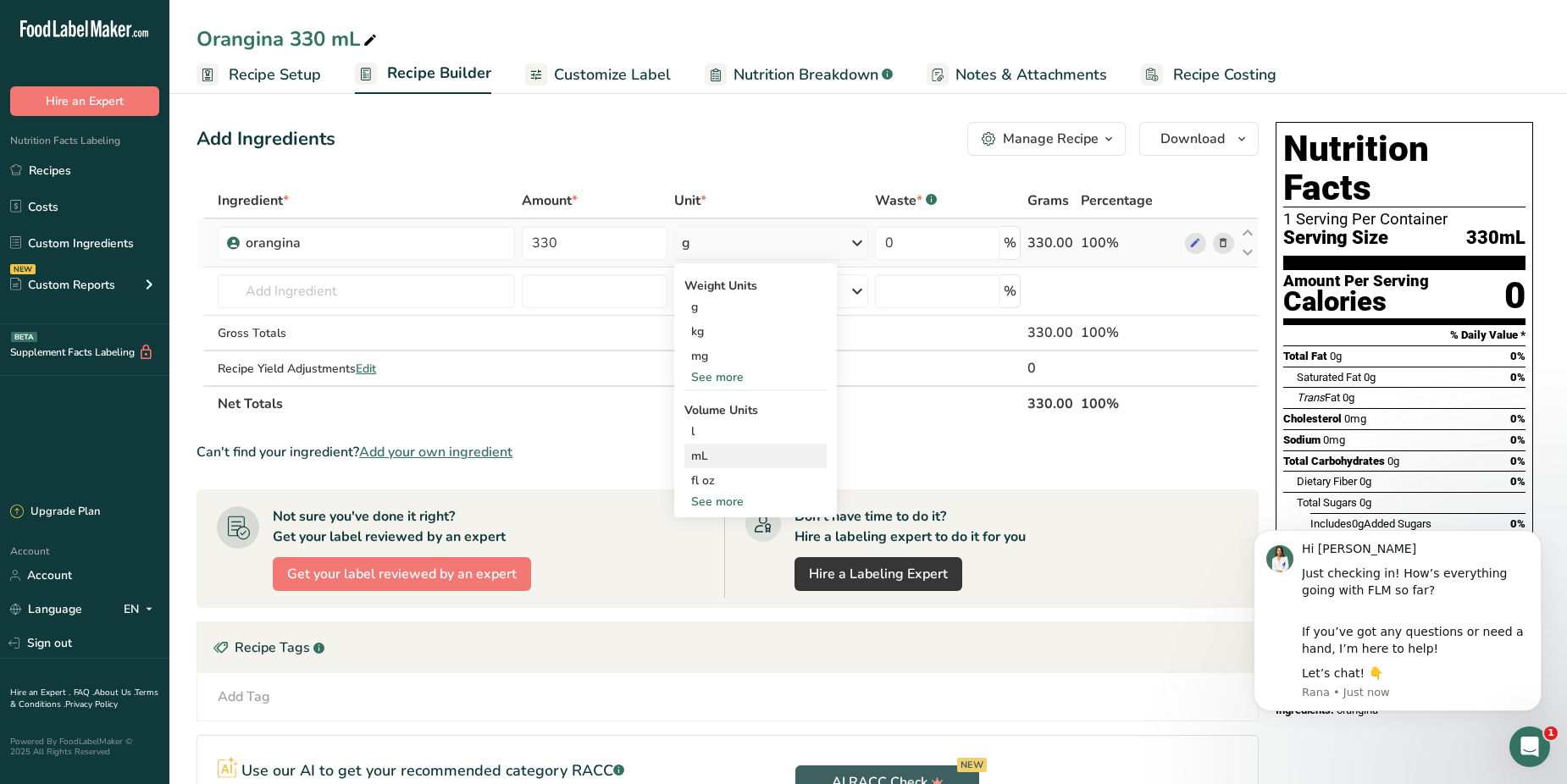
click at [695, 457] on div "mL" at bounding box center [755, 456] width 129 height 18
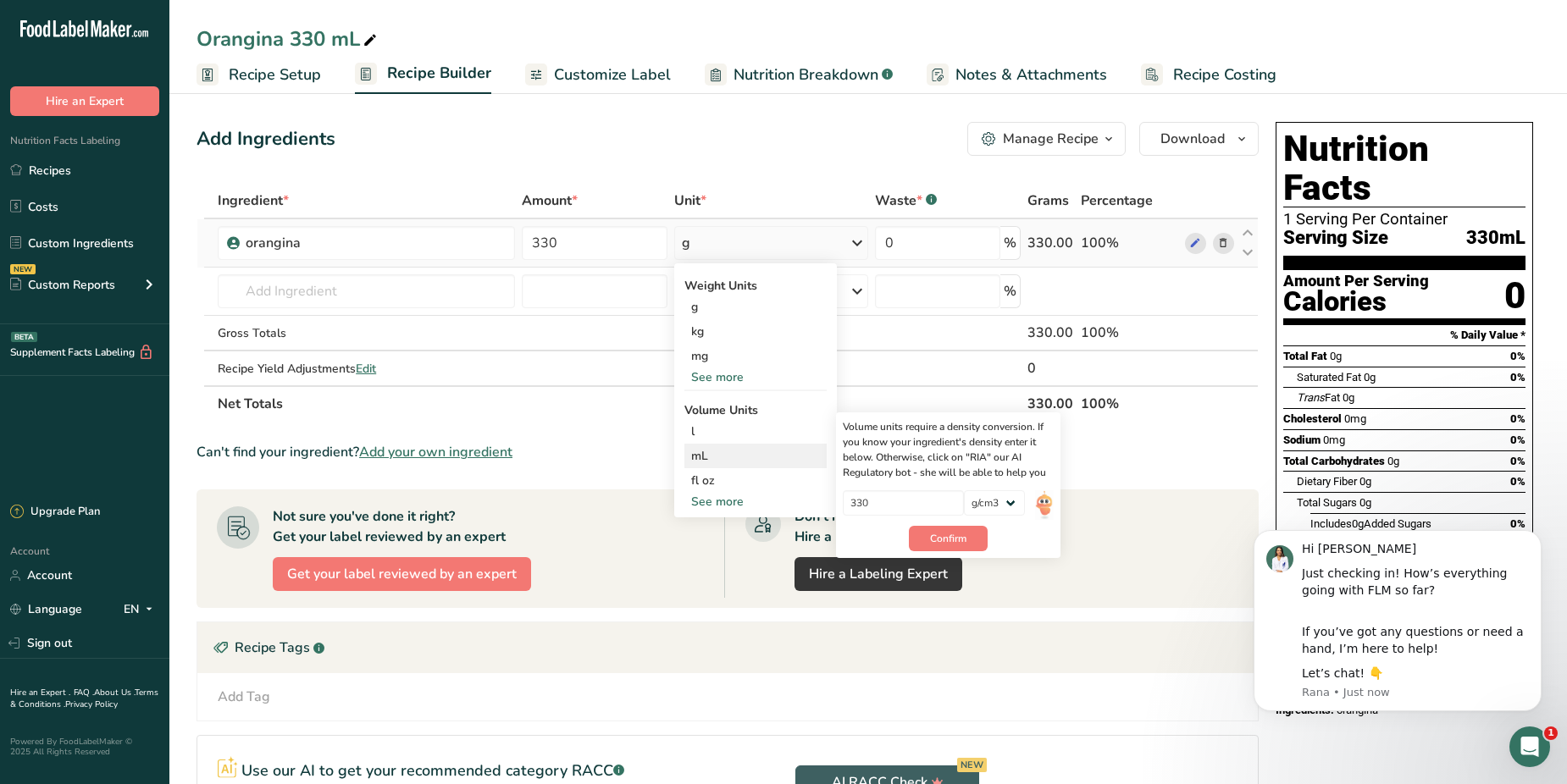
drag, startPoint x: 695, startPoint y: 457, endPoint x: 743, endPoint y: 456, distance: 48.0
click at [743, 456] on div "mL" at bounding box center [755, 456] width 129 height 18
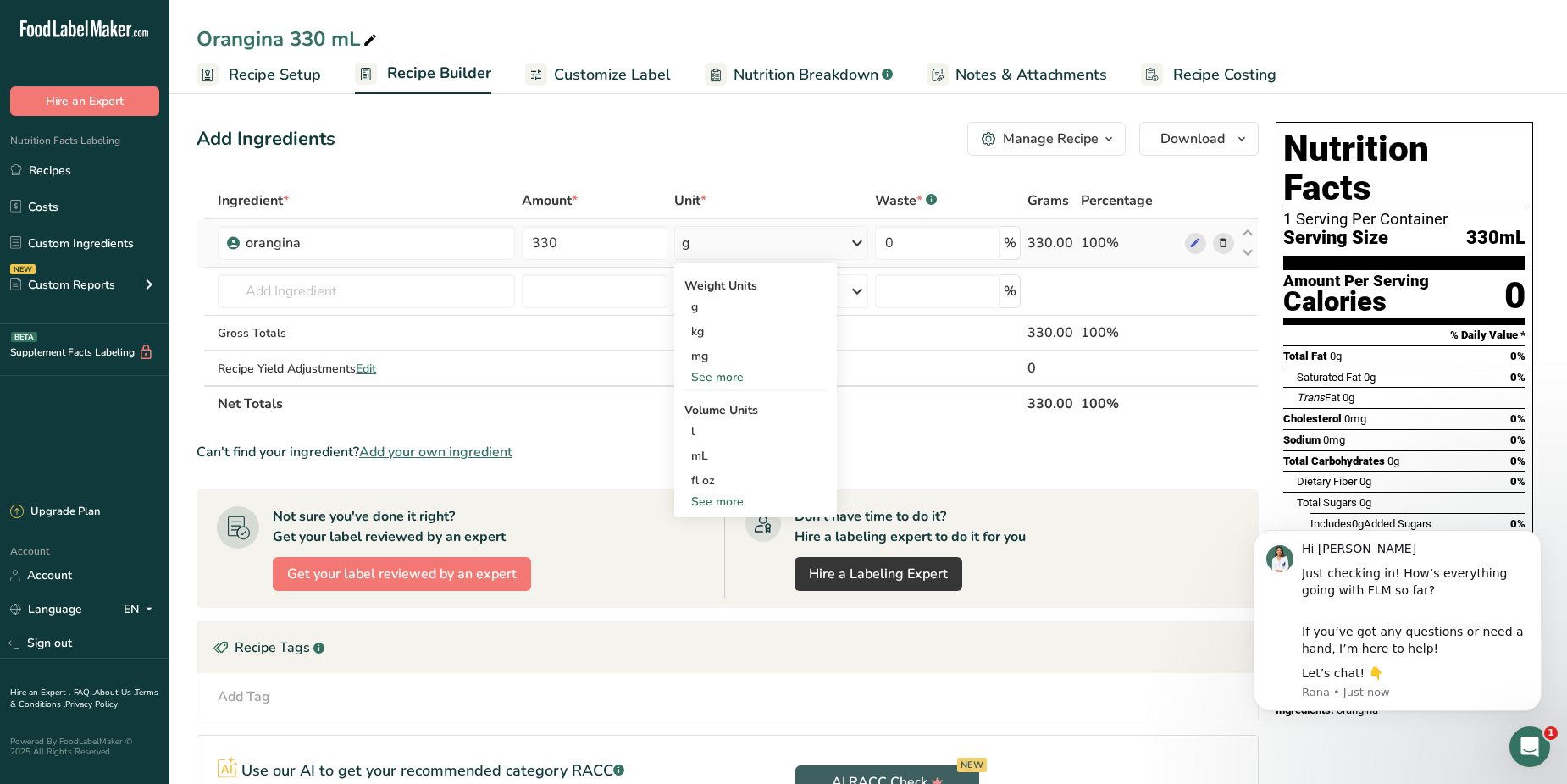
click at [712, 239] on div "g" at bounding box center [771, 242] width 194 height 34
click at [856, 234] on icon at bounding box center [857, 242] width 21 height 30
click at [700, 452] on div "mL" at bounding box center [755, 456] width 129 height 18
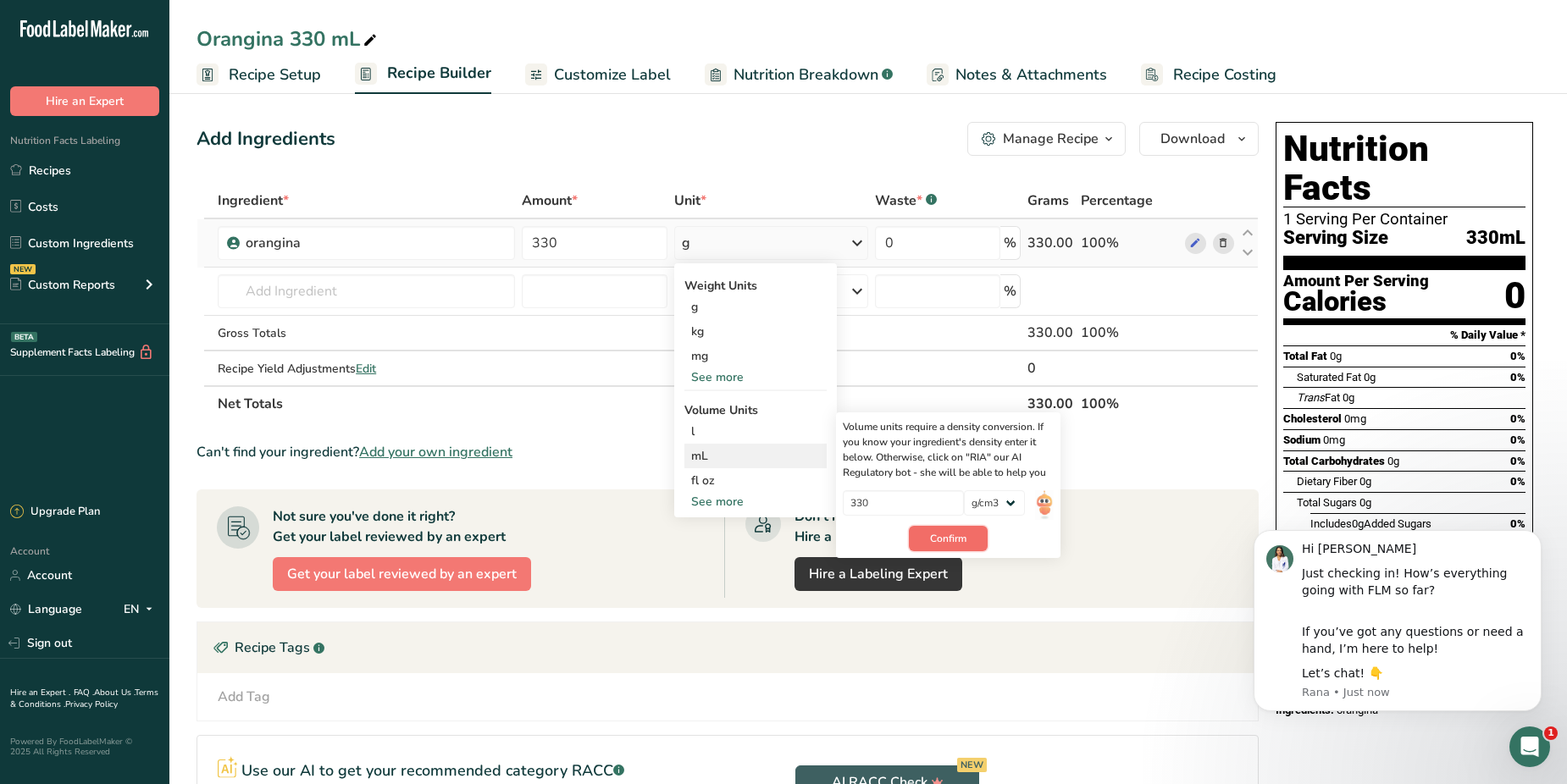
click at [937, 535] on span "Confirm" at bounding box center [948, 539] width 36 height 16
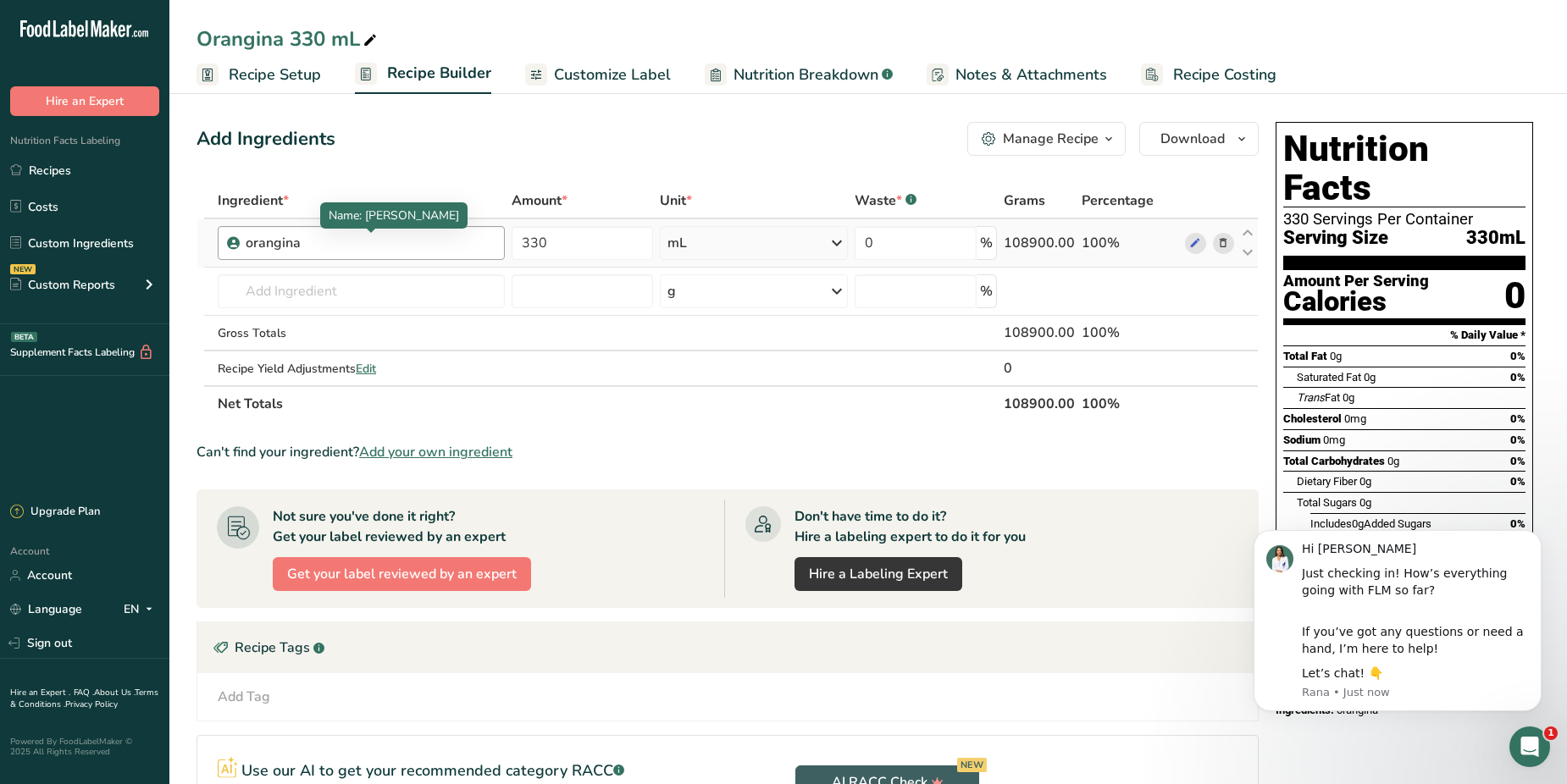
click at [320, 246] on div "orangina" at bounding box center [351, 243] width 212 height 21
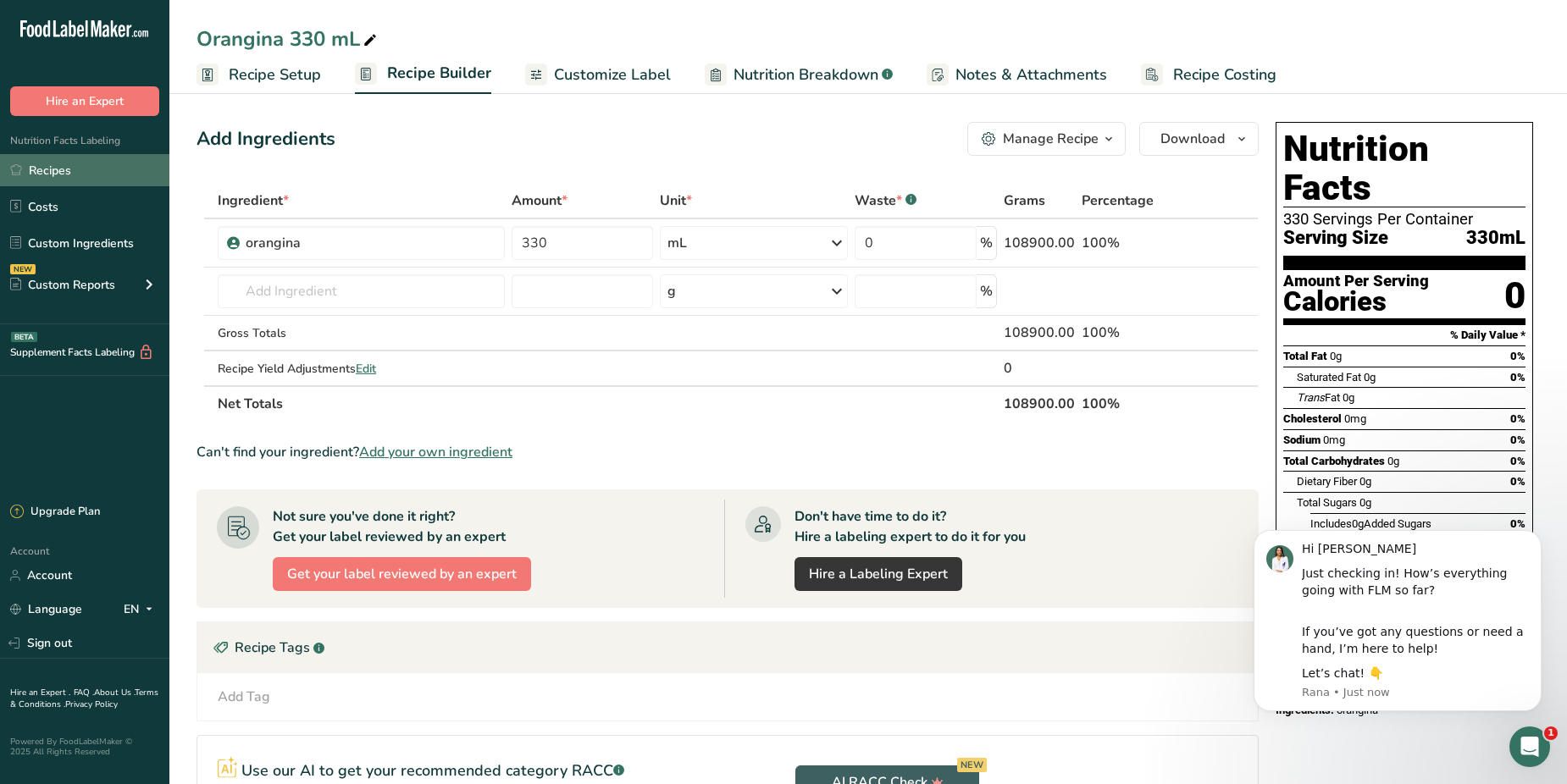
click at [56, 165] on link "Recipes" at bounding box center [85, 169] width 169 height 32
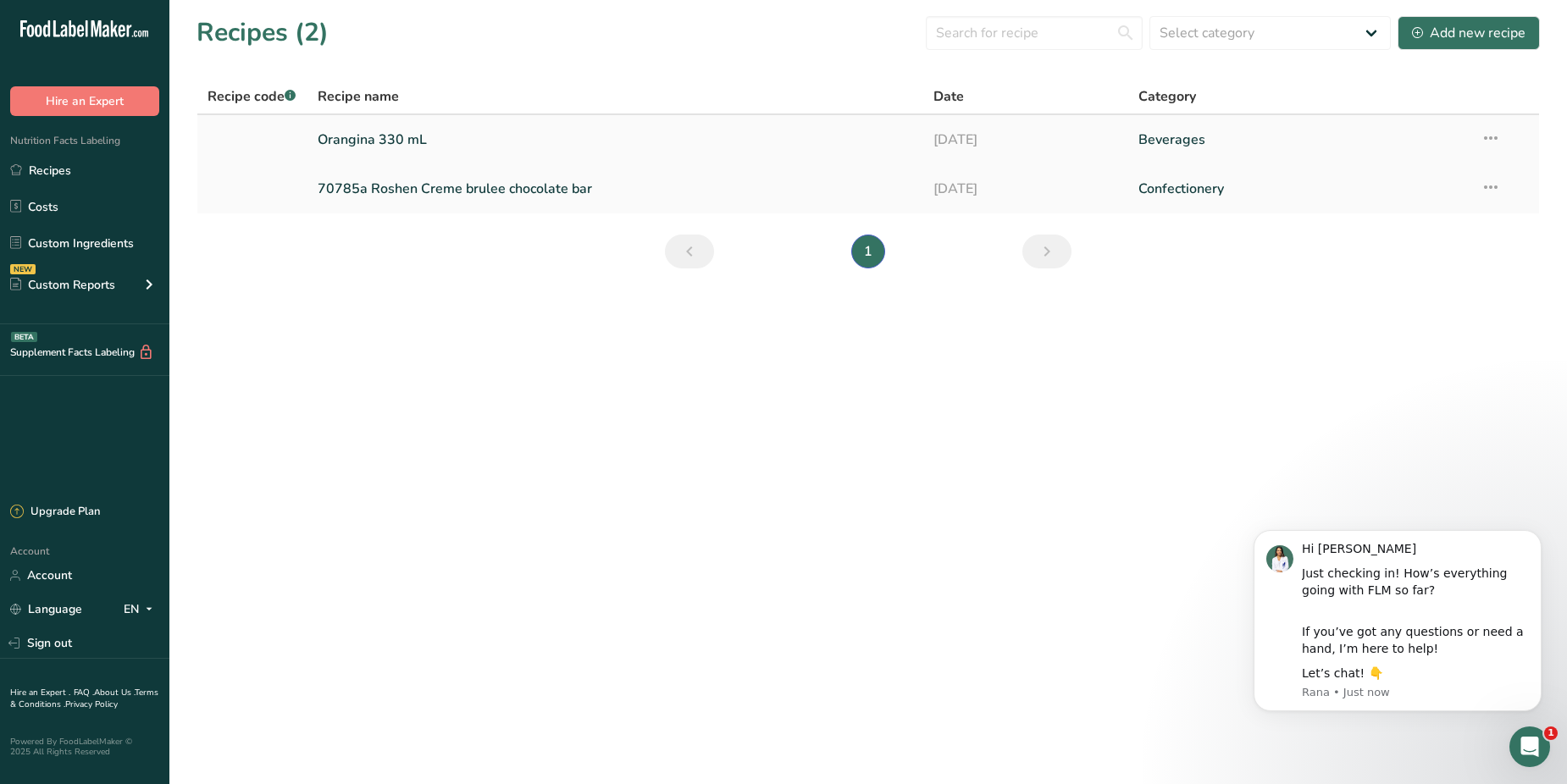
click at [368, 124] on link "Orangina 330 mL" at bounding box center [615, 139] width 596 height 35
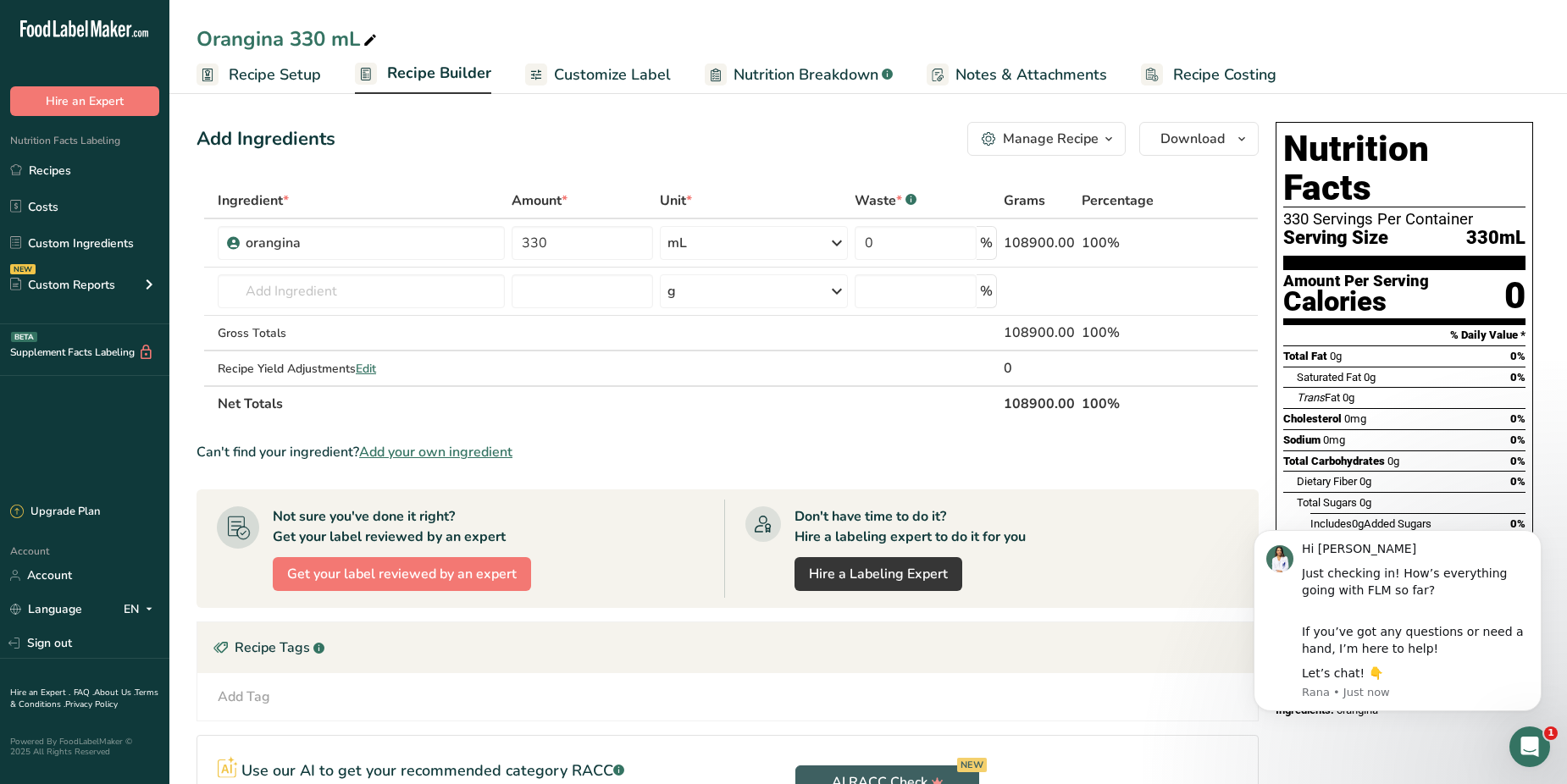
click at [439, 70] on span "Recipe Builder" at bounding box center [439, 73] width 104 height 22
click at [288, 66] on span "Recipe Setup" at bounding box center [274, 74] width 93 height 22
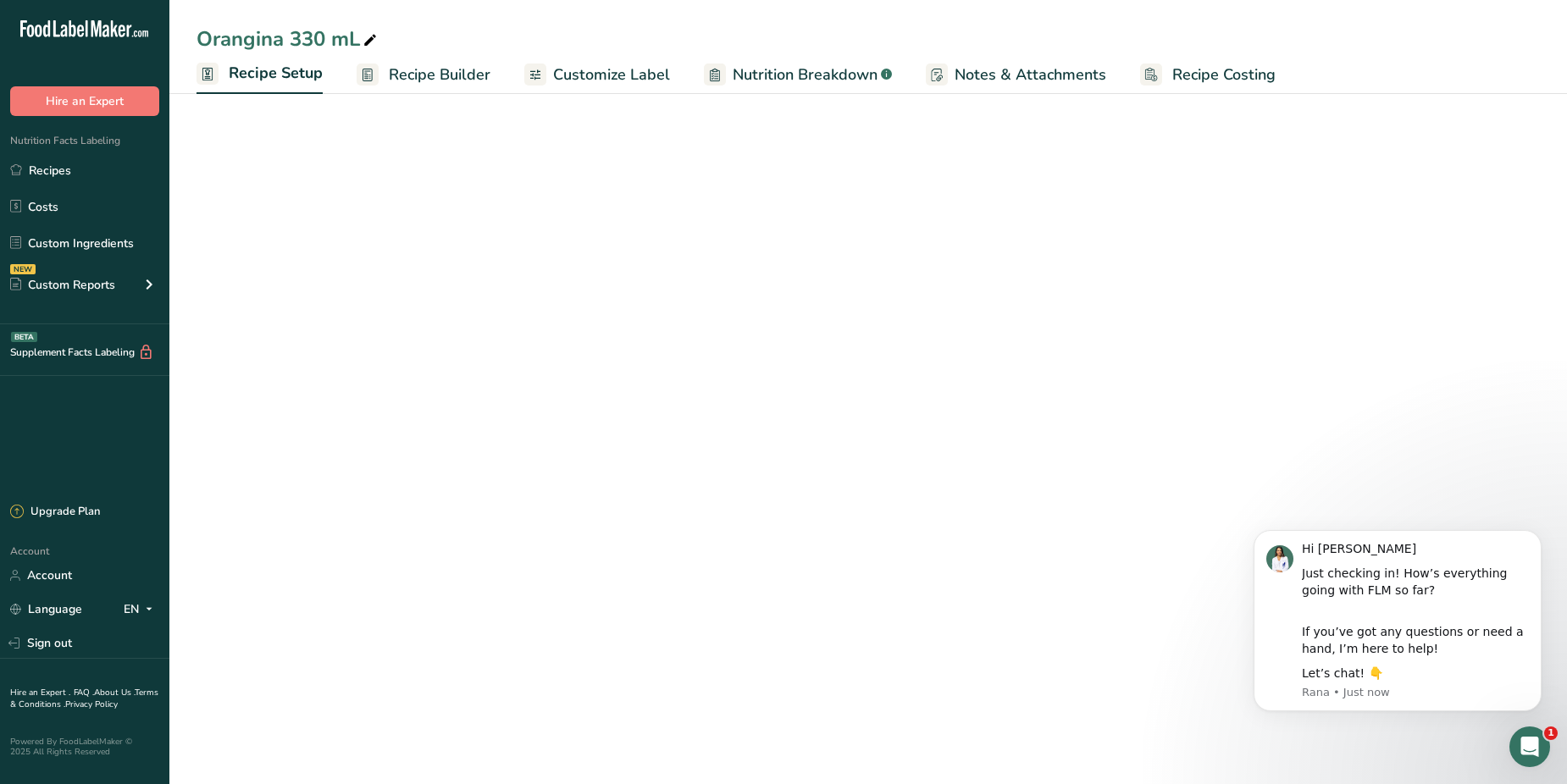
select select "17"
select select "22"
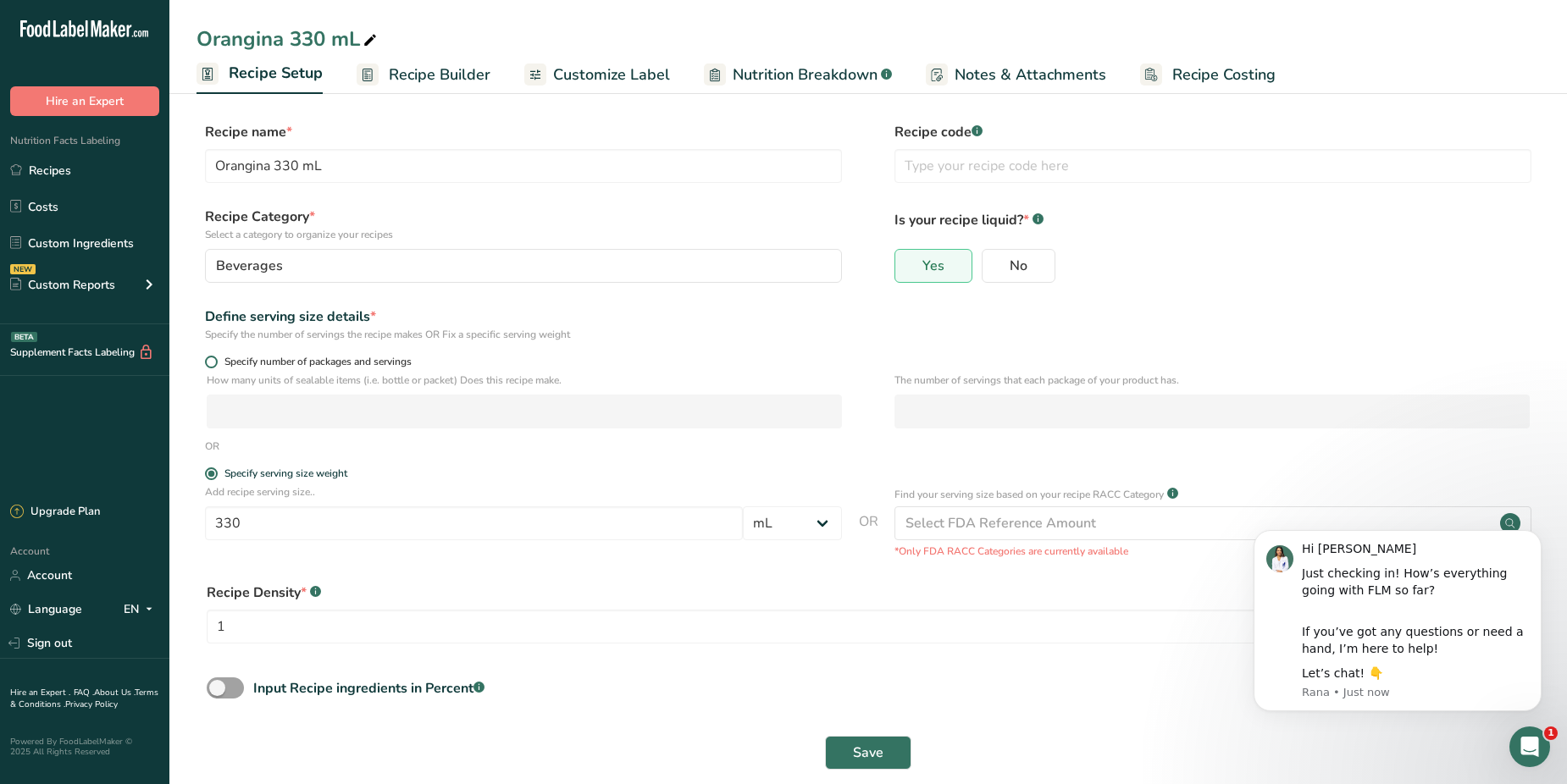
click at [217, 359] on span at bounding box center [211, 361] width 13 height 13
click at [216, 359] on input "Specify number of packages and servings" at bounding box center [210, 361] width 11 height 11
radio input "true"
radio input "false"
select select "0"
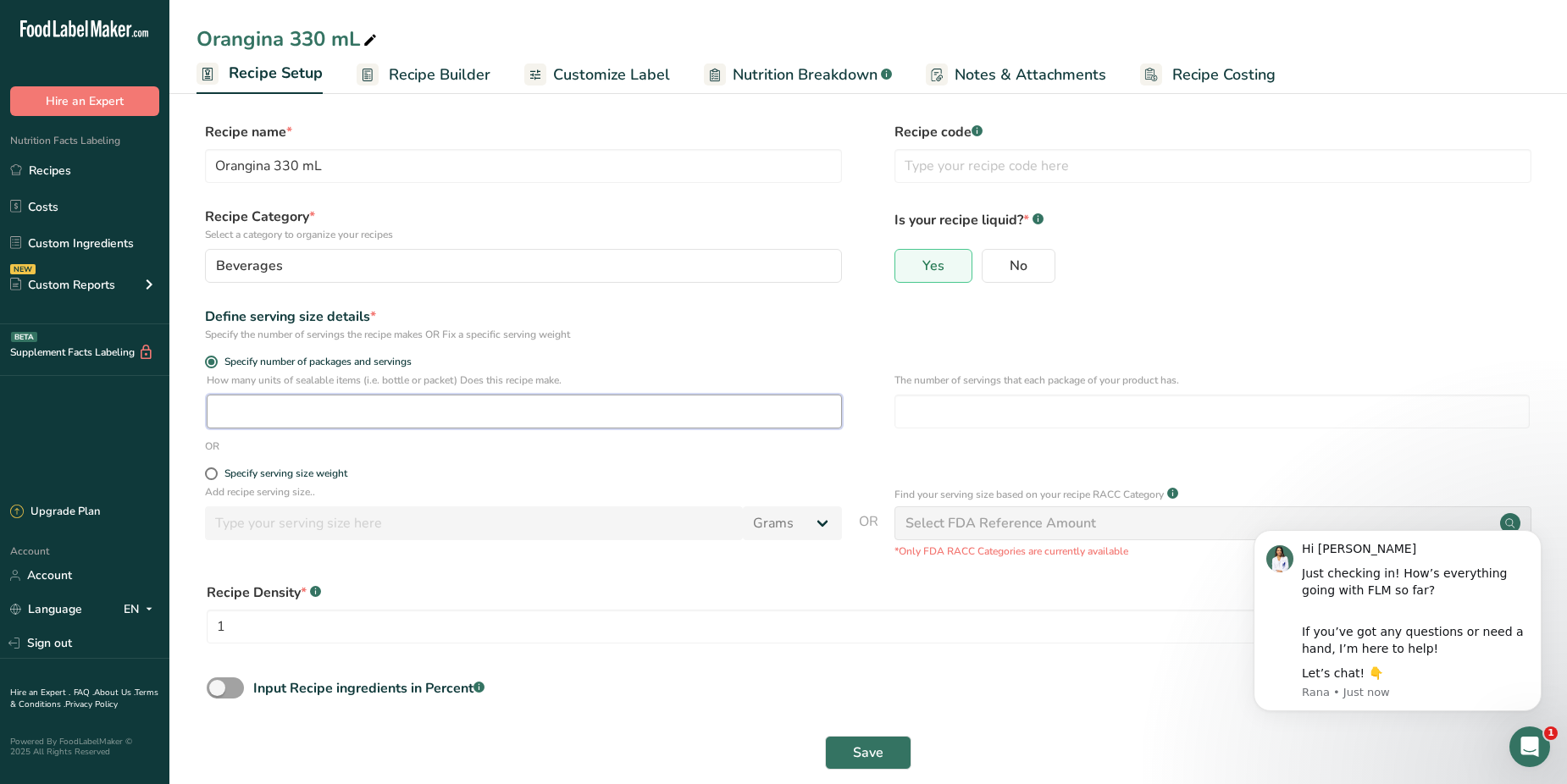
click at [227, 406] on input "number" at bounding box center [524, 411] width 636 height 34
type input "1"
click at [393, 634] on input "1" at bounding box center [809, 626] width 1206 height 34
click at [1211, 706] on div "Input Recipe ingredients in Percent .a-a{fill:#347362;}.b-a{fill:#fff;}" at bounding box center [867, 695] width 1343 height 35
click at [1442, 668] on div "Let’s chat! 👇" at bounding box center [1415, 674] width 227 height 17
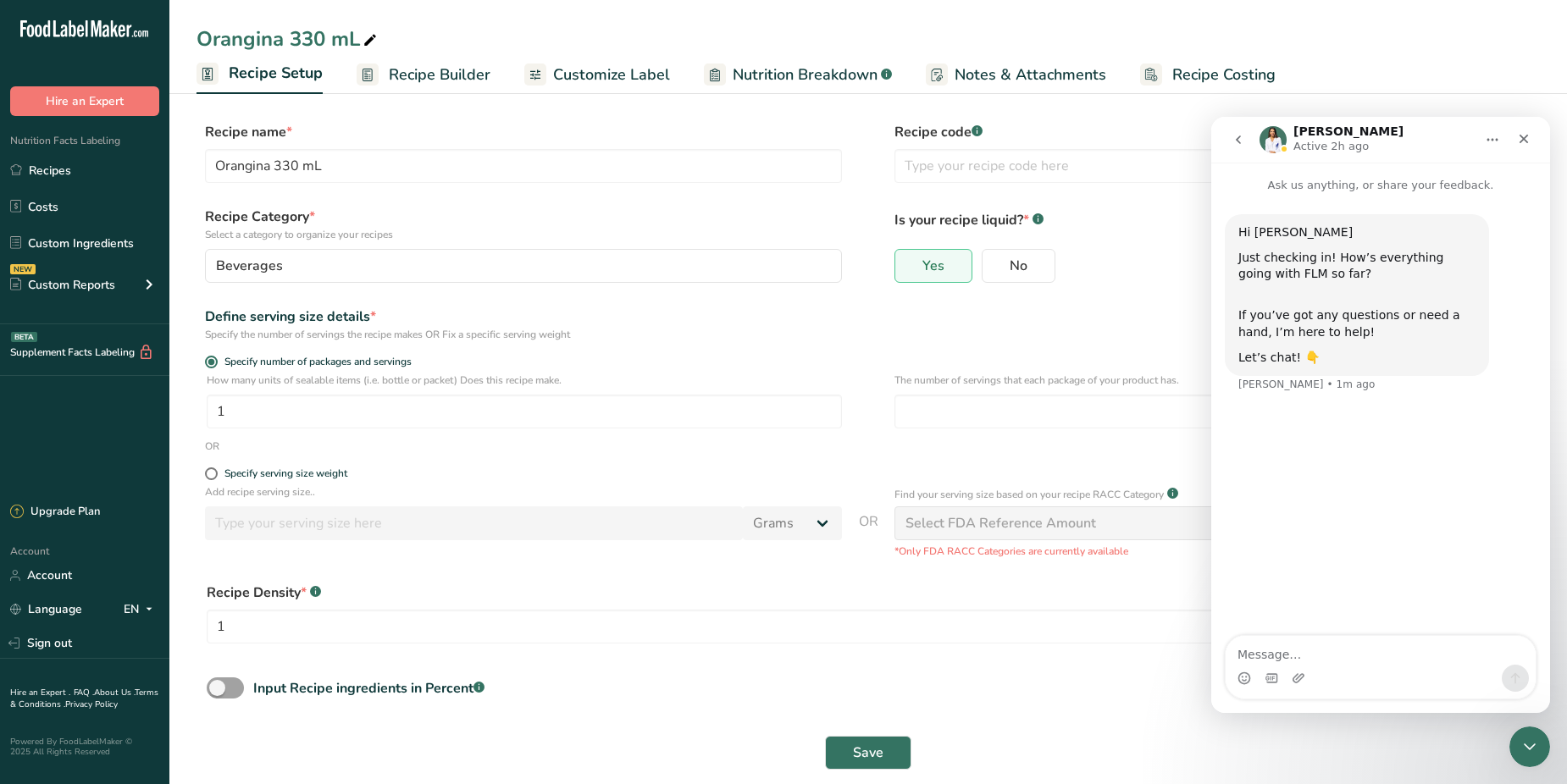
click at [1338, 645] on textarea "Message…" at bounding box center [1380, 650] width 310 height 29
type textarea "Hi Rana how are you."
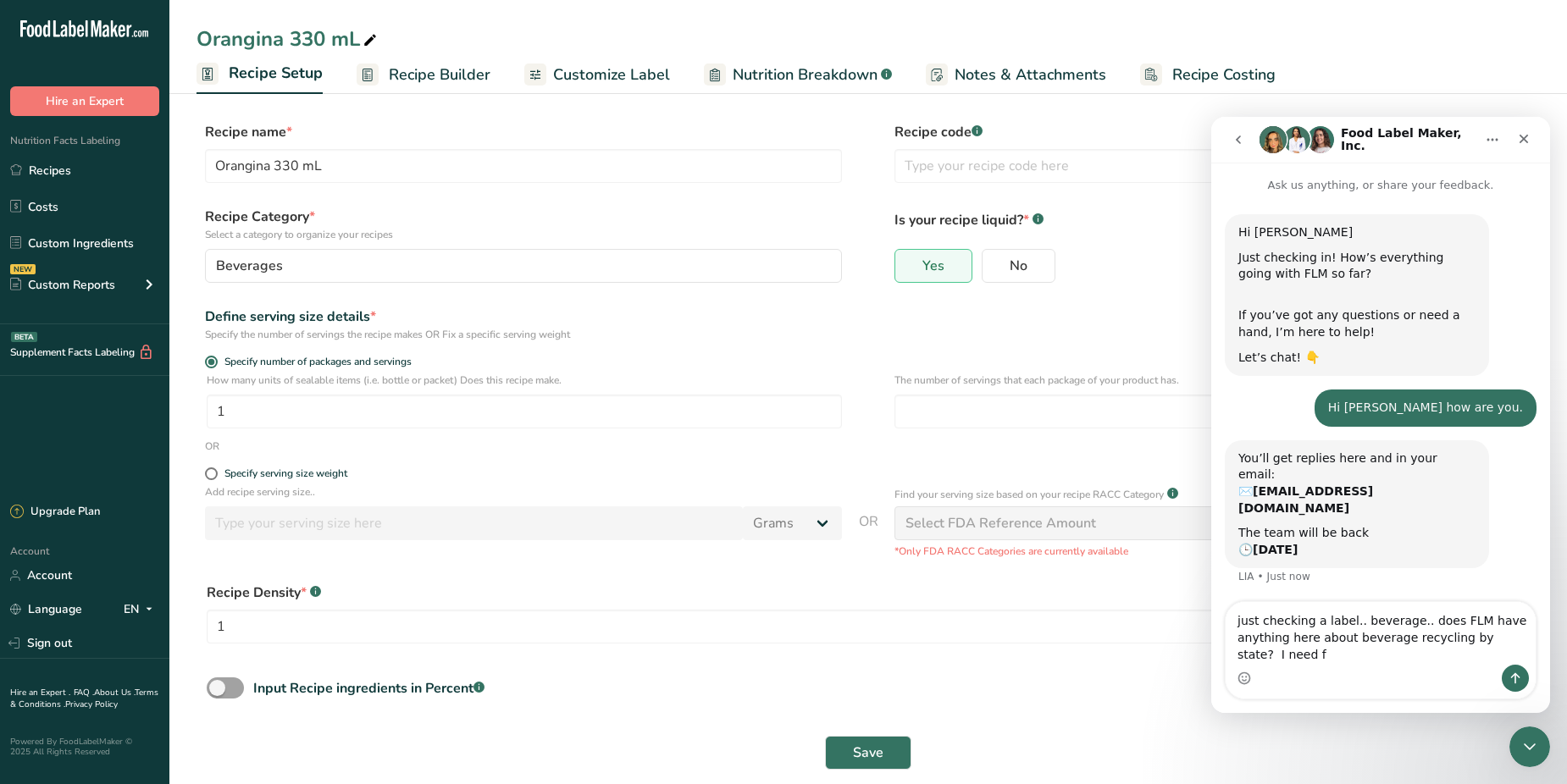
scroll to position [16, 0]
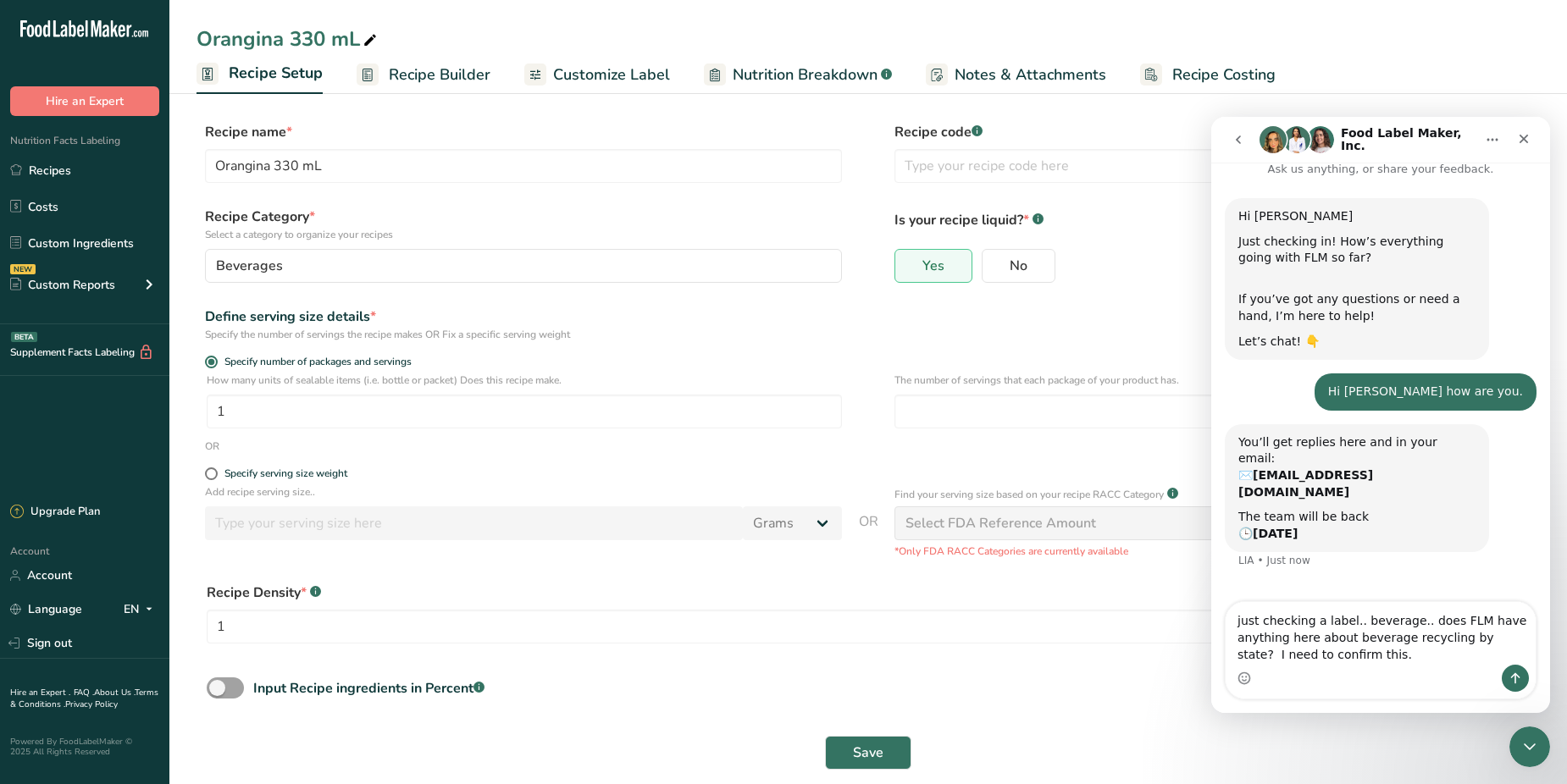
type textarea "just checking a label.. beverage.. does FLM have anything here about beverage r…"
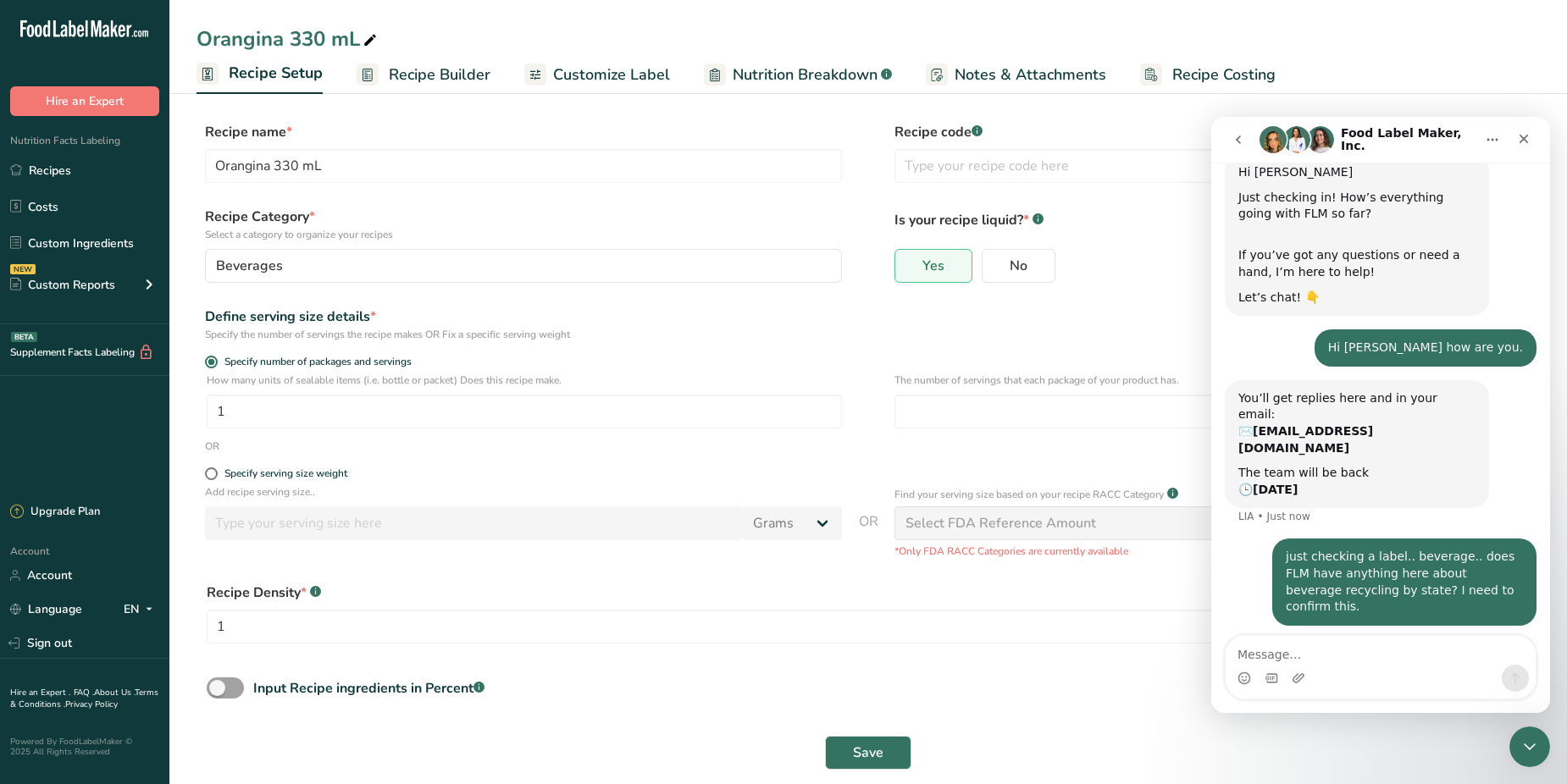
scroll to position [66, 0]
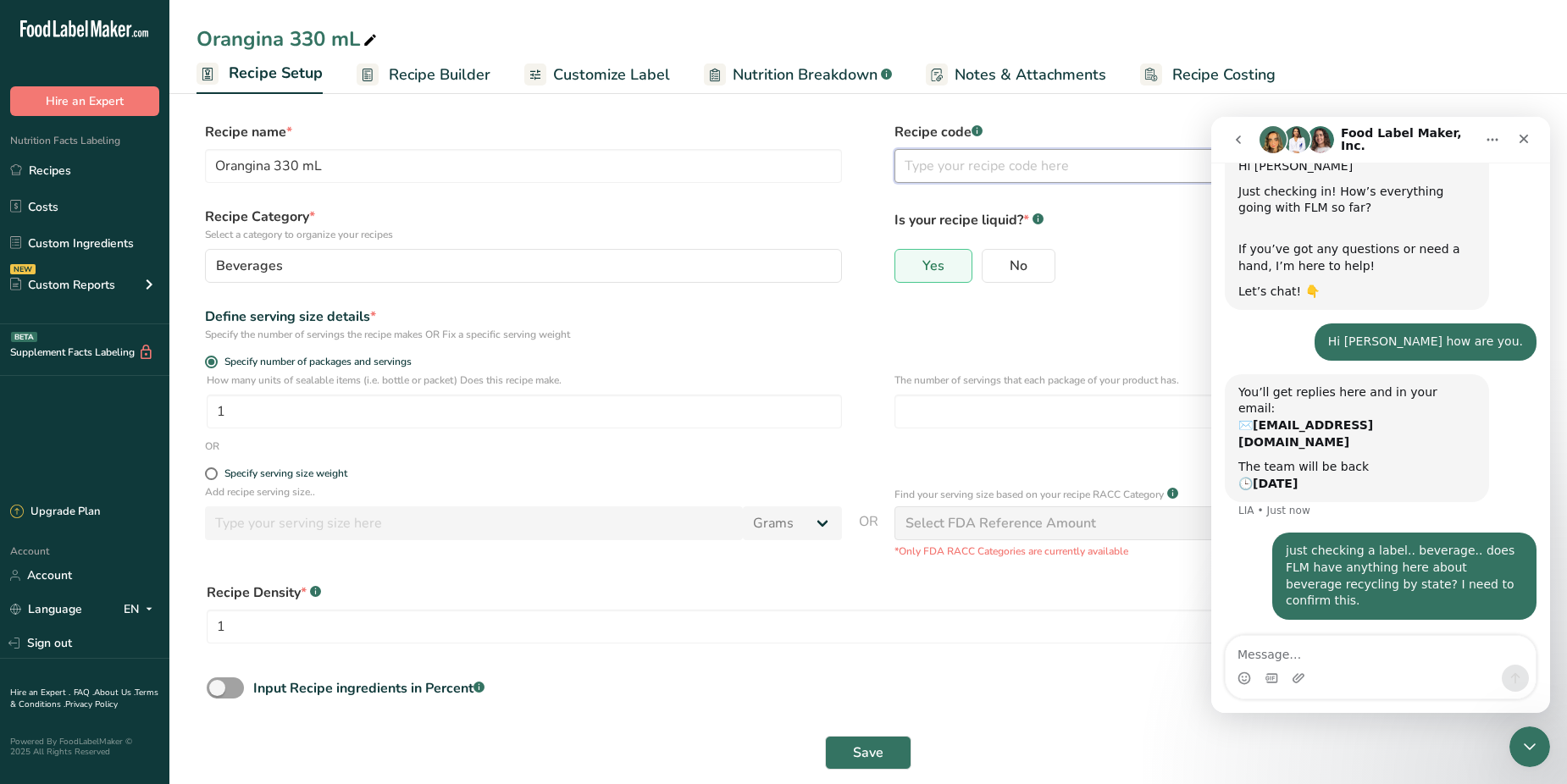
click at [960, 163] on input "text" at bounding box center [1212, 165] width 637 height 34
click at [1526, 133] on icon "Close" at bounding box center [1524, 139] width 14 height 14
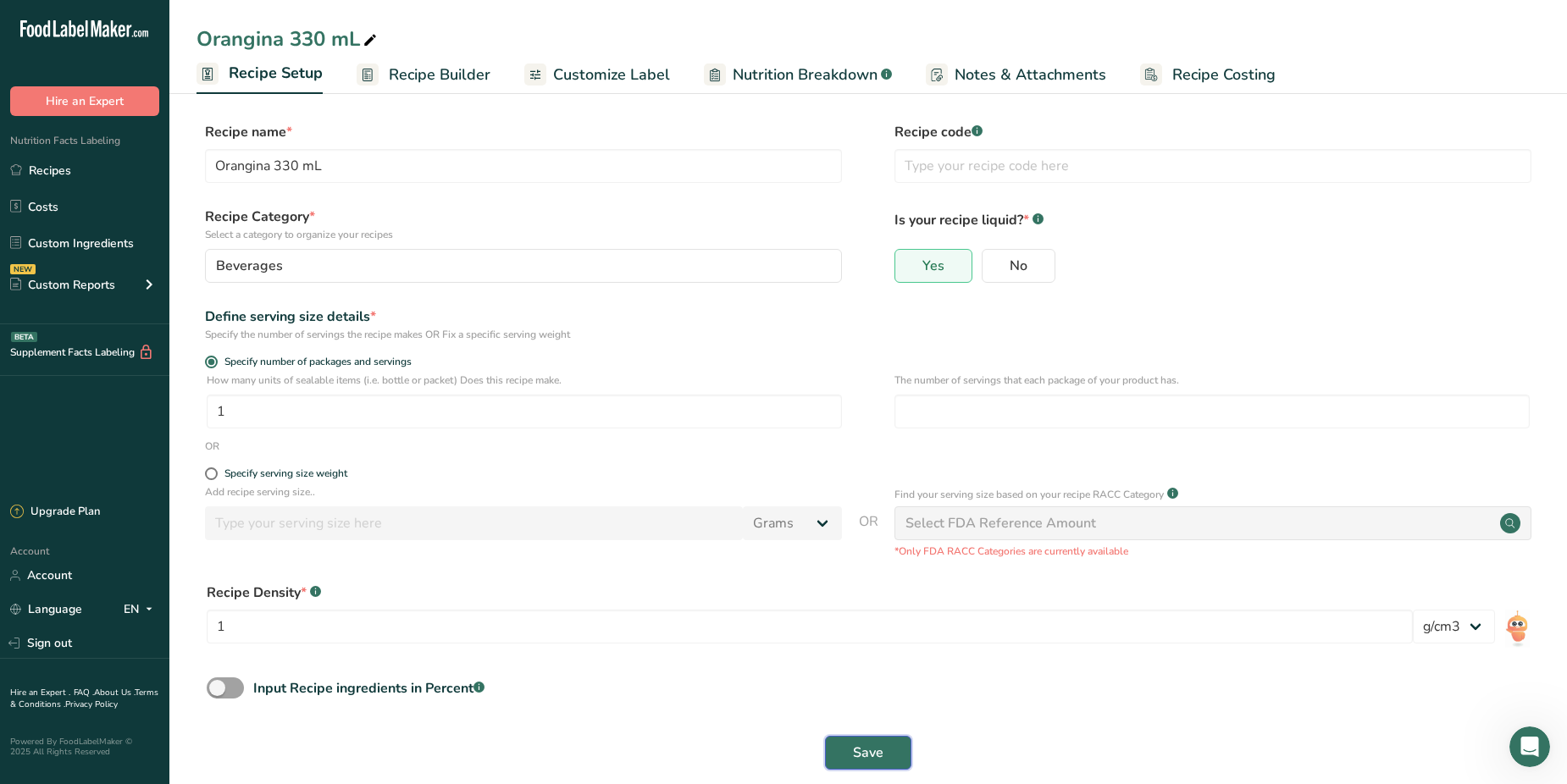
click at [871, 749] on span "Save" at bounding box center [867, 753] width 30 height 21
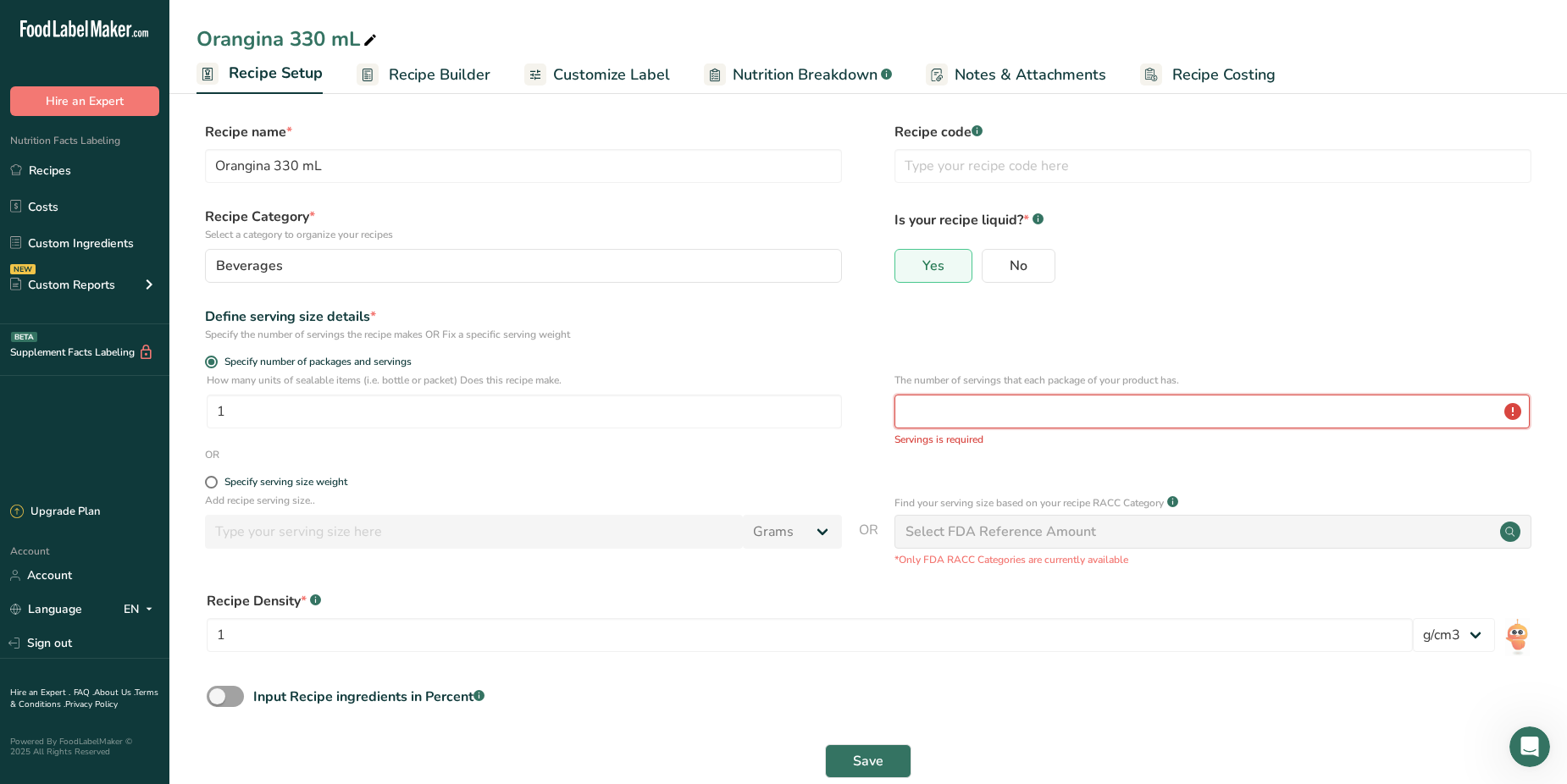
click at [944, 409] on input "number" at bounding box center [1212, 411] width 636 height 34
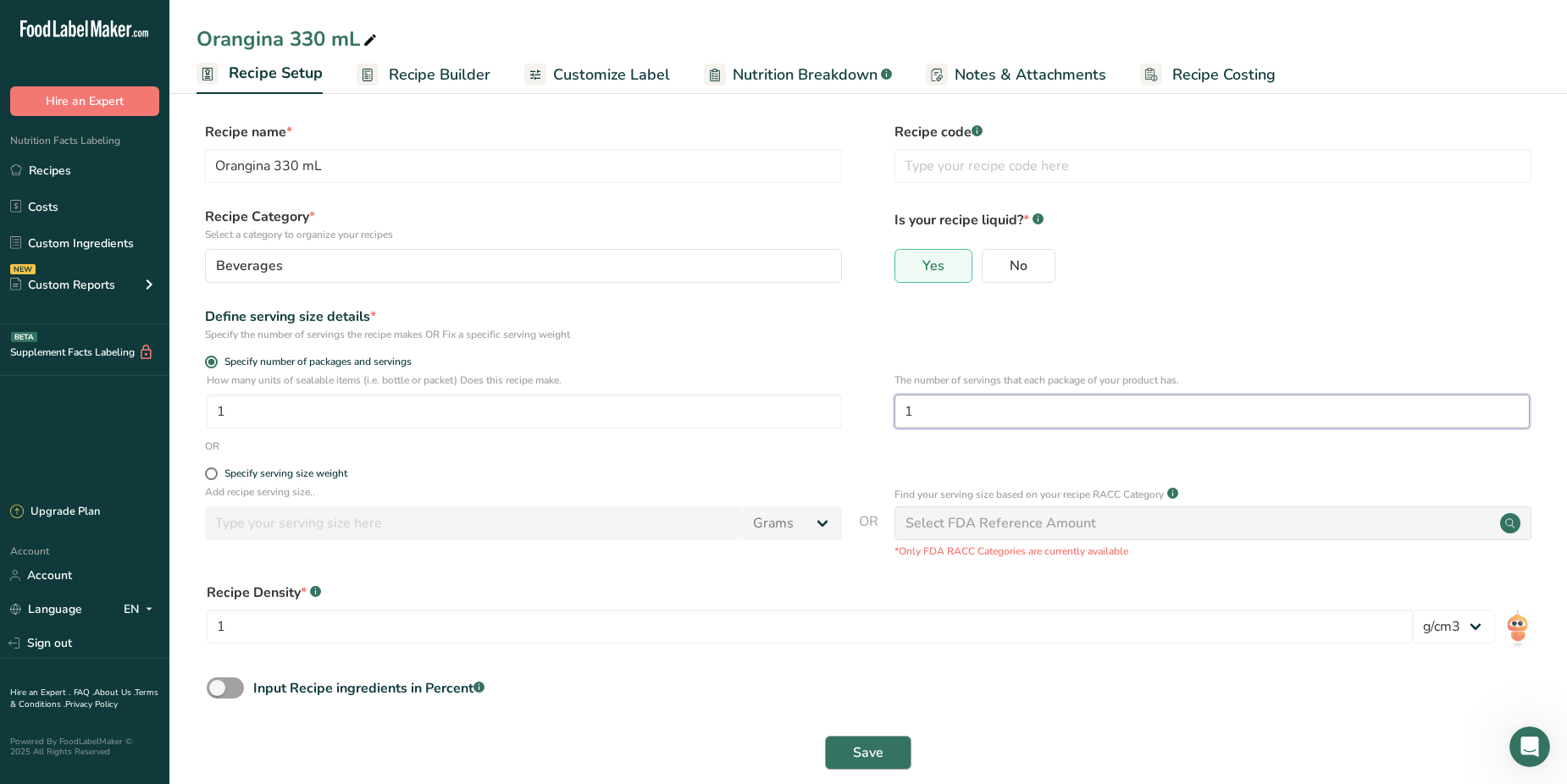
type input "1"
click at [864, 743] on span "Save" at bounding box center [867, 753] width 30 height 21
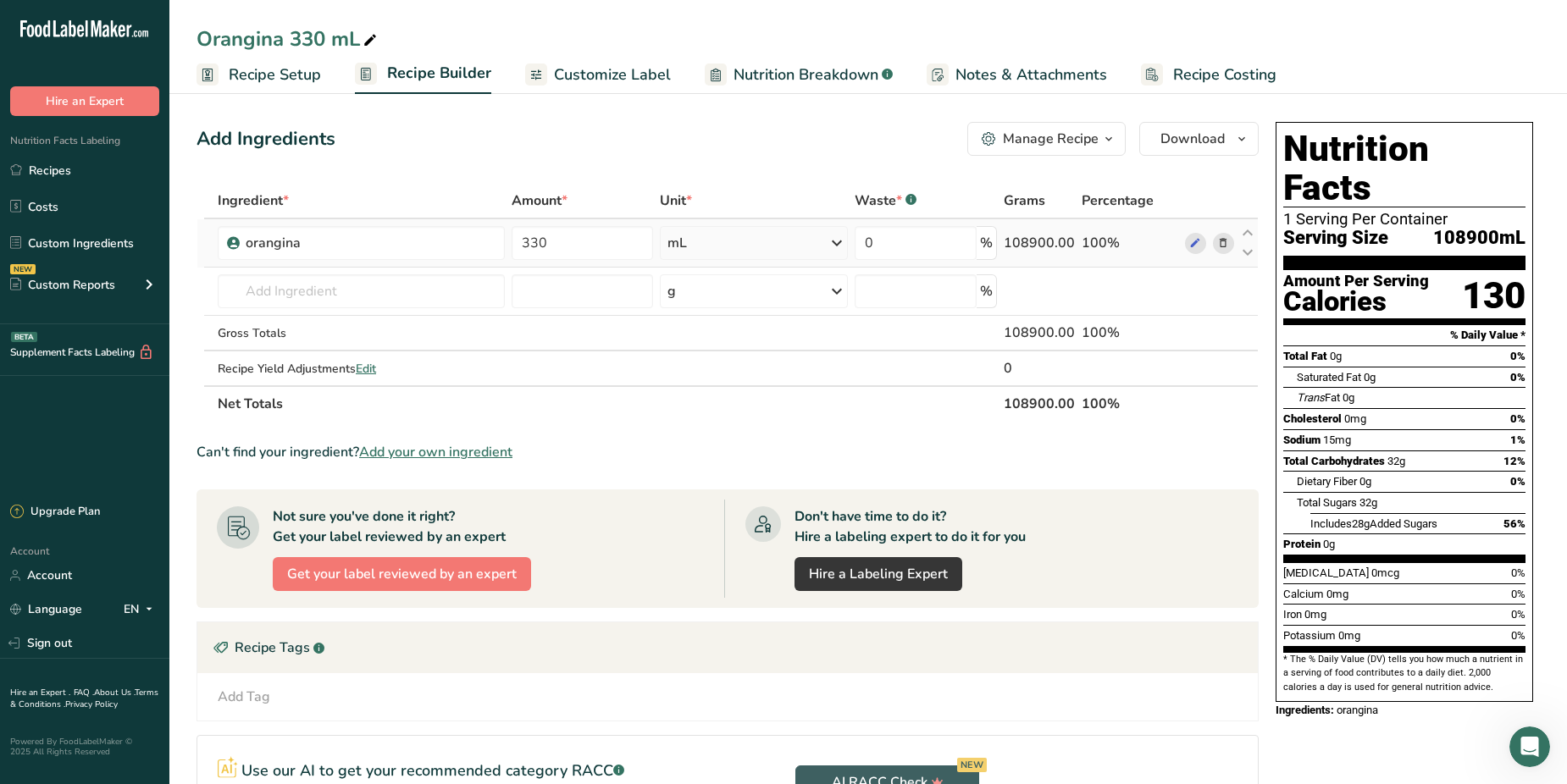
click at [1225, 239] on icon at bounding box center [1223, 243] width 12 height 18
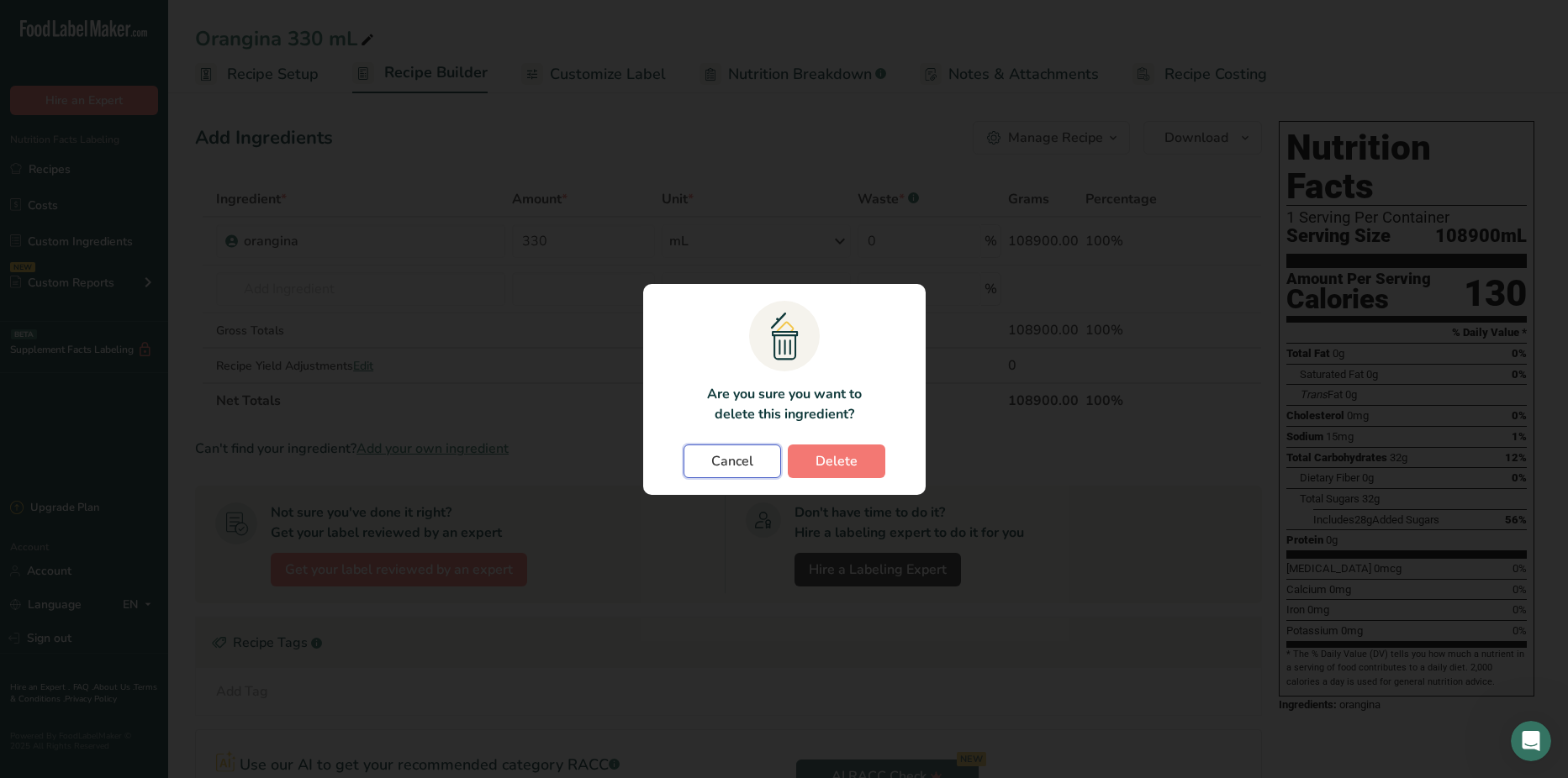
click at [726, 458] on span "Cancel" at bounding box center [732, 461] width 42 height 21
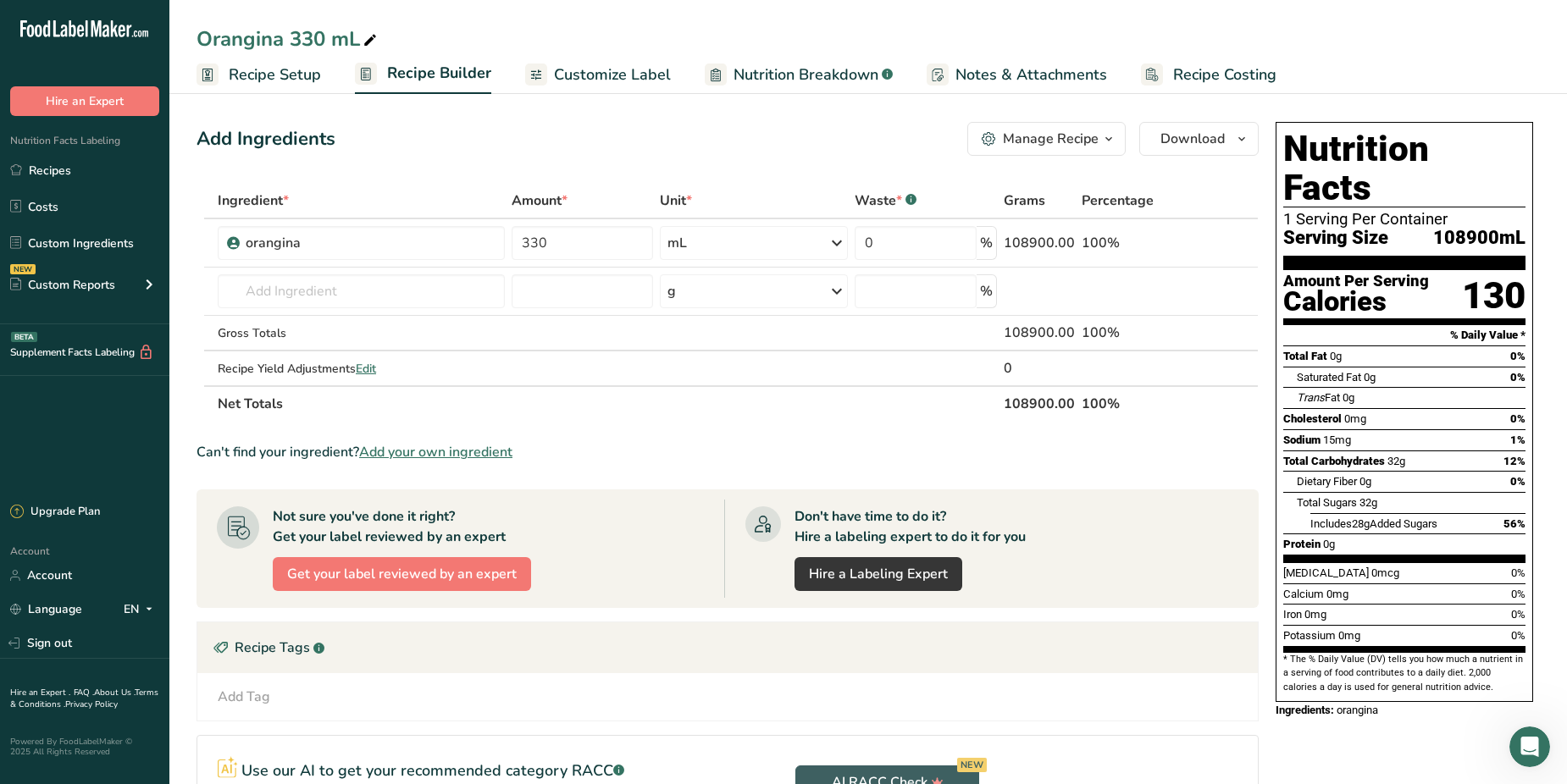
click at [598, 65] on span "Customize Label" at bounding box center [612, 74] width 117 height 22
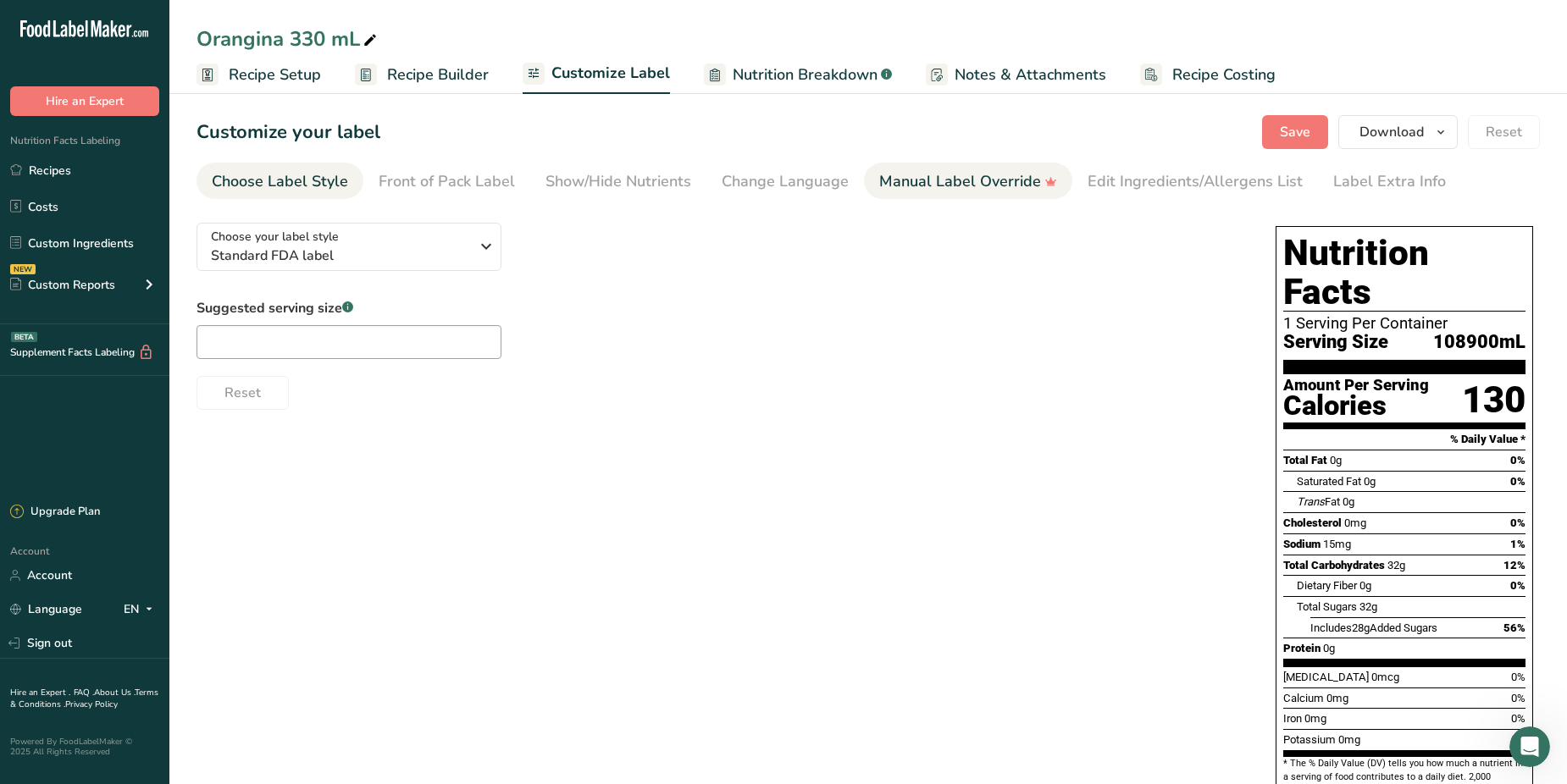
click at [939, 183] on div "Manual Label Override" at bounding box center [969, 182] width 178 height 22
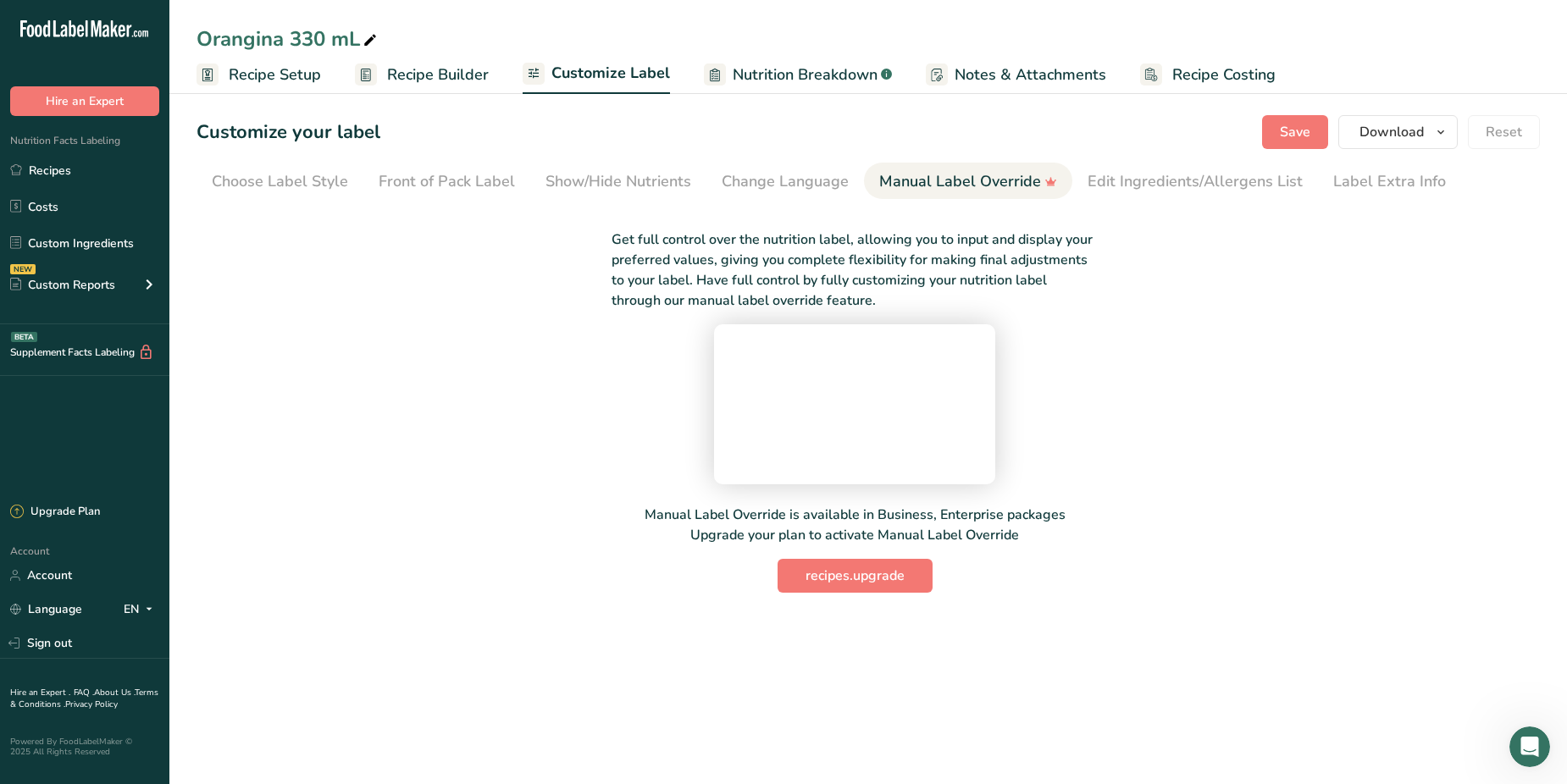
click at [445, 303] on div "Get full control over the nutrition label, allowing you to input and display yo…" at bounding box center [854, 401] width 1316 height 384
click at [454, 180] on div "Front of Pack Label" at bounding box center [447, 182] width 137 height 22
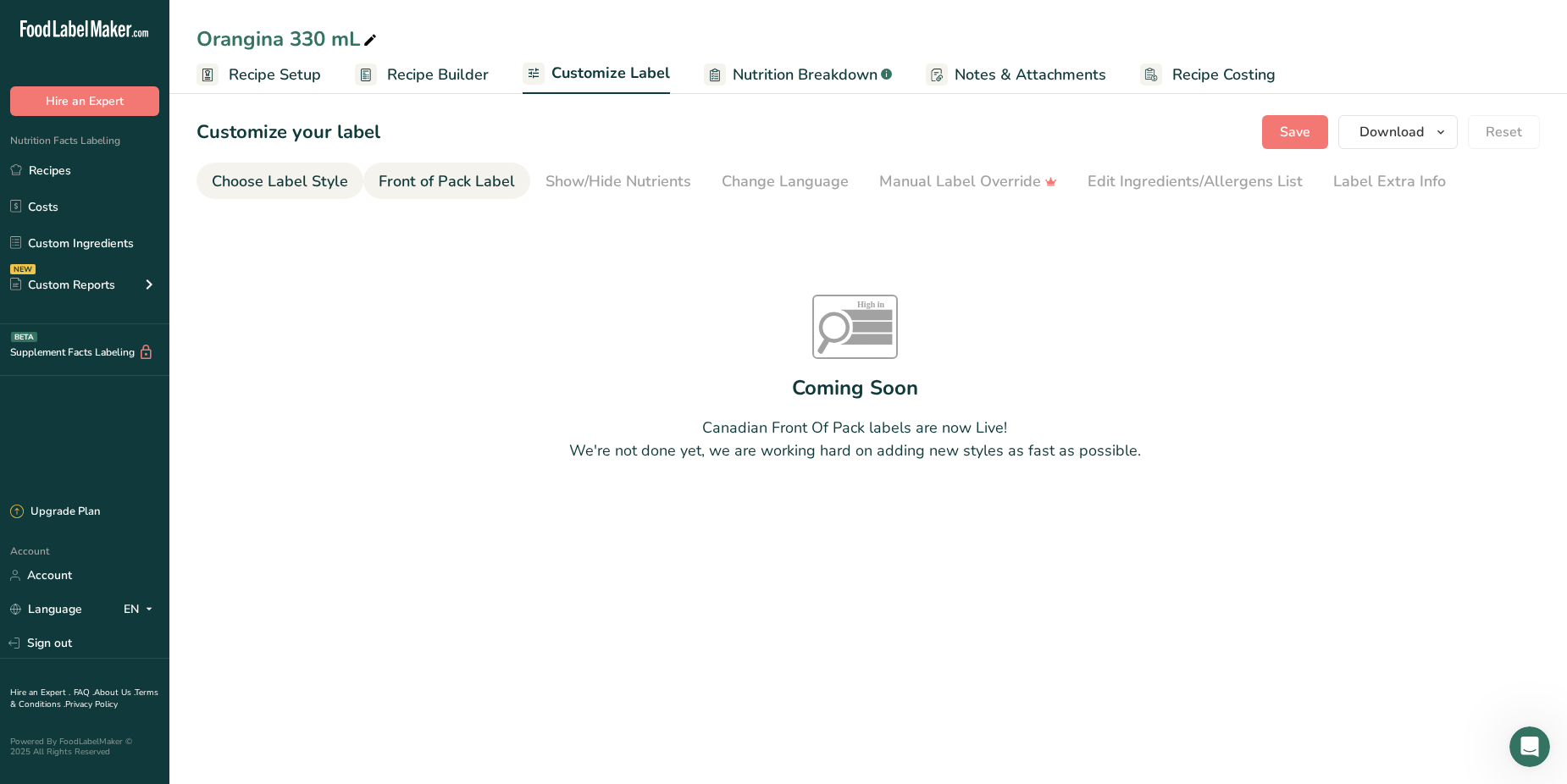
click at [286, 179] on div "Choose Label Style" at bounding box center [280, 182] width 137 height 22
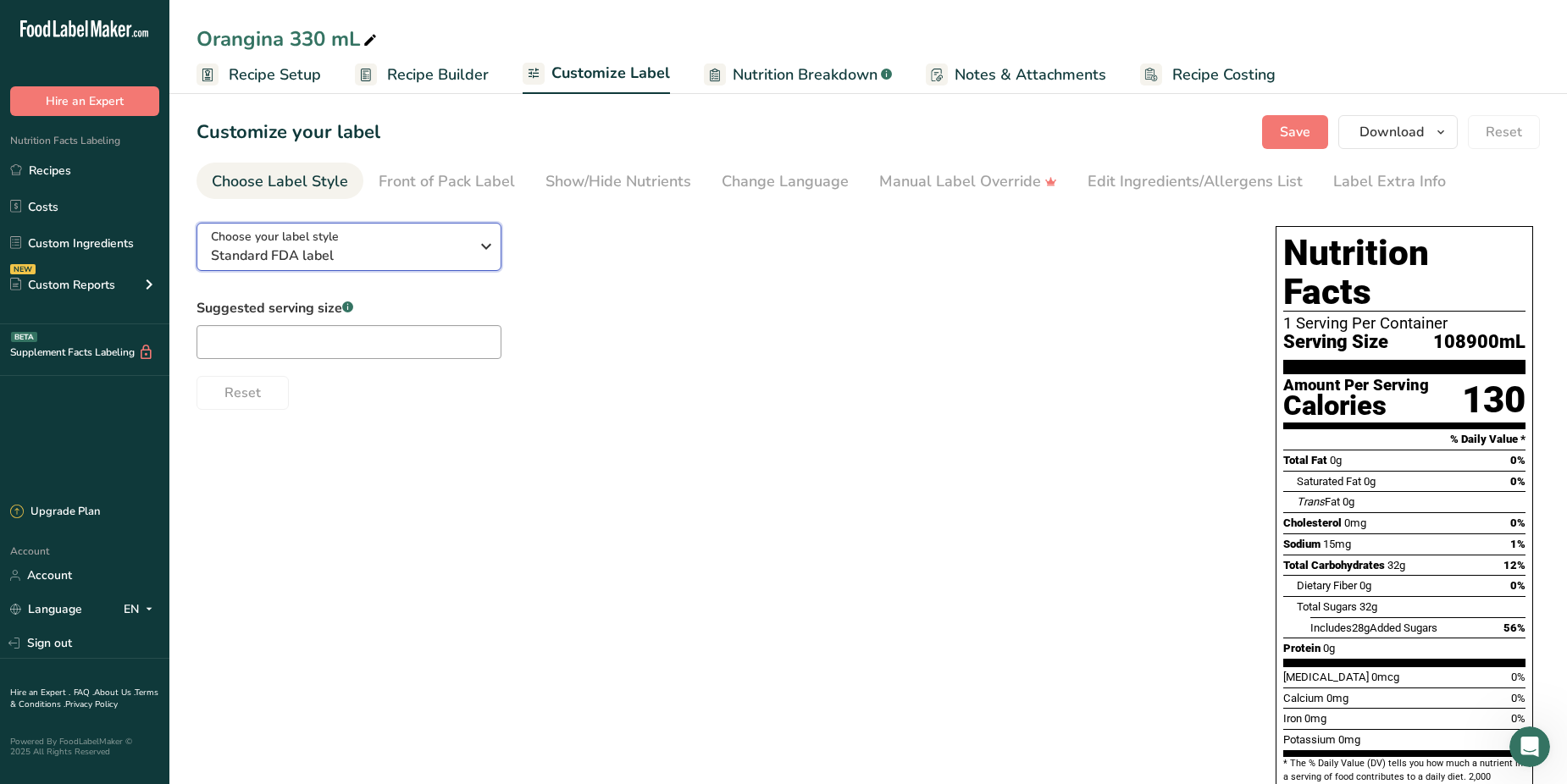
click at [383, 240] on div "Choose your label style Standard FDA label" at bounding box center [340, 246] width 259 height 38
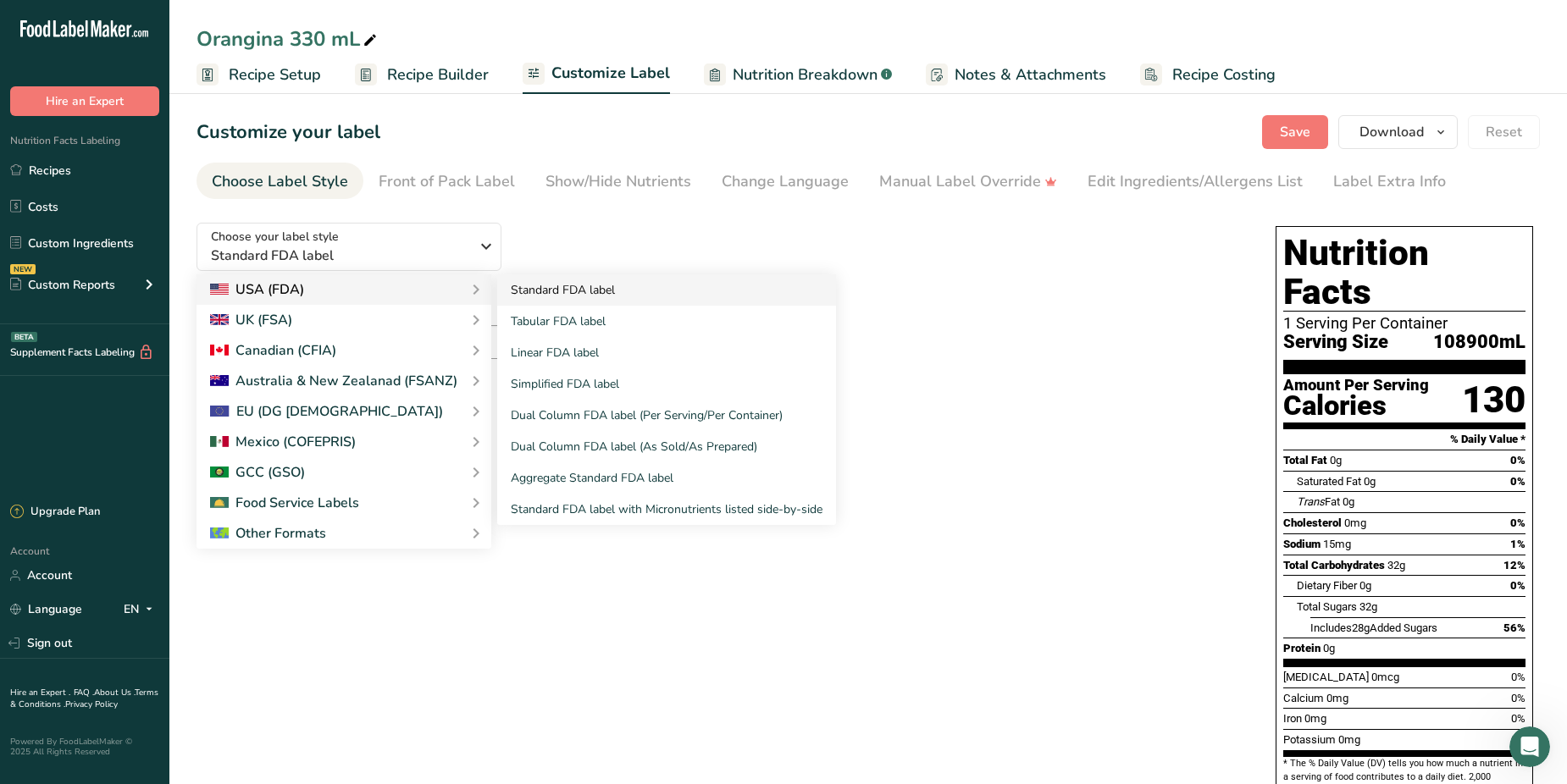
click at [602, 284] on link "Standard FDA label" at bounding box center [667, 290] width 339 height 31
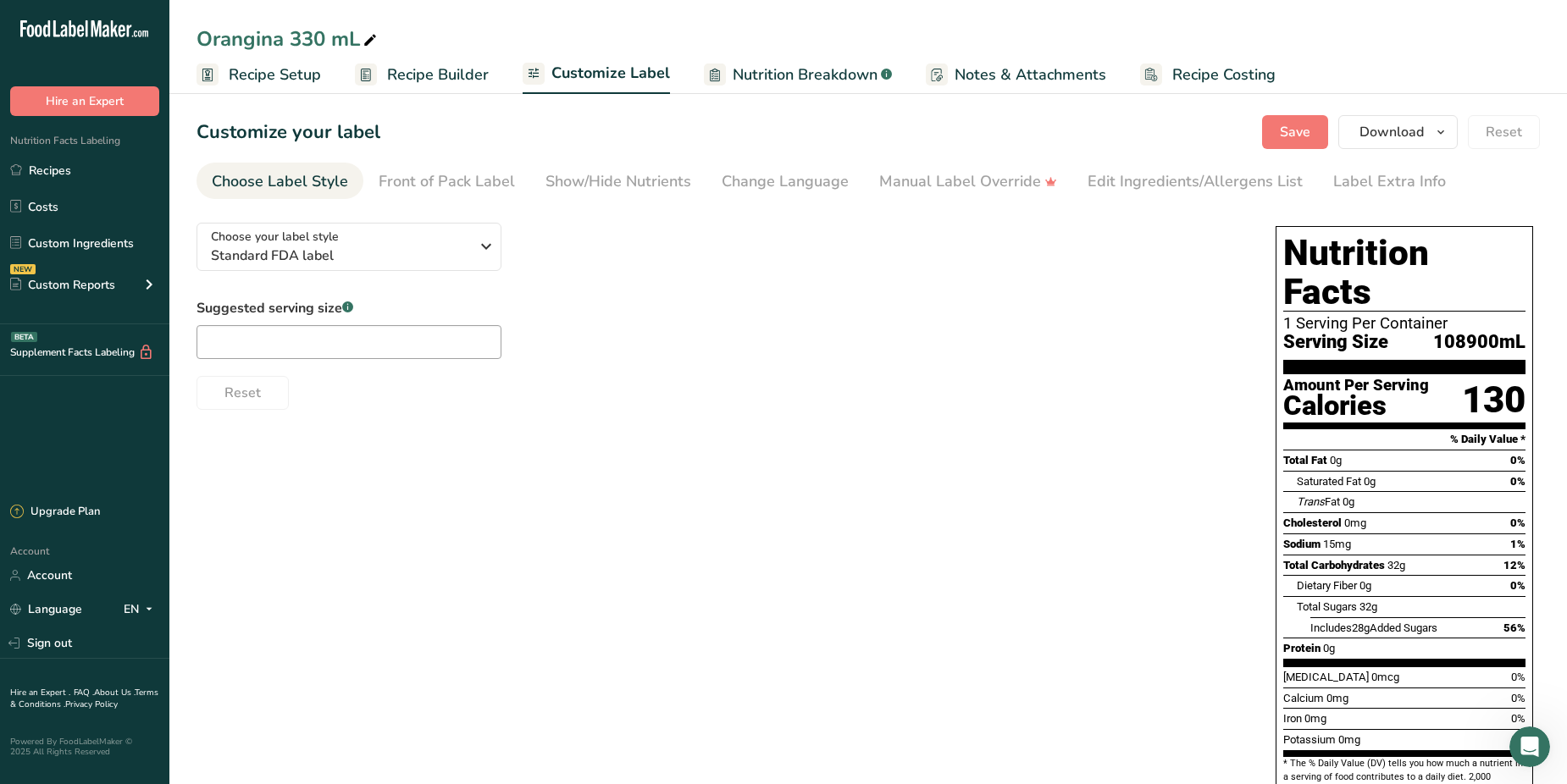
click at [399, 65] on span "Recipe Builder" at bounding box center [438, 74] width 102 height 22
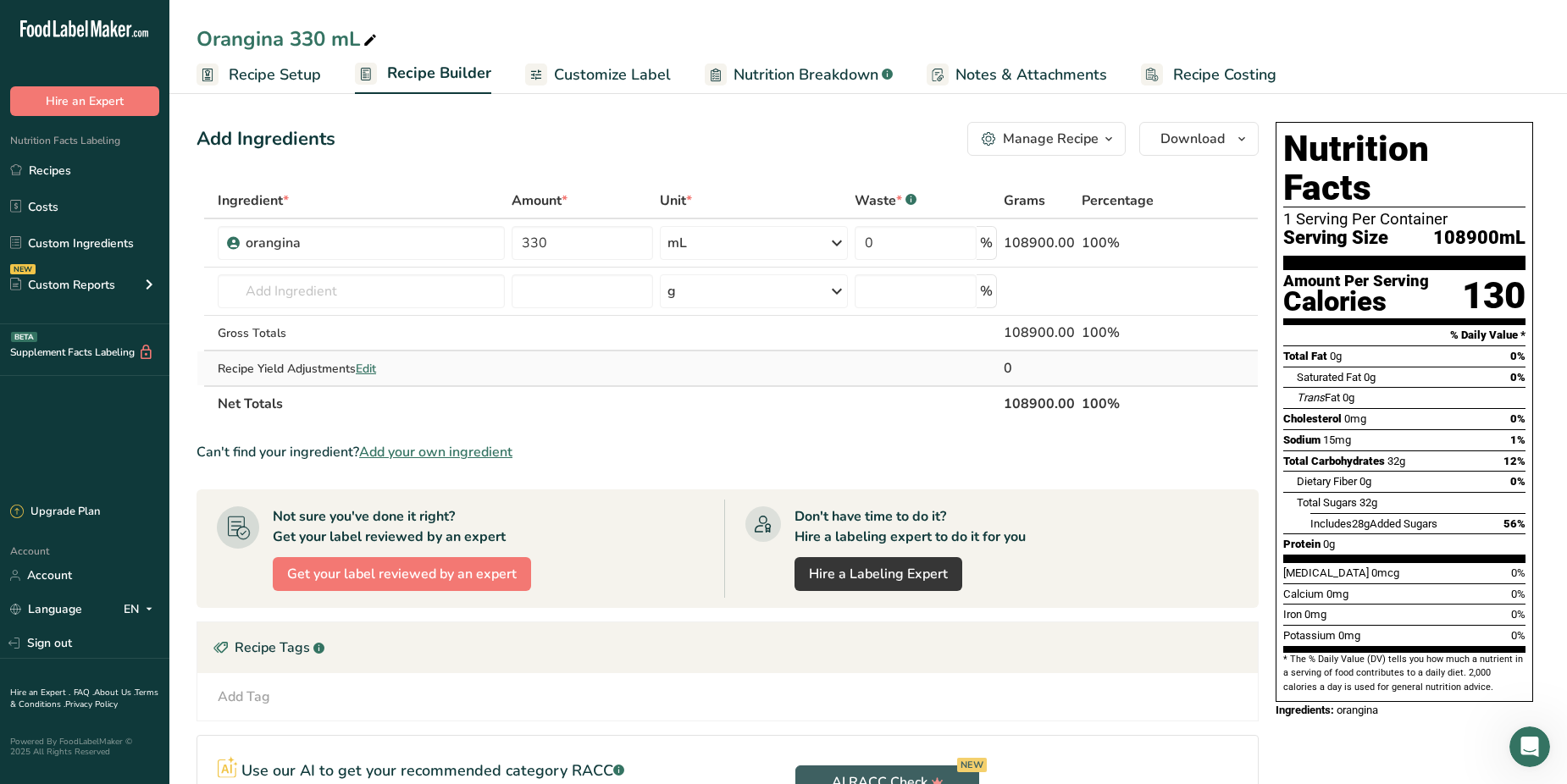
click at [369, 364] on span "Edit" at bounding box center [366, 368] width 21 height 16
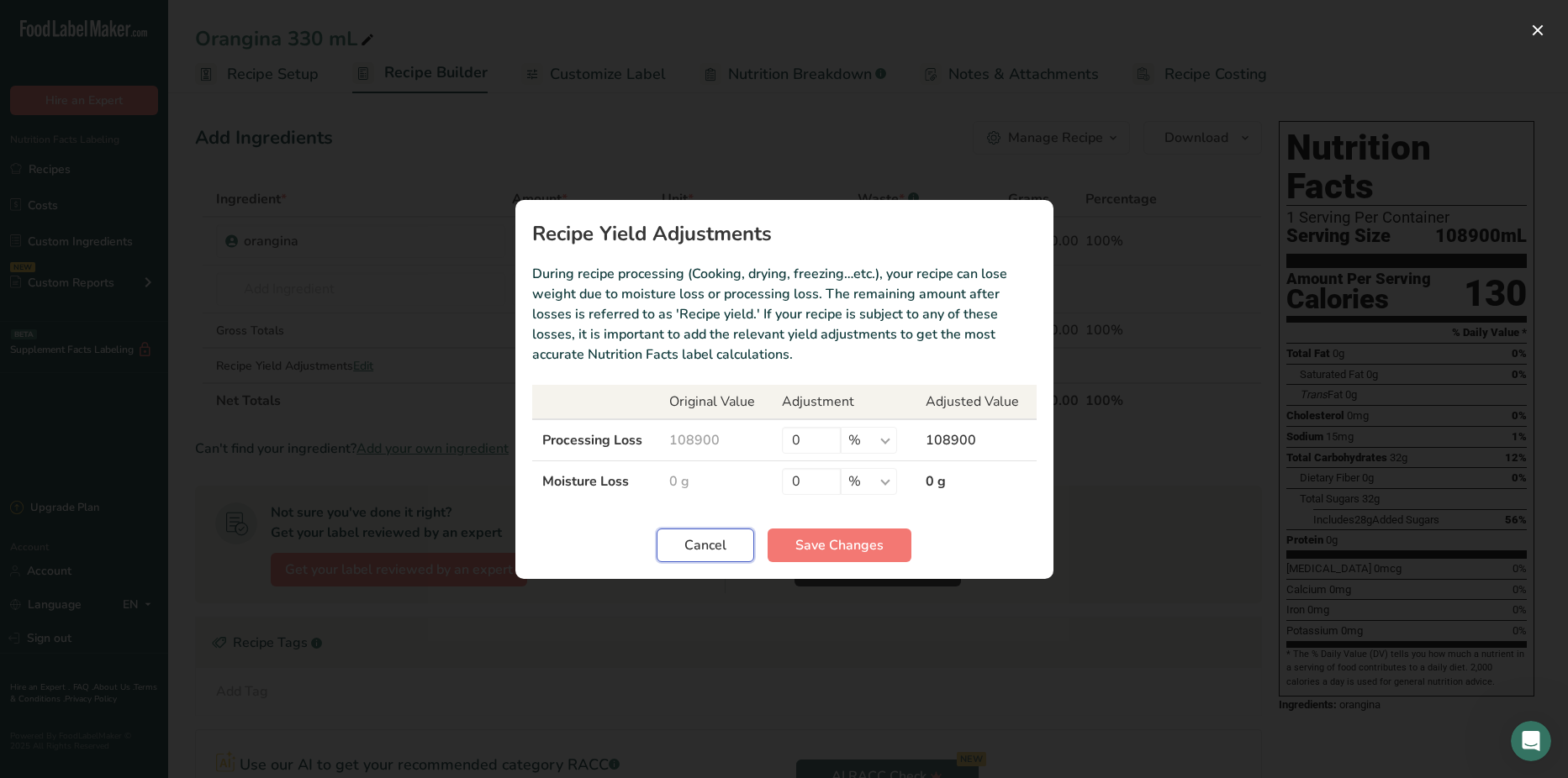
click at [710, 546] on span "Cancel" at bounding box center [705, 546] width 42 height 21
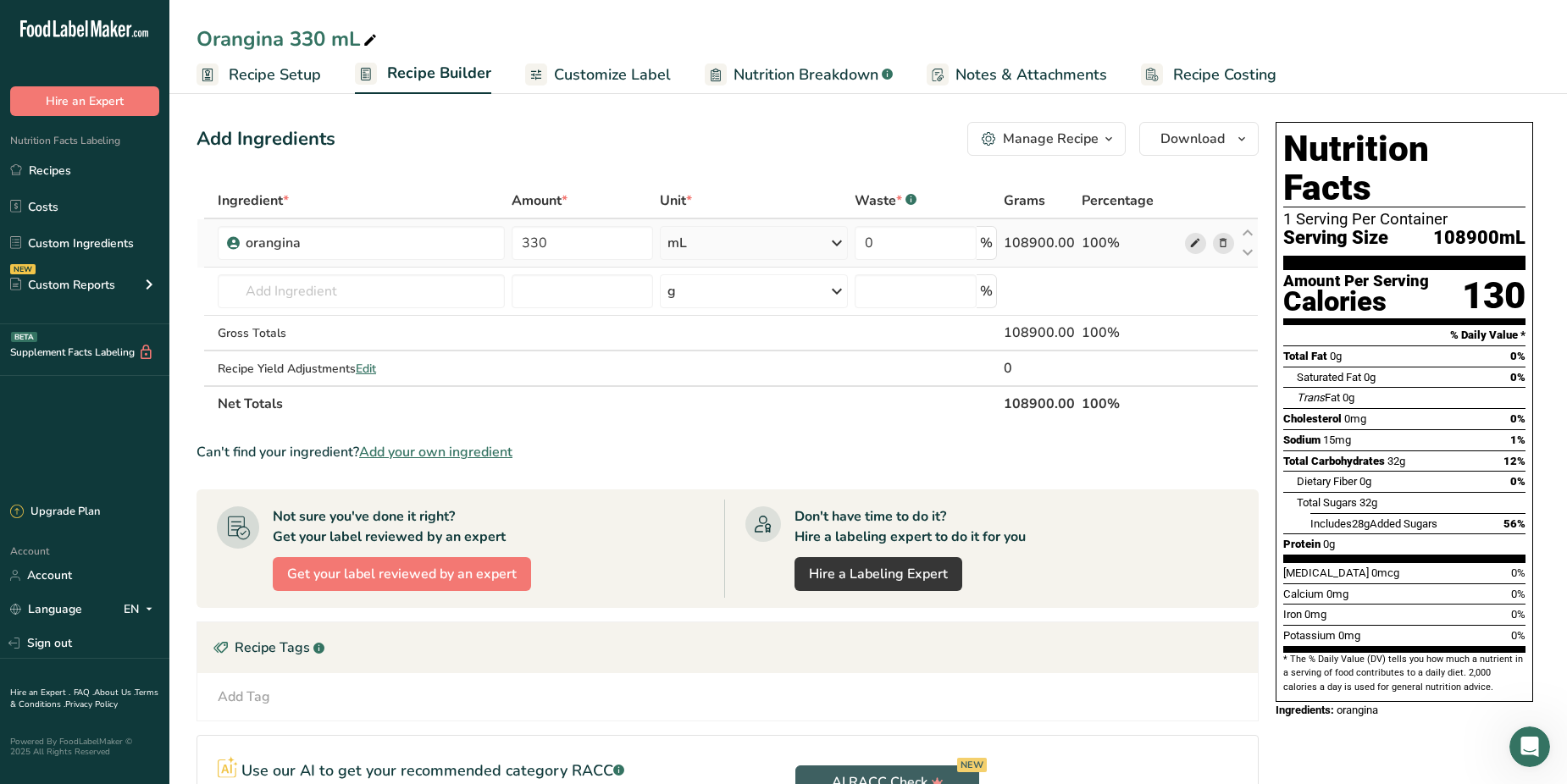
click at [1194, 241] on icon at bounding box center [1195, 243] width 12 height 18
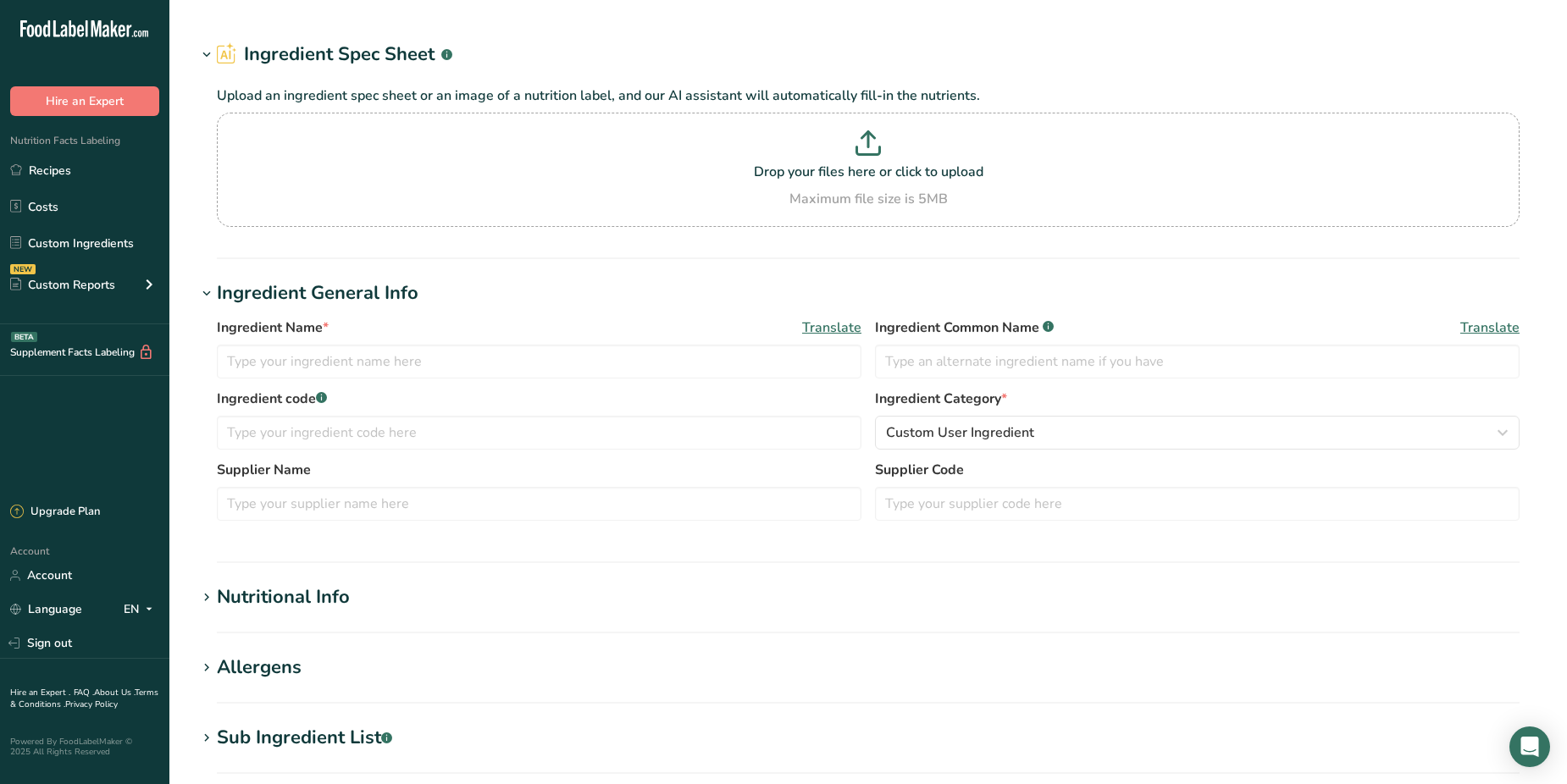
type input "orangina"
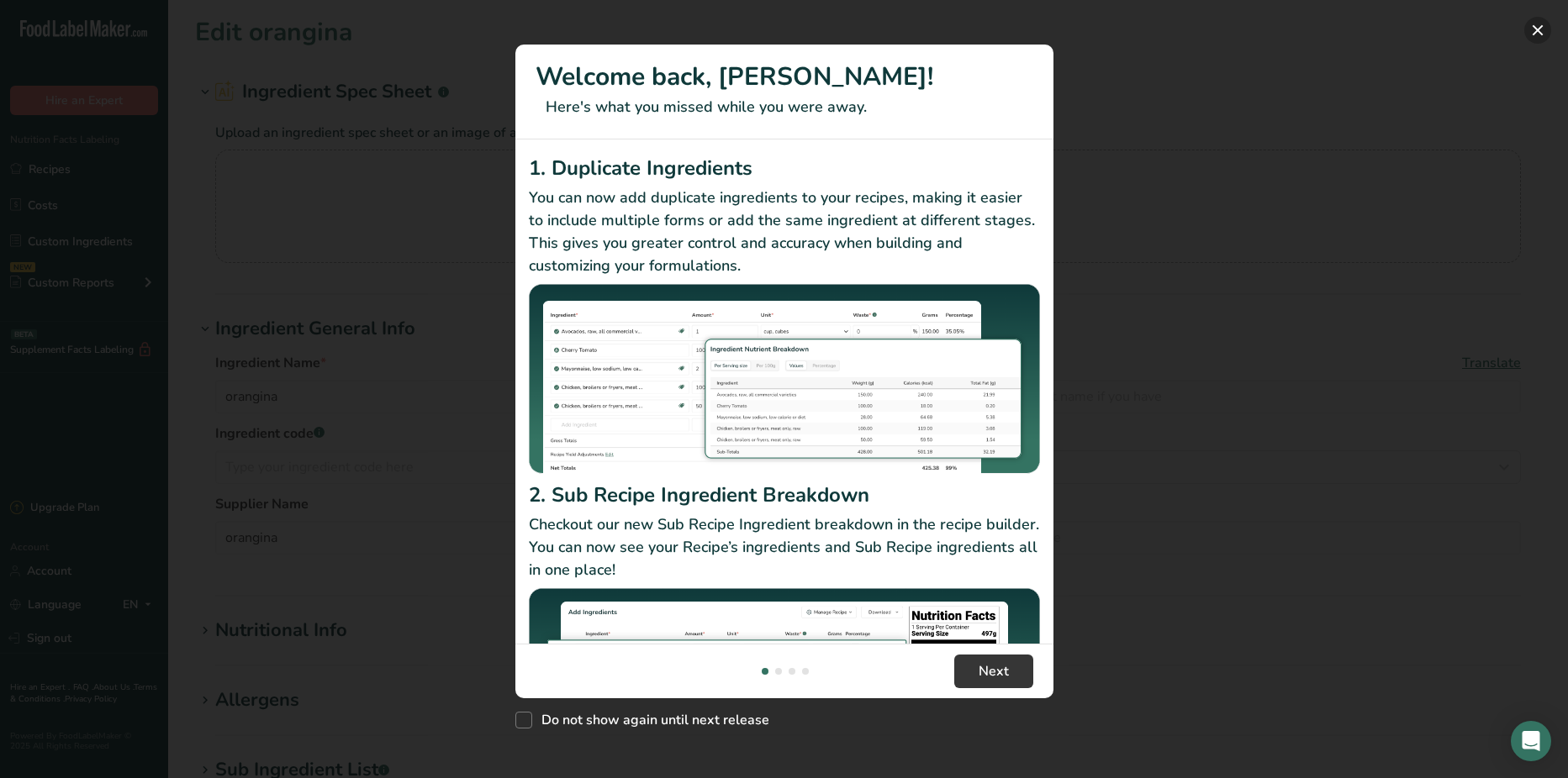
click at [1536, 22] on button "New Features" at bounding box center [1537, 30] width 27 height 27
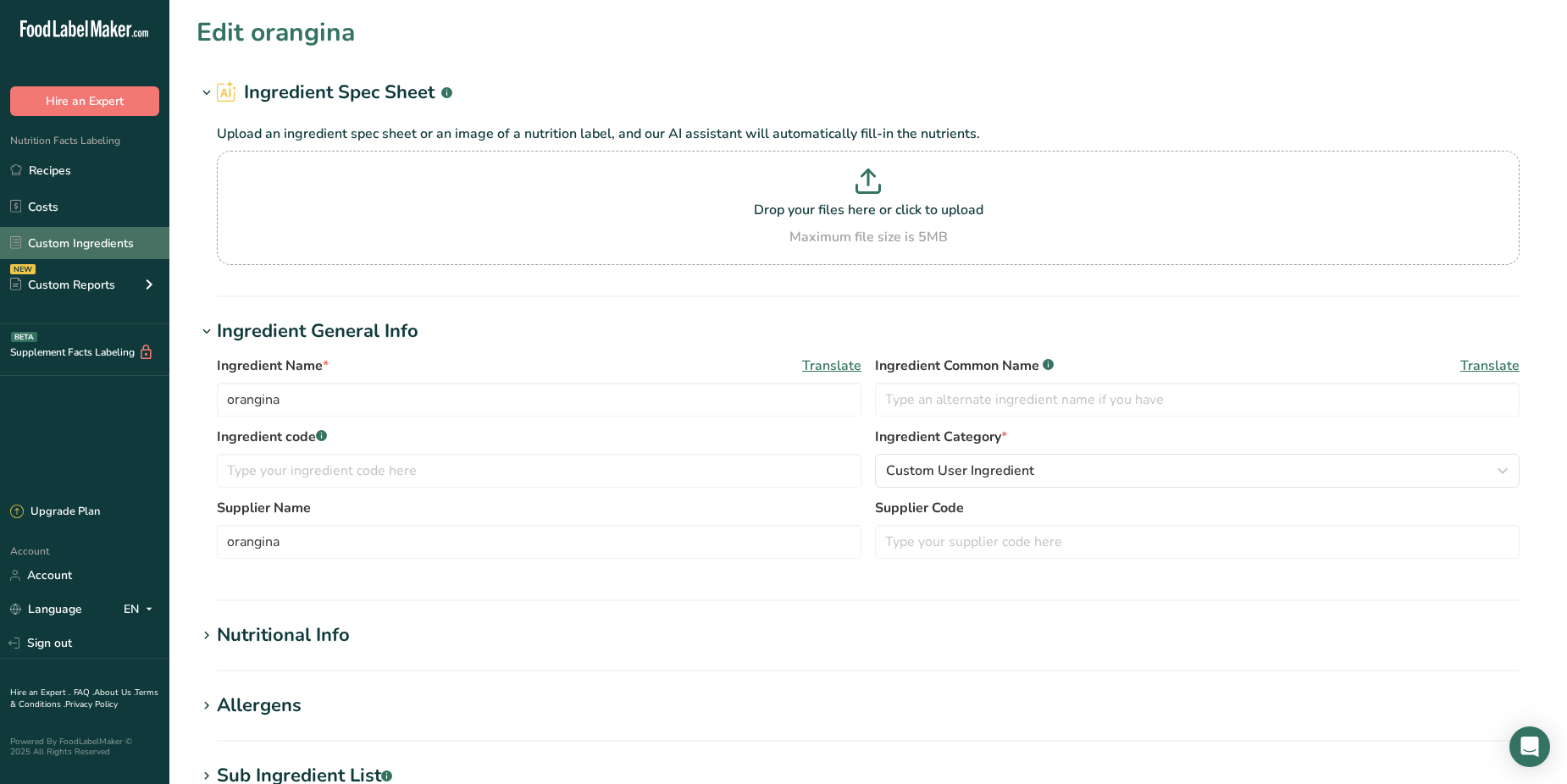
click at [83, 241] on link "Custom Ingredients" at bounding box center [85, 242] width 169 height 32
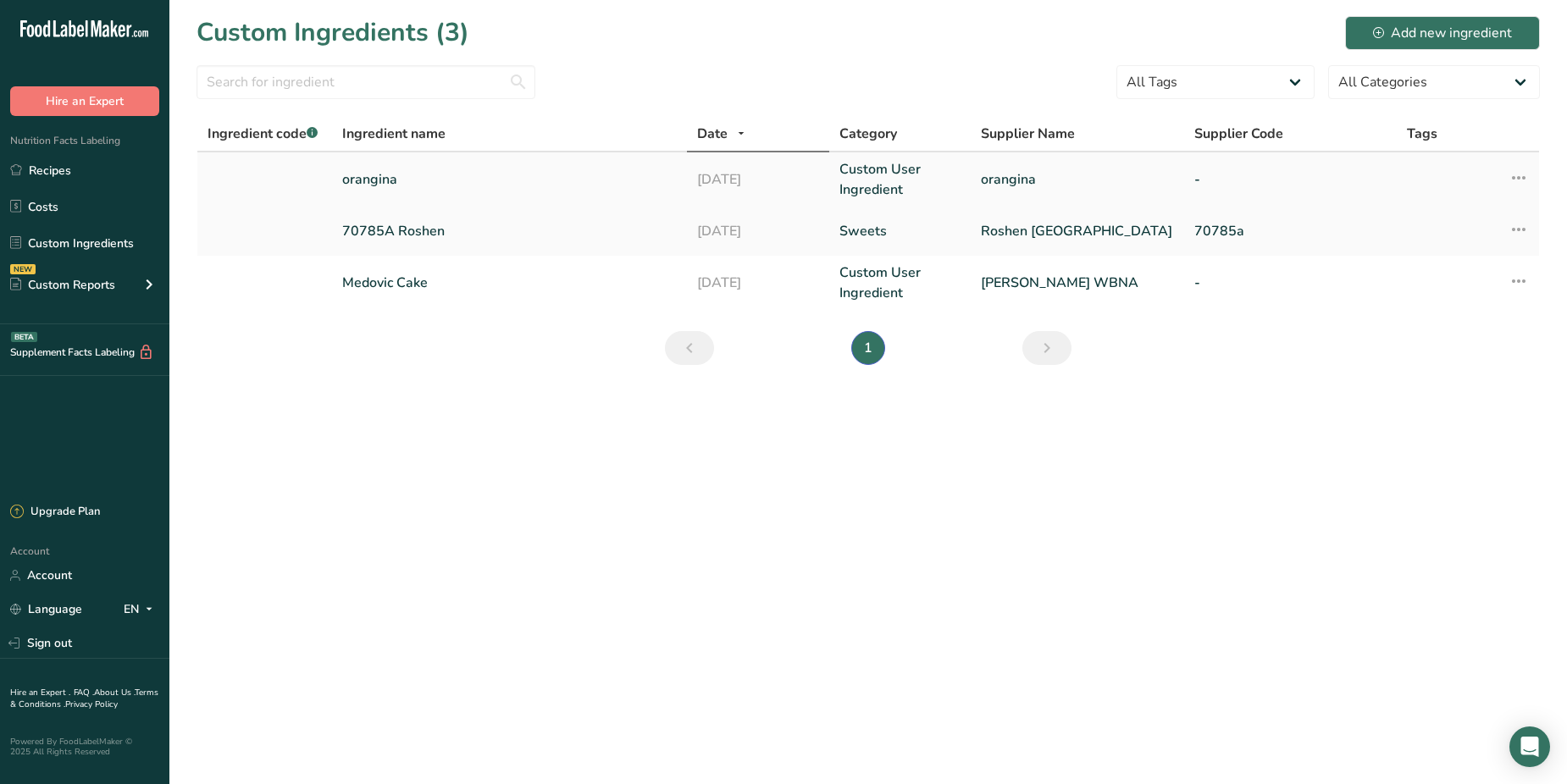
click at [366, 169] on td "orangina" at bounding box center [509, 179] width 355 height 54
click at [366, 180] on link "orangina" at bounding box center [509, 180] width 335 height 21
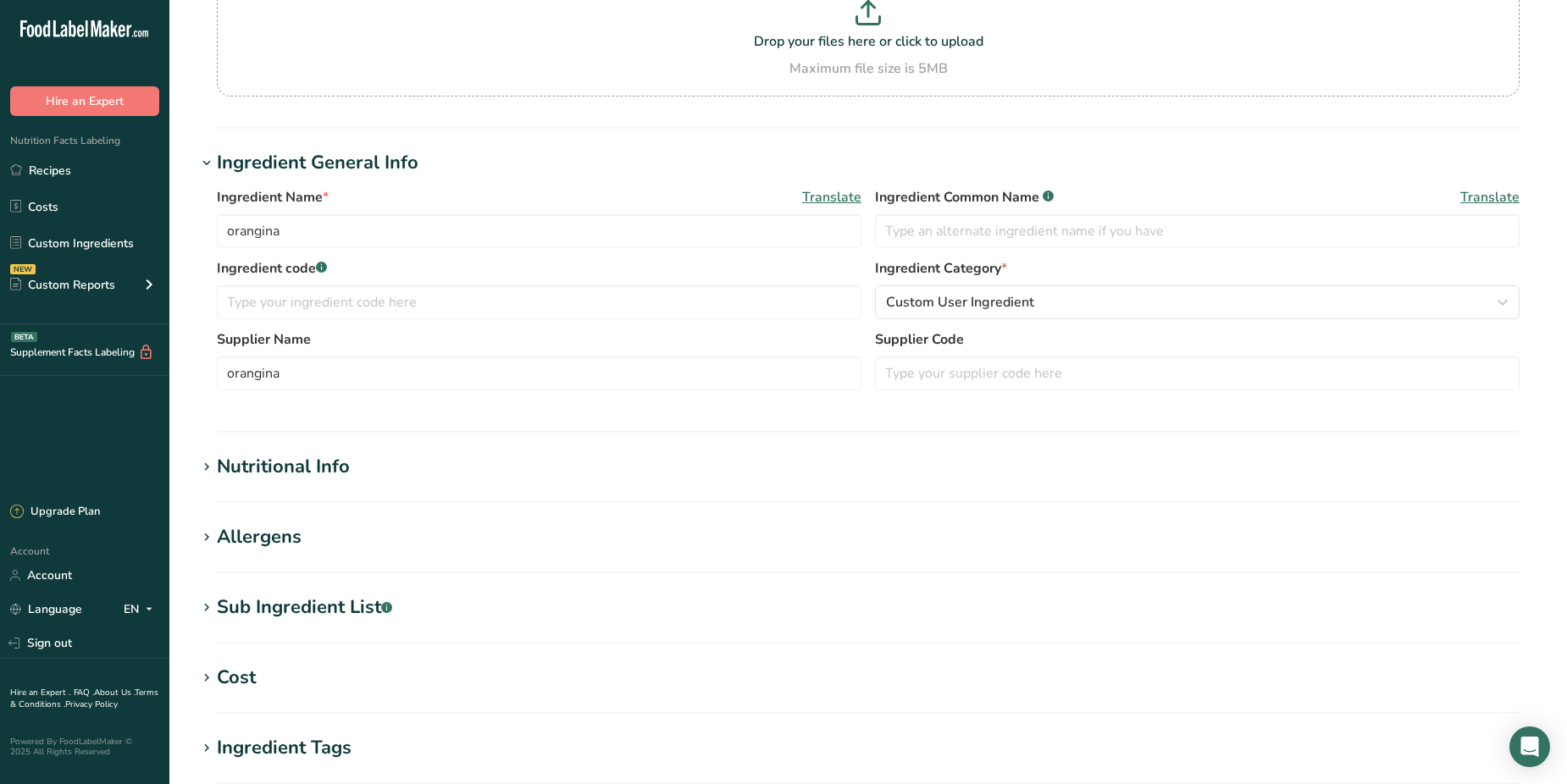
scroll to position [169, 0]
click at [314, 464] on div "Nutritional Info" at bounding box center [284, 466] width 133 height 28
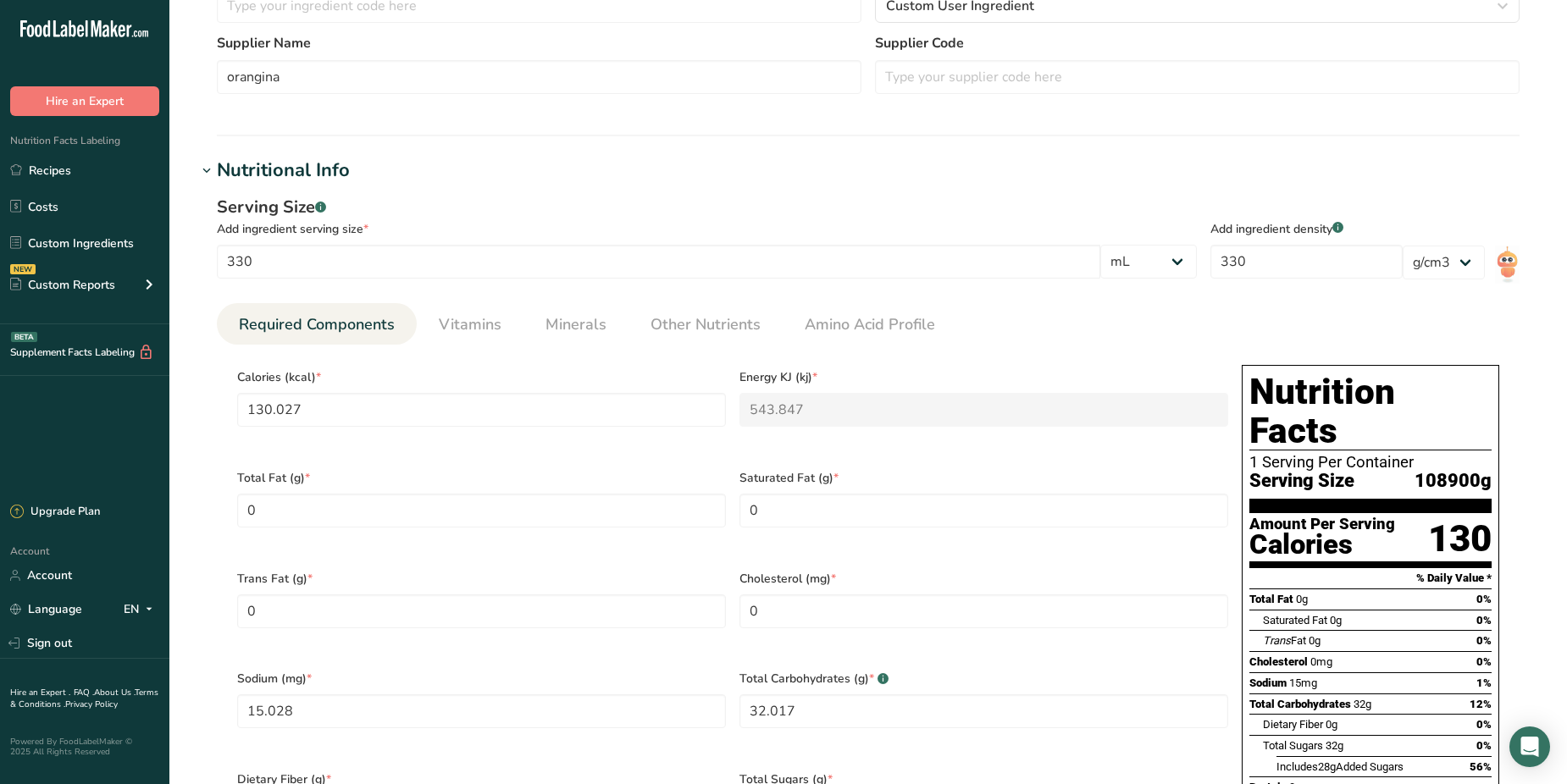
scroll to position [254, 0]
